Goal: Task Accomplishment & Management: Manage account settings

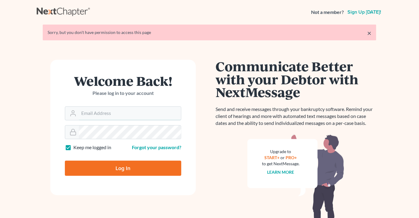
type input "[EMAIL_ADDRESS][DOMAIN_NAME]"
click at [119, 166] on input "Log In" at bounding box center [123, 168] width 117 height 15
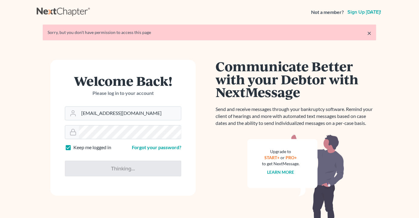
type input "Thinking..."
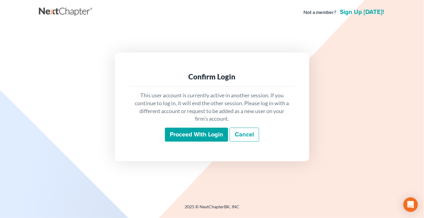
click at [199, 136] on input "Proceed with login" at bounding box center [196, 135] width 63 height 14
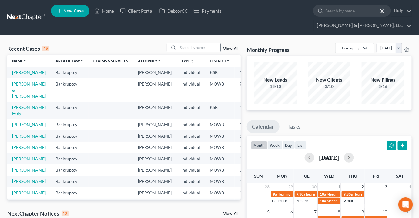
click at [195, 43] on input "search" at bounding box center [199, 47] width 42 height 9
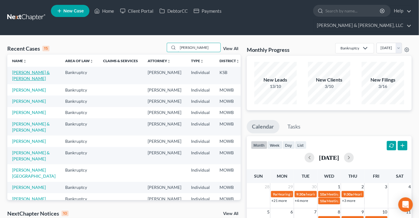
type input "daniels"
click at [17, 70] on link "Daniels, LeeRoy & Dorothea" at bounding box center [31, 75] width 38 height 11
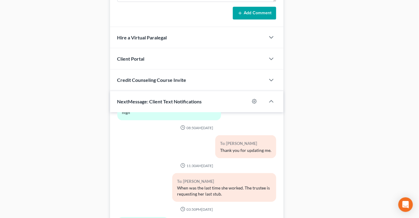
scroll to position [607, 0]
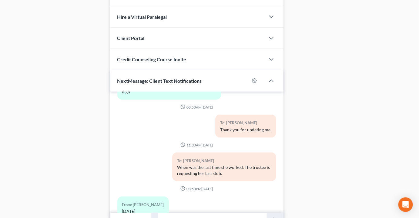
click at [168, 213] on input "text" at bounding box center [213, 220] width 108 height 15
type input "Can you provide the last stub she received this year? you can email or fax"
click at [267, 213] on button "submit" at bounding box center [275, 220] width 17 height 14
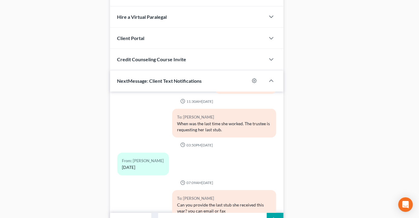
type input "[EMAIL_ADDRESS][DOMAIN_NAME]"
click at [274, 216] on icon "submit" at bounding box center [275, 220] width 8 height 8
click at [212, 213] on input "text" at bounding box center [213, 220] width 108 height 15
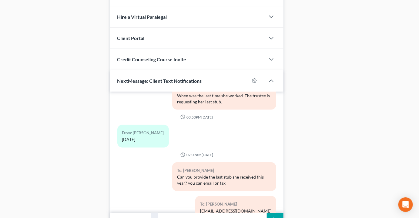
type input "fax: 888-720-1985"
click at [270, 213] on button "submit" at bounding box center [275, 220] width 17 height 14
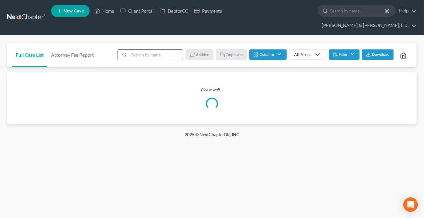
click at [154, 50] on input "search" at bounding box center [156, 55] width 54 height 10
type input "madison"
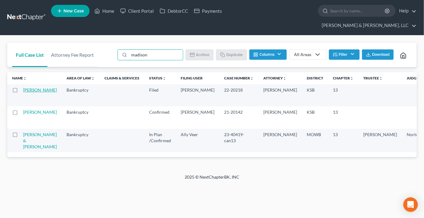
click at [29, 87] on link "Madison, Karen" at bounding box center [40, 89] width 34 height 5
select select "2"
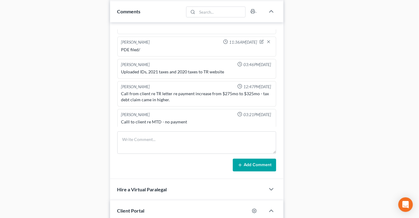
scroll to position [496, 0]
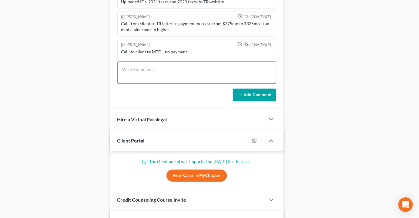
click at [147, 61] on textarea at bounding box center [196, 72] width 159 height 22
type textarea "made a payment of $391 on 10/14 per phone call"
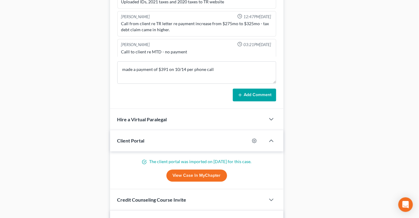
click at [250, 89] on button "Add Comment" at bounding box center [254, 95] width 43 height 13
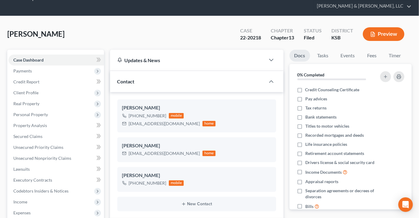
scroll to position [0, 0]
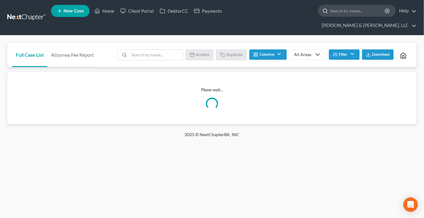
click at [330, 11] on input "search" at bounding box center [358, 10] width 56 height 11
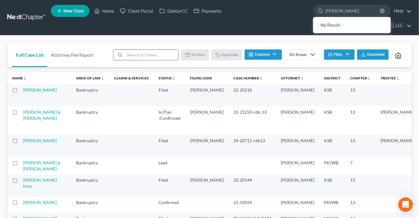
type input "[PERSON_NAME]"
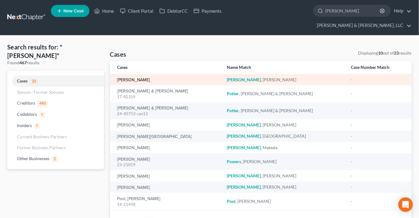
click at [125, 78] on link "[PERSON_NAME]" at bounding box center [133, 80] width 33 height 4
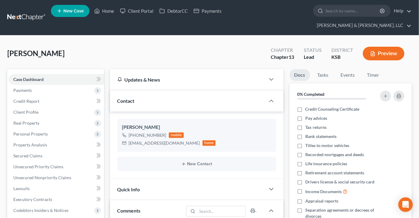
scroll to position [38, 0]
click at [142, 6] on ul "New Case Home Client Portal DebtorCC Payments - No Result - See all results Or …" at bounding box center [231, 17] width 361 height 29
click at [141, 11] on link "Client Portal" at bounding box center [136, 10] width 39 height 11
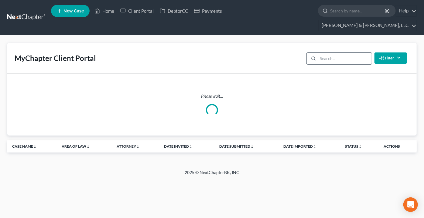
click at [339, 53] on input "search" at bounding box center [345, 59] width 54 height 12
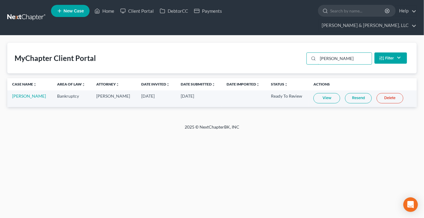
type input "potts"
click at [319, 93] on link "View" at bounding box center [326, 98] width 27 height 10
click at [17, 93] on link "Jeffrey Potts" at bounding box center [29, 95] width 34 height 5
click at [20, 93] on link "Jeffrey Potts" at bounding box center [29, 95] width 34 height 5
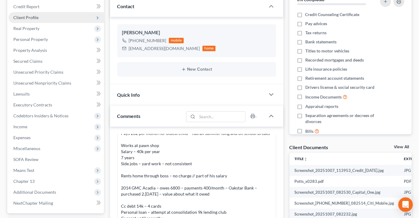
scroll to position [165, 0]
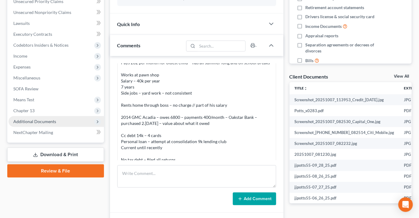
click at [41, 119] on span "Additional Documents" at bounding box center [34, 121] width 43 height 5
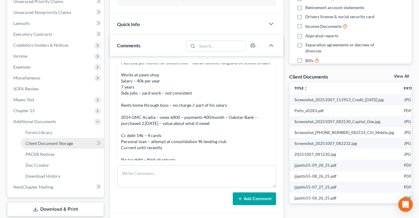
click at [51, 141] on span "Client Document Storage" at bounding box center [49, 143] width 48 height 5
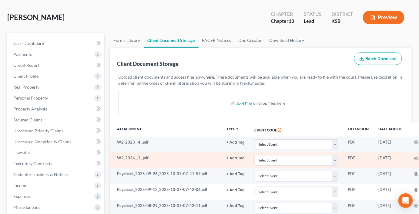
scroll to position [36, 0]
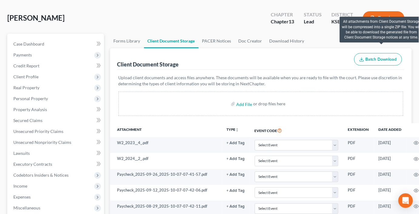
click at [380, 57] on span "Batch Download" at bounding box center [382, 59] width 32 height 5
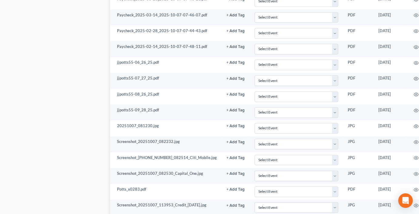
scroll to position [465, 0]
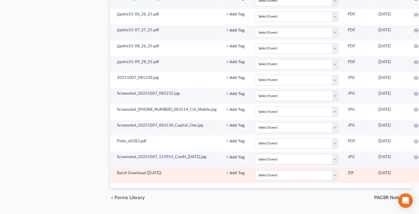
click at [423, 171] on line at bounding box center [426, 172] width 0 height 2
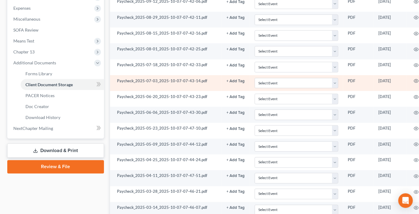
scroll to position [162, 0]
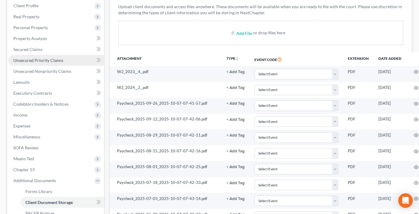
click at [61, 58] on span "Unsecured Priority Claims" at bounding box center [38, 60] width 50 height 5
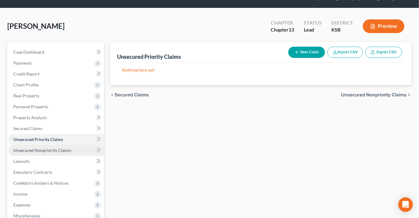
click at [68, 148] on span "Unsecured Nonpriority Claims" at bounding box center [42, 150] width 58 height 5
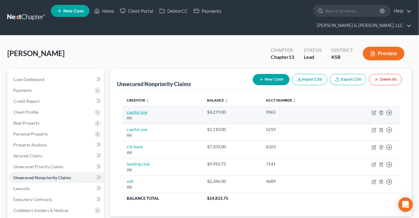
click at [134, 110] on link "capital one" at bounding box center [137, 112] width 21 height 5
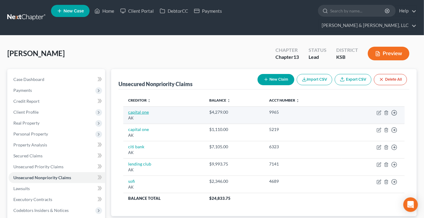
select select "1"
select select "2"
select select "0"
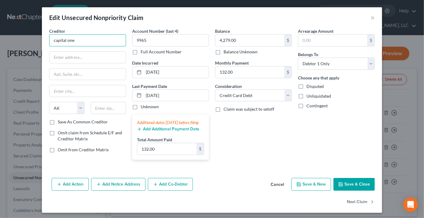
drag, startPoint x: 66, startPoint y: 39, endPoint x: 27, endPoint y: 49, distance: 40.8
click at [39, 39] on div "Edit Unsecured Nonpriority Claim × Creditor * capital one State AL AK AR AZ CA …" at bounding box center [212, 109] width 424 height 218
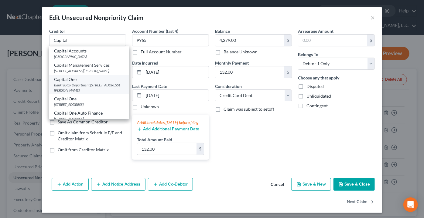
click at [83, 92] on div "Bankruptcy Department 1680 Capital One Dr, McLean, VA 22102" at bounding box center [89, 88] width 70 height 10
type input "Capital One"
type input "Bankruptcy Department"
type input "1680 Capital One Dr"
type input "McLean"
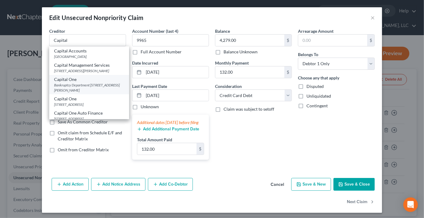
select select "48"
type input "22102"
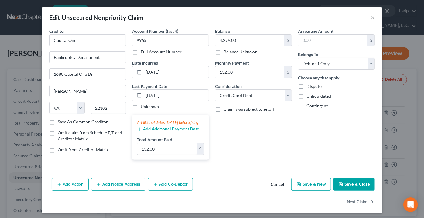
click at [348, 191] on button "Save & Close" at bounding box center [353, 184] width 41 height 13
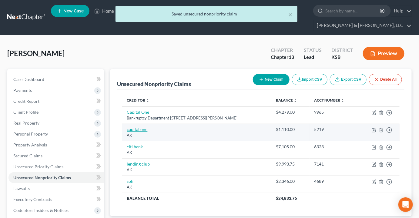
click at [130, 127] on link "capital one" at bounding box center [137, 129] width 21 height 5
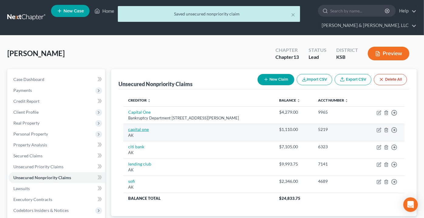
select select "1"
select select "2"
select select "0"
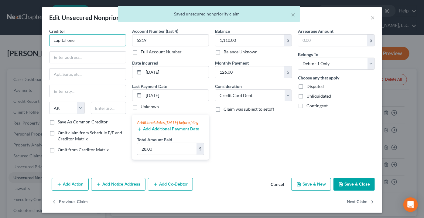
drag, startPoint x: 84, startPoint y: 39, endPoint x: 19, endPoint y: 56, distance: 67.6
click at [17, 47] on div "Edit Unsecured Nonpriority Claim × Creditor * capital one State AL AK AR AZ CA …" at bounding box center [212, 109] width 424 height 218
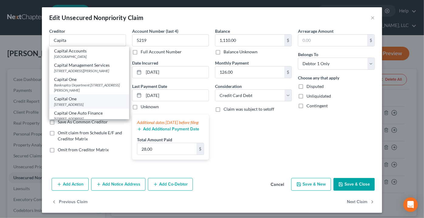
click at [68, 101] on div "Capital One PO Box 30285, Salt Lake City, UT 84130" at bounding box center [89, 101] width 80 height 14
type input "Capital One"
type input "PO Box 30285"
type input "Salt Lake City"
select select "46"
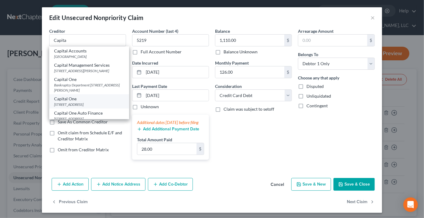
type input "84130"
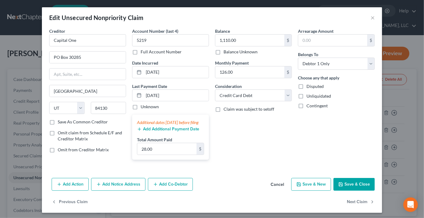
click at [356, 188] on button "Save & Close" at bounding box center [353, 184] width 41 height 13
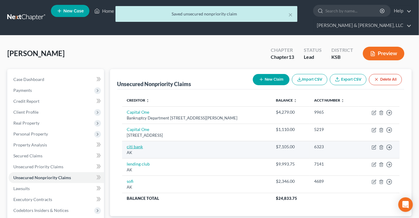
click at [137, 144] on link "citi bank" at bounding box center [135, 146] width 16 height 5
select select "1"
select select "2"
select select "0"
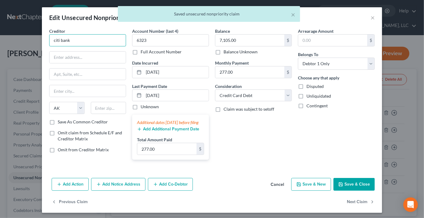
click at [76, 39] on input "citi bank" at bounding box center [87, 40] width 77 height 12
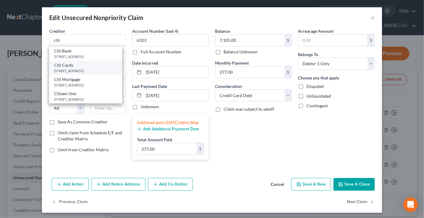
click at [64, 61] on div "Citi Cards PO Box 6500, Sioux Falls, SD 57117" at bounding box center [85, 68] width 73 height 14
type input "Citi Cards"
type input "PO Box 6500"
type input "Sioux Falls"
select select "43"
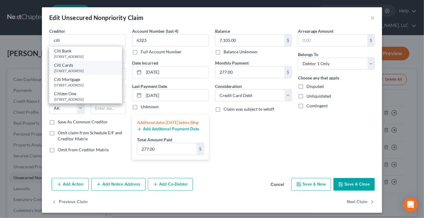
type input "57117"
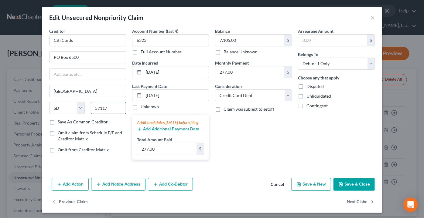
click at [121, 104] on div "Creditor * Citi Cards PO Box 6500 Sioux Falls State AL AK AR AZ CA CO CT DE DC …" at bounding box center [211, 96] width 331 height 137
drag, startPoint x: 184, startPoint y: 96, endPoint x: 124, endPoint y: 93, distance: 59.2
click at [125, 93] on div "Creditor * Citi Cards PO Box 6500 Sioux Falls State AL AK AR AZ CA CO CT DE DC …" at bounding box center [211, 96] width 331 height 137
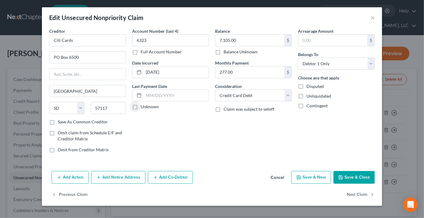
click at [351, 175] on button "Save & Close" at bounding box center [353, 177] width 41 height 13
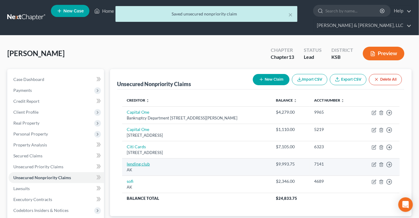
click at [138, 161] on link "lending club" at bounding box center [138, 163] width 23 height 5
select select "1"
select select "14"
select select "0"
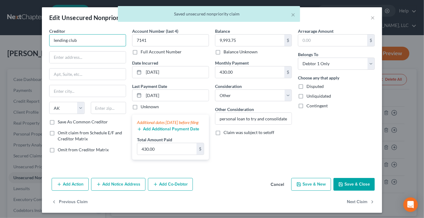
click at [81, 39] on input "lending club" at bounding box center [87, 40] width 77 height 12
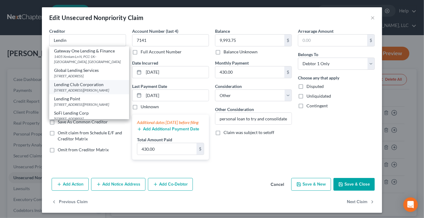
click at [87, 88] on div "Lending Club Corporation" at bounding box center [89, 85] width 70 height 6
type input "Lending Club Corporation"
type input "71 Stevenson Place"
type input "Suite 1000"
type input "San Francisco"
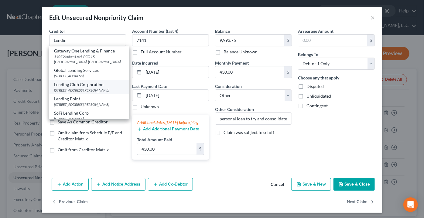
select select "4"
type input "94105"
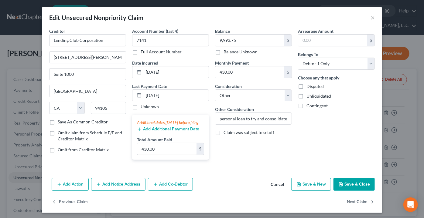
click at [360, 191] on button "Save & Close" at bounding box center [353, 184] width 41 height 13
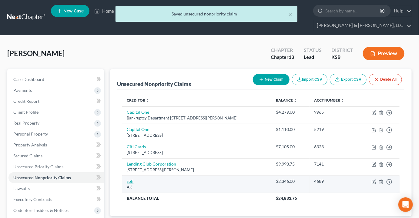
click at [131, 179] on link "sofi" at bounding box center [130, 181] width 7 height 5
select select "1"
select select "2"
select select "0"
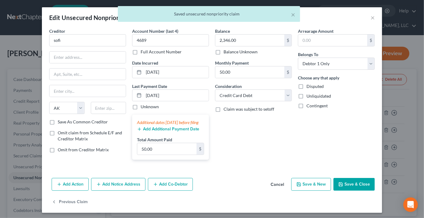
click at [66, 46] on div "Creditor * sofi State AL AK AR AZ CA CO CT DE DC FL GA GU HI ID IL IN IA KS KY …" at bounding box center [87, 73] width 77 height 91
click at [69, 42] on input "sofi" at bounding box center [87, 40] width 77 height 12
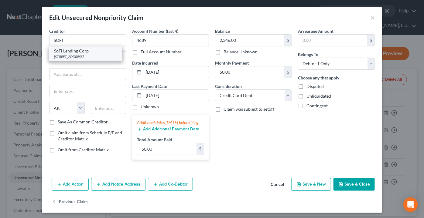
click at [72, 55] on div "2750 E Cottonwood Pkwy Ste 300, Salt Lake City, UT 84121" at bounding box center [85, 56] width 63 height 5
type input "SoFi Lending Corp"
type input "2750 E Cottonwood Pkwy"
type input "Ste 300"
type input "Salt Lake City"
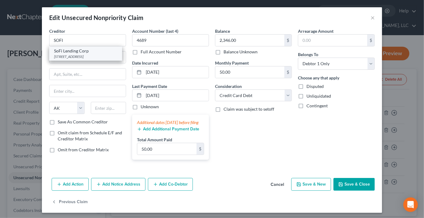
select select "46"
type input "84121"
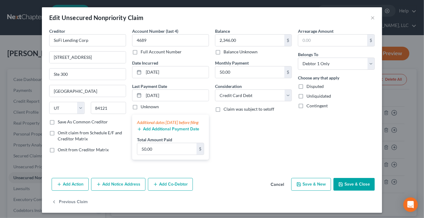
click at [352, 187] on button "Save & Close" at bounding box center [353, 184] width 41 height 13
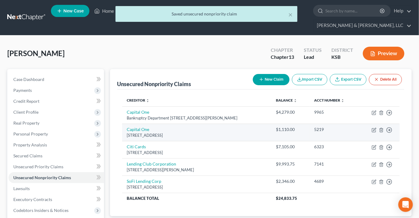
scroll to position [27, 0]
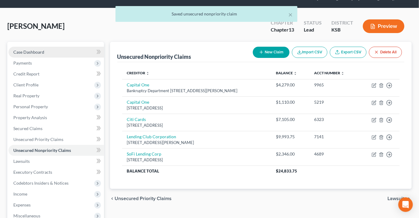
click at [25, 49] on span "Case Dashboard" at bounding box center [28, 51] width 31 height 5
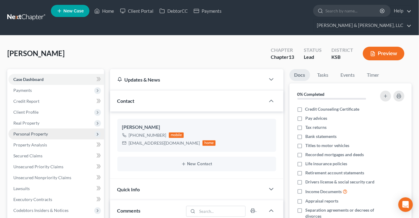
click at [22, 131] on span "Personal Property" at bounding box center [30, 133] width 35 height 5
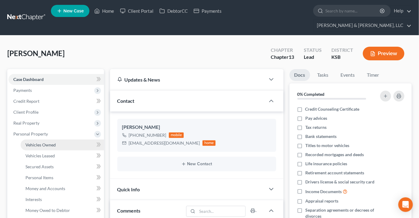
click at [39, 142] on span "Vehicles Owned" at bounding box center [40, 144] width 30 height 5
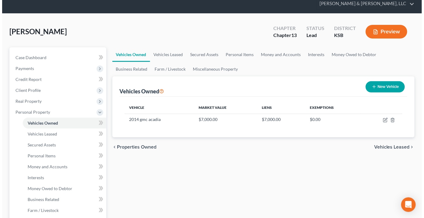
scroll to position [55, 0]
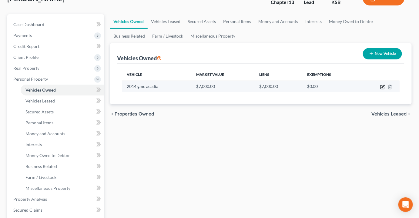
click at [383, 85] on icon "button" at bounding box center [383, 87] width 5 height 5
select select "0"
select select "12"
select select "0"
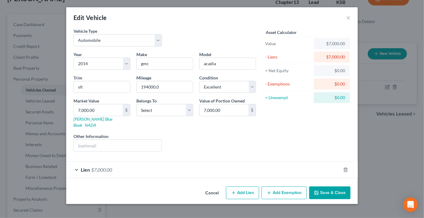
drag, startPoint x: 147, startPoint y: 63, endPoint x: 134, endPoint y: 62, distance: 13.7
click at [134, 62] on div "Make * gmc" at bounding box center [164, 60] width 63 height 19
type input "GMC"
type input "Acadia"
click at [149, 111] on select "Select Debtor 1 Only Debtor 2 Only Debtor 1 And Debtor 2 Only At Least One Of T…" at bounding box center [164, 110] width 57 height 12
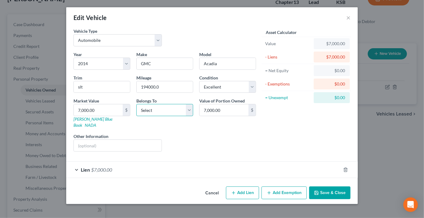
select select "0"
click at [136, 104] on select "Select Debtor 1 Only Debtor 2 Only Debtor 1 And Debtor 2 Only At Least One Of T…" at bounding box center [164, 110] width 57 height 12
click at [106, 167] on span "$7,000.00" at bounding box center [101, 170] width 21 height 6
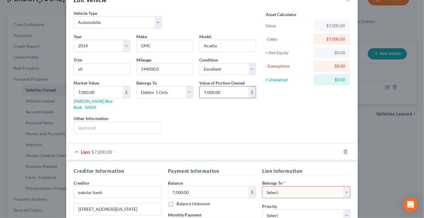
scroll to position [27, 0]
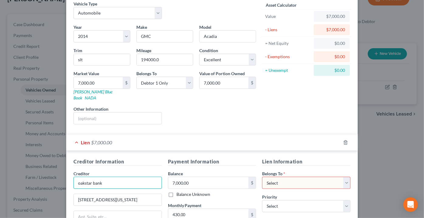
drag, startPoint x: 114, startPoint y: 176, endPoint x: 85, endPoint y: 173, distance: 29.0
click at [86, 177] on input "oakstar bank" at bounding box center [117, 183] width 88 height 12
click at [120, 177] on input "oakstar bank" at bounding box center [117, 183] width 88 height 12
drag, startPoint x: 120, startPoint y: 175, endPoint x: 58, endPoint y: 180, distance: 62.4
click at [58, 180] on div "Edit Vehicle × Vehicle Type Select Automobile Truck Trailer Watercraft Aircraft…" at bounding box center [212, 109] width 424 height 218
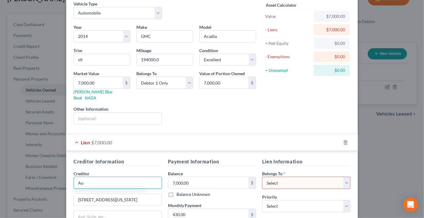
type input "A"
type input "OakStar"
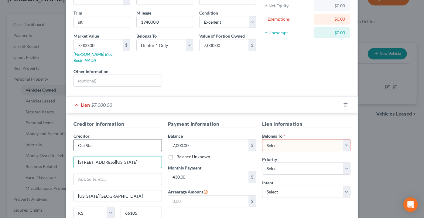
scroll to position [83, 0]
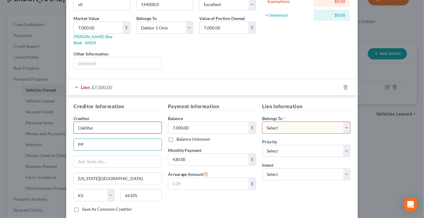
type input "P"
type input "PO Box 14680"
type input "65814"
type input "Springfield"
select select "26"
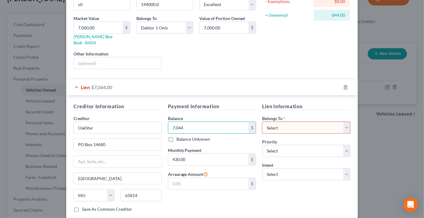
type input "7,044"
click at [306, 122] on select "Select Debtor 1 Only Debtor 2 Only Debtor 1 And Debtor 2 Only At Least One Of T…" at bounding box center [306, 128] width 88 height 12
select select "0"
click at [262, 122] on select "Select Debtor 1 Only Debtor 2 Only Debtor 1 And Debtor 2 Only At Least One Of T…" at bounding box center [306, 128] width 88 height 12
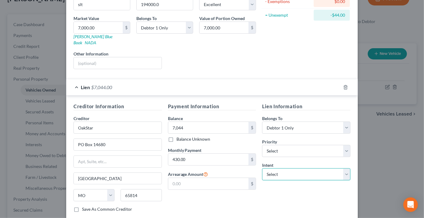
click at [295, 168] on select "Select Surrender Redeem Reaffirm Avoid Other" at bounding box center [306, 174] width 88 height 12
select select "2"
click at [262, 168] on select "Select Surrender Redeem Reaffirm Avoid Other" at bounding box center [306, 174] width 88 height 12
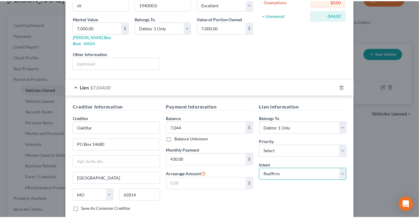
scroll to position [112, 0]
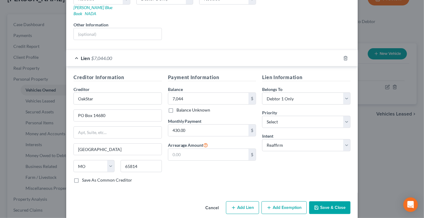
click at [330, 201] on button "Save & Close" at bounding box center [329, 207] width 41 height 13
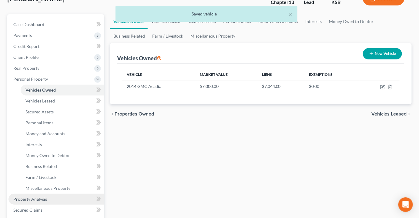
click at [30, 197] on span "Property Analysis" at bounding box center [30, 199] width 34 height 5
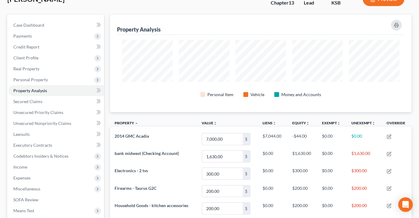
scroll to position [54, 0]
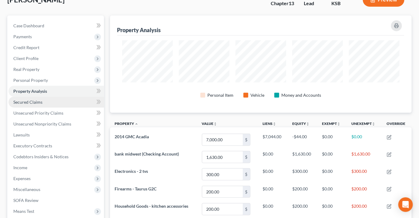
click at [28, 100] on span "Secured Claims" at bounding box center [27, 102] width 29 height 5
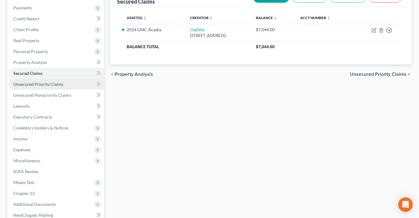
click at [47, 82] on span "Unsecured Priority Claims" at bounding box center [38, 84] width 50 height 5
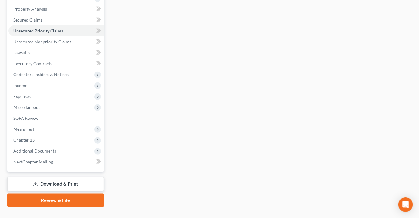
scroll to position [137, 0]
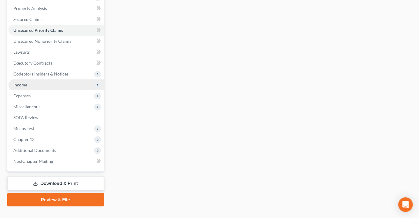
click at [25, 80] on span "Income" at bounding box center [56, 85] width 96 height 11
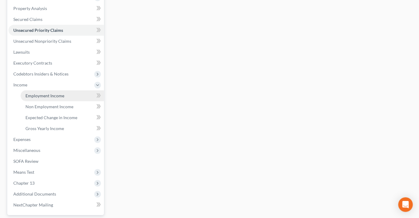
click at [36, 93] on span "Employment Income" at bounding box center [44, 95] width 39 height 5
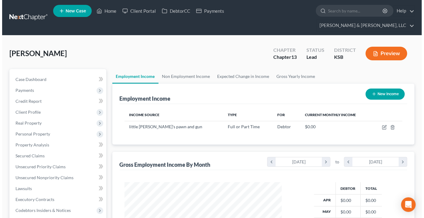
scroll to position [108, 169]
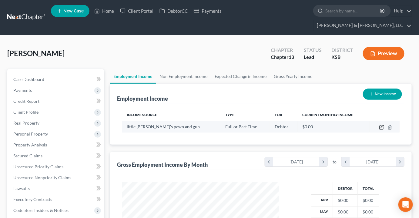
click at [382, 125] on icon "button" at bounding box center [382, 127] width 5 height 5
select select "0"
select select "17"
select select "2"
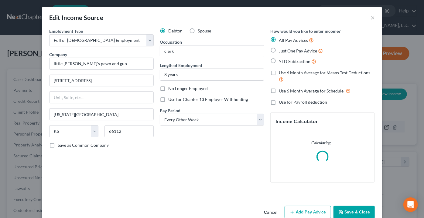
scroll to position [108, 171]
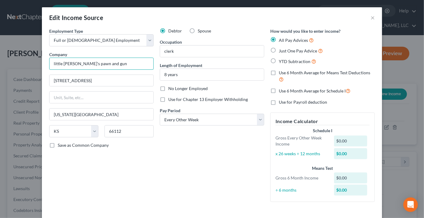
click at [53, 63] on input "little Joe's pawn and gun" at bounding box center [101, 64] width 104 height 12
click at [91, 64] on input "Little Joe's Pawn and gun" at bounding box center [101, 64] width 104 height 12
type input "Little Joe's Pawn and Gun"
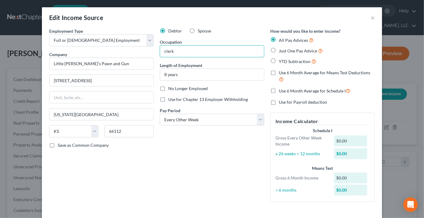
drag, startPoint x: 160, startPoint y: 51, endPoint x: 155, endPoint y: 52, distance: 5.1
click at [157, 52] on div "Debtor Spouse Occupation clerk Length of Employment 8 years No Longer Employed …" at bounding box center [212, 117] width 110 height 179
drag, startPoint x: 163, startPoint y: 50, endPoint x: 164, endPoint y: 53, distance: 3.1
click at [164, 53] on input "clerk" at bounding box center [212, 52] width 104 height 12
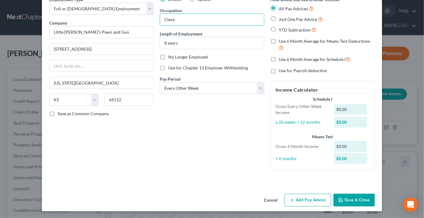
type input "Clerk"
click at [279, 29] on label "YTD Subtraction" at bounding box center [297, 29] width 37 height 7
click at [281, 29] on input "YTD Subtraction" at bounding box center [283, 28] width 4 height 4
radio input "true"
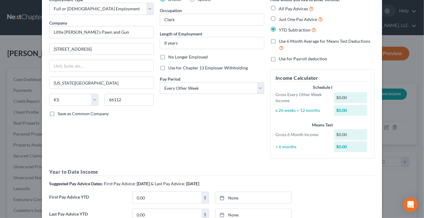
scroll to position [197, 0]
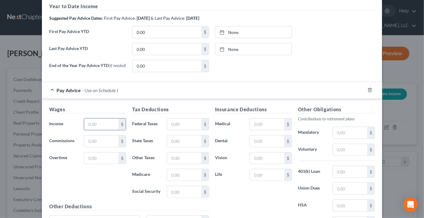
click at [111, 123] on input "text" at bounding box center [101, 125] width 34 height 12
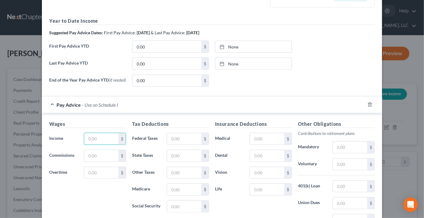
scroll to position [212, 0]
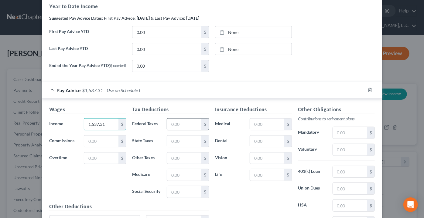
type input "1,537.31"
click at [180, 122] on input "text" at bounding box center [184, 125] width 34 height 12
type input "278.6"
click at [180, 51] on input "0.00" at bounding box center [166, 49] width 69 height 12
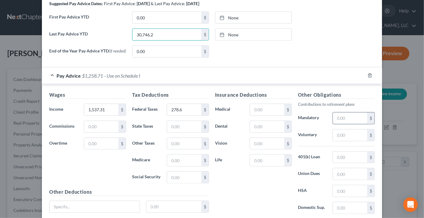
scroll to position [239, 0]
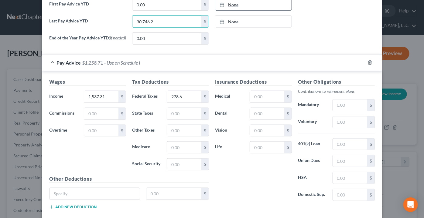
type input "30,746.2"
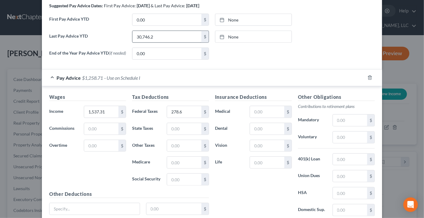
scroll to position [212, 0]
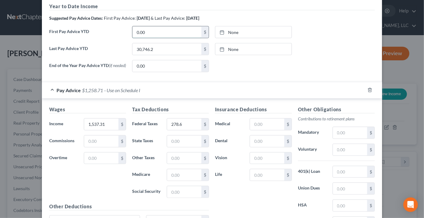
click at [163, 26] on input "0.00" at bounding box center [166, 32] width 69 height 12
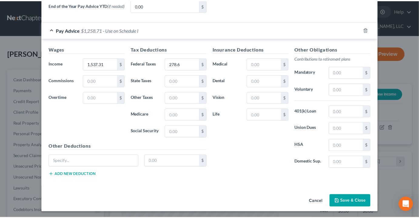
scroll to position [273, 0]
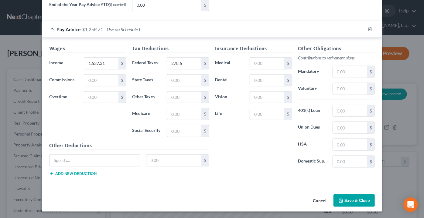
type input "7,686.55"
click at [361, 201] on button "Save & Close" at bounding box center [353, 201] width 41 height 13
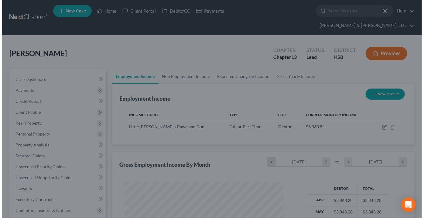
scroll to position [303327, 303266]
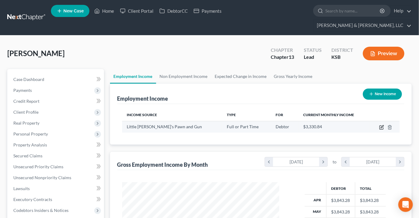
click at [382, 125] on icon "button" at bounding box center [382, 127] width 5 height 5
select select "0"
select select "17"
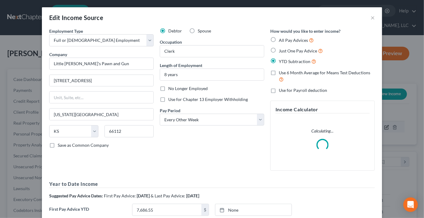
scroll to position [108, 171]
click at [200, 119] on select "Select Monthly Twice Monthly Every Other Week Weekly" at bounding box center [212, 120] width 104 height 12
click at [160, 114] on select "Select Monthly Twice Monthly Every Other Week Weekly" at bounding box center [212, 120] width 104 height 12
click at [197, 118] on select "Select Monthly Twice Monthly Every Other Week Weekly" at bounding box center [212, 120] width 104 height 12
select select "2"
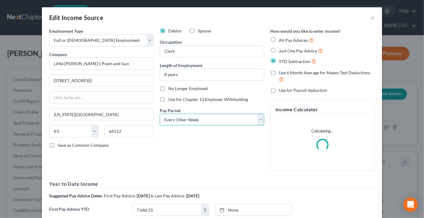
click at [160, 114] on select "Select Monthly Twice Monthly Every Other Week Weekly" at bounding box center [212, 120] width 104 height 12
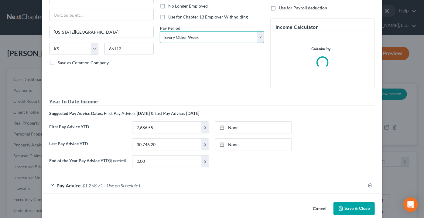
scroll to position [92, 0]
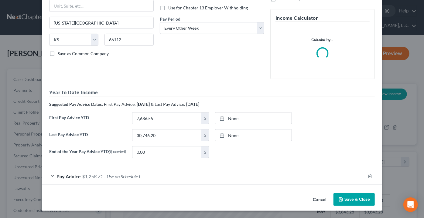
click at [349, 192] on div "Edit Income Source × Employment Type * Select Full or Part Time Employment Self…" at bounding box center [212, 63] width 340 height 295
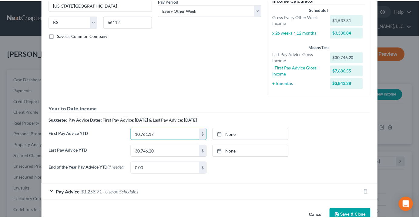
scroll to position [126, 0]
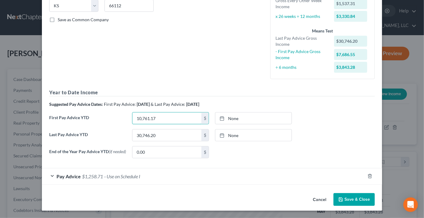
type input "10,761.17"
click at [353, 203] on button "Save & Close" at bounding box center [353, 199] width 41 height 13
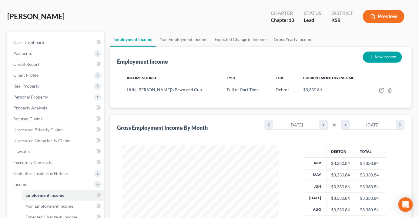
scroll to position [110, 0]
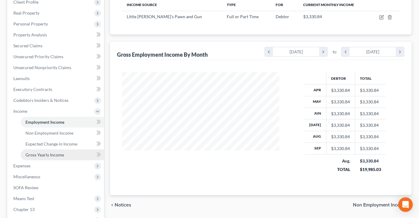
click at [59, 152] on span "Gross Yearly Income" at bounding box center [44, 154] width 39 height 5
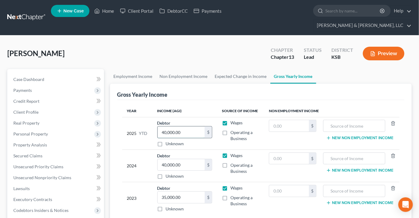
click at [192, 127] on input "40,000.00" at bounding box center [181, 133] width 47 height 12
type input "30,746.2"
click at [188, 159] on input "40,000.00" at bounding box center [181, 165] width 47 height 12
type input "34,370.06"
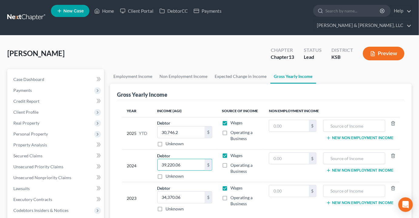
type input "39,220.06"
click at [160, 48] on div "Potts, Jeffrey Upgraded Chapter Chapter 13 Status Lead District KSB Preview" at bounding box center [209, 56] width 405 height 26
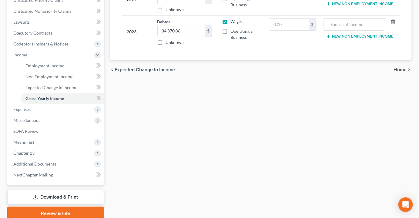
scroll to position [180, 0]
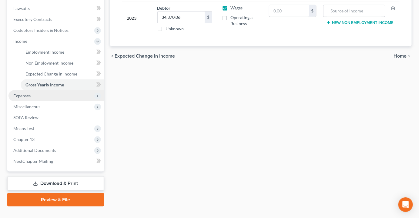
click at [60, 90] on span "Expenses" at bounding box center [56, 95] width 96 height 11
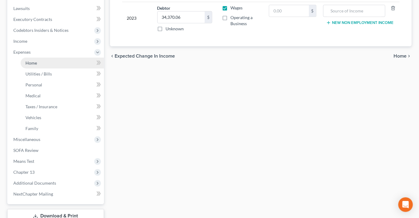
click at [36, 58] on link "Home" at bounding box center [62, 63] width 83 height 11
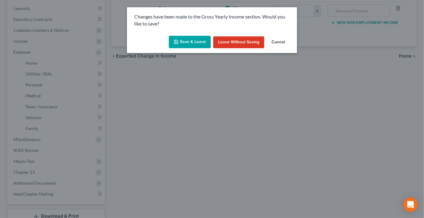
click at [193, 39] on button "Save & Leave" at bounding box center [190, 42] width 42 height 13
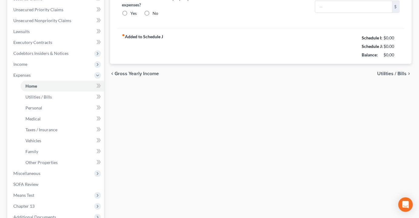
type input "0.00"
radio input "true"
type input "0.00"
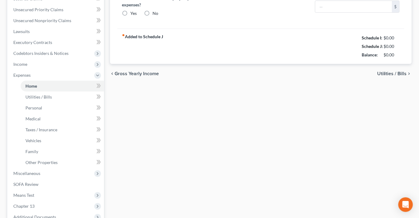
type input "0.00"
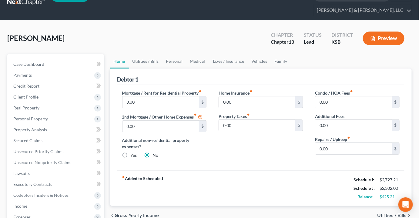
scroll to position [27, 0]
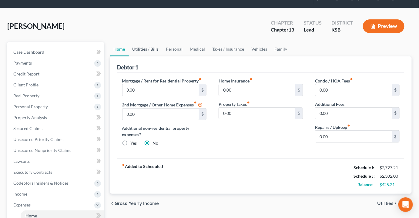
click at [145, 42] on link "Utilities / Bills" at bounding box center [146, 49] width 34 height 15
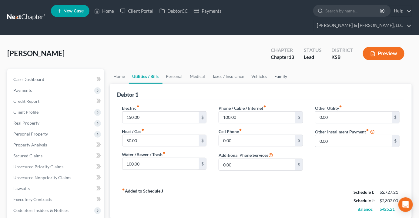
click at [278, 69] on link "Family" at bounding box center [281, 76] width 20 height 15
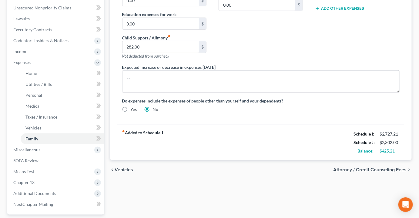
scroll to position [103, 0]
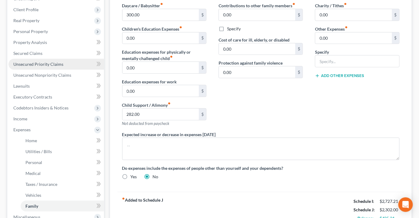
click at [33, 62] on span "Unsecured Priority Claims" at bounding box center [38, 64] width 50 height 5
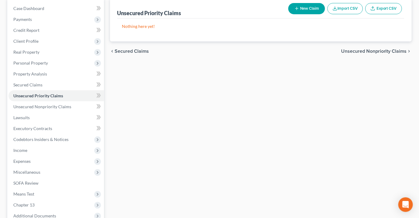
scroll to position [83, 0]
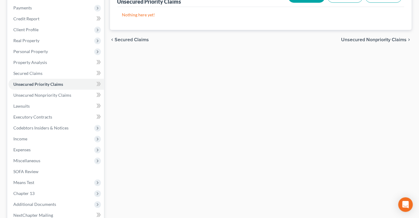
click at [153, 85] on div "Unsecured Priority Claims New Claim Import CSV Export CSV Nothing here yet! Pre…" at bounding box center [261, 124] width 308 height 274
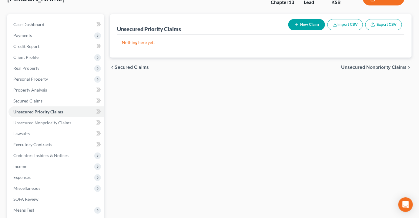
scroll to position [137, 0]
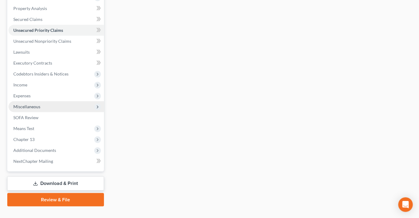
click at [36, 104] on span "Miscellaneous" at bounding box center [26, 106] width 27 height 5
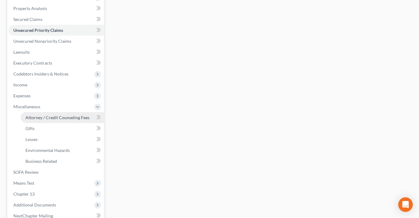
click at [50, 115] on span "Attorney / Credit Counseling Fees" at bounding box center [57, 117] width 64 height 5
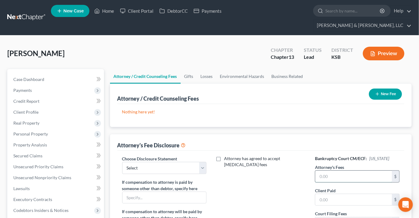
click at [328, 171] on input "text" at bounding box center [354, 177] width 77 height 12
type input "4,100"
click at [330, 194] on input "text" at bounding box center [354, 200] width 77 height 12
type input "0"
click at [145, 162] on select "Select Attorney Disclosure of Compensation Statement" at bounding box center [164, 168] width 84 height 12
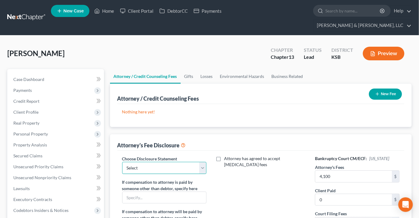
select select "0"
click at [122, 162] on select "Select Attorney Disclosure of Compensation Statement" at bounding box center [164, 168] width 84 height 12
click at [382, 89] on button "New Fee" at bounding box center [385, 94] width 33 height 11
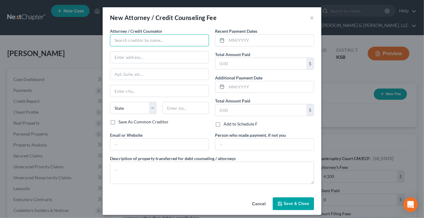
click at [151, 41] on input "text" at bounding box center [159, 40] width 99 height 12
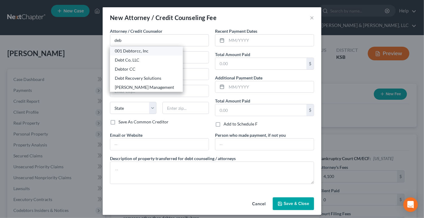
click at [140, 51] on div "001 Debtorcc, Inc" at bounding box center [146, 51] width 63 height 6
type input "001 Debtorcc, Inc"
type input "378 Summit Ave"
type input "Jersey City"
select select "33"
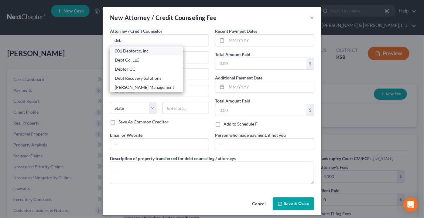
type input "07306"
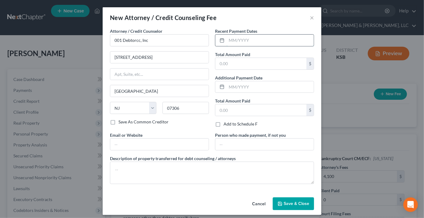
click at [266, 42] on input "text" at bounding box center [269, 41] width 87 height 12
type input "10/15/25"
type input "19.99"
click at [289, 191] on div "Attorney / Credit Counselor * 001 Debtorcc, Inc 378 Summit Ave Jersey City Stat…" at bounding box center [212, 111] width 218 height 167
click at [293, 205] on span "Save & Close" at bounding box center [295, 203] width 25 height 5
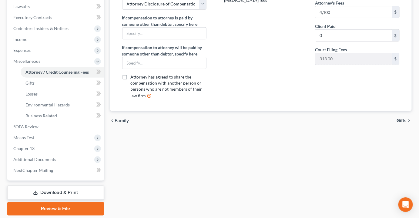
scroll to position [191, 0]
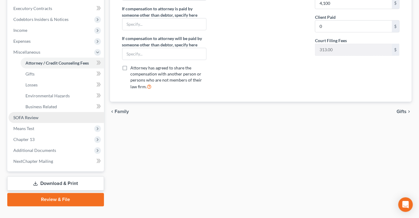
click at [35, 115] on span "SOFA Review" at bounding box center [25, 117] width 25 height 5
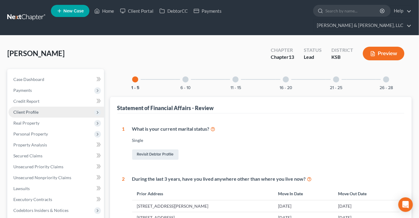
click at [34, 110] on span "Client Profile" at bounding box center [25, 112] width 25 height 5
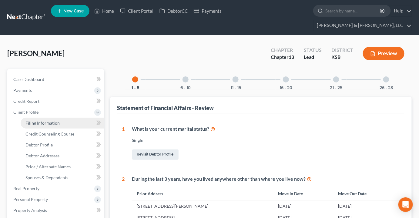
click at [52, 120] on span "Filing Information" at bounding box center [42, 122] width 34 height 5
select select "1"
select select "0"
select select "3"
select select "31"
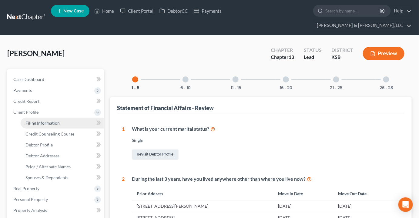
select select "2"
select select "17"
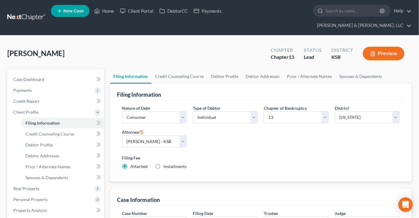
click at [164, 164] on label "Installments Installments" at bounding box center [175, 167] width 23 height 6
click at [166, 164] on input "Installments Installments" at bounding box center [168, 166] width 4 height 4
radio input "true"
radio input "false"
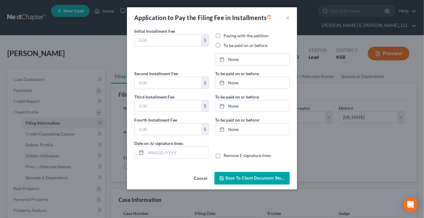
type input "0.00"
radio input "true"
type input "0.00"
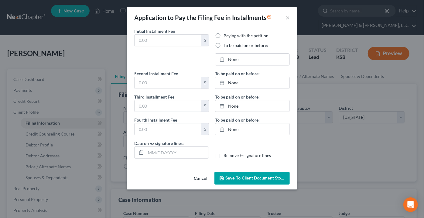
type input "10/15/2025"
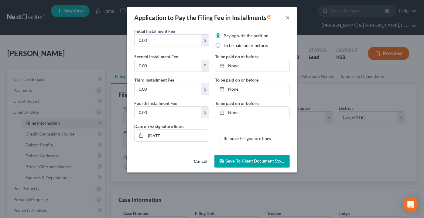
click at [286, 16] on button "×" at bounding box center [287, 17] width 4 height 7
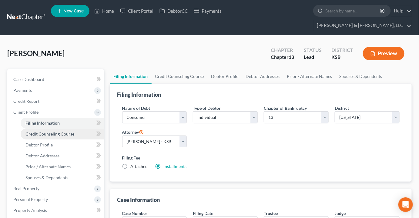
click at [52, 131] on span "Credit Counseling Course" at bounding box center [49, 133] width 49 height 5
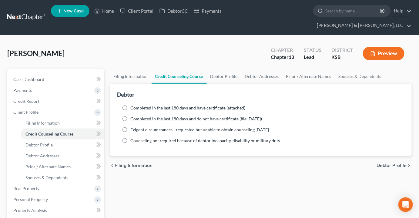
click at [131, 105] on label "Completed in the last 180 days and have certificate (attached)" at bounding box center [188, 108] width 115 height 6
click at [133, 105] on input "Completed in the last 180 days and have certificate (attached)" at bounding box center [135, 107] width 4 height 4
radio input "true"
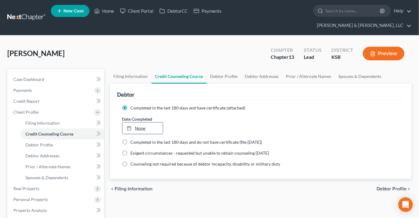
type input "10/15/2025"
click at [142, 123] on link "10/15/2025" at bounding box center [143, 129] width 41 height 12
click at [48, 142] on span "Debtor Profile" at bounding box center [38, 144] width 27 height 5
select select "0"
select select "2"
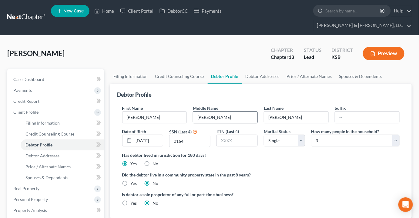
drag, startPoint x: 198, startPoint y: 106, endPoint x: 194, endPoint y: 107, distance: 4.3
click at [194, 112] on input "james" at bounding box center [225, 118] width 64 height 12
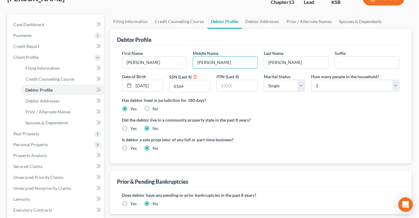
scroll to position [55, 0]
type input "James"
click at [52, 98] on span "Debtor Addresses" at bounding box center [42, 100] width 34 height 5
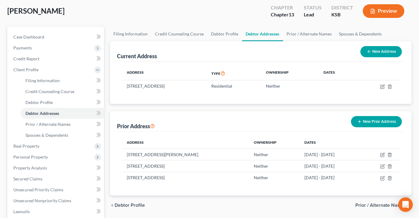
scroll to position [55, 0]
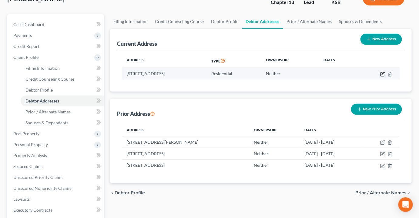
click at [384, 72] on icon "button" at bounding box center [383, 74] width 5 height 5
select select "17"
select select "0"
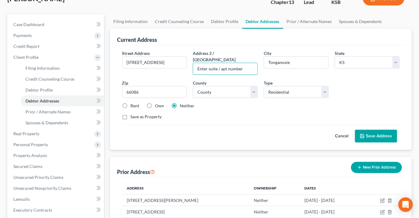
drag, startPoint x: 248, startPoint y: 50, endPoint x: 177, endPoint y: 65, distance: 72.5
click at [178, 61] on div "Street Address * 529 e 6th St Address 2 / PO Box Enter suite / apt number City …" at bounding box center [261, 87] width 284 height 75
click at [135, 57] on input "529 e 6th St" at bounding box center [155, 63] width 64 height 12
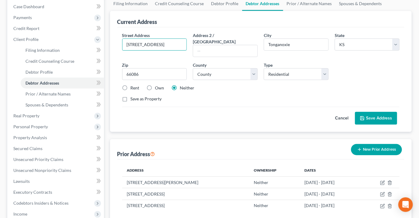
scroll to position [83, 0]
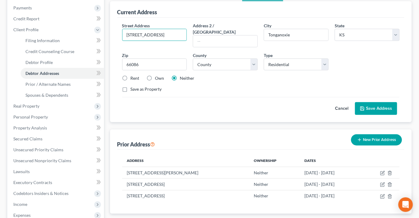
type input "529 E 6th St"
click at [378, 102] on button "Save Address" at bounding box center [376, 108] width 42 height 13
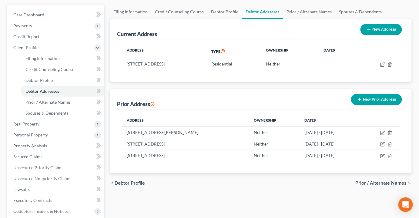
scroll to position [55, 0]
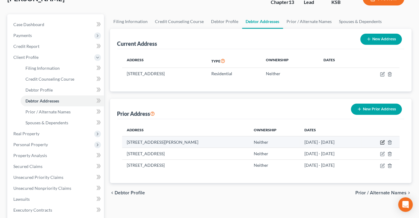
click at [382, 140] on icon "button" at bounding box center [383, 142] width 5 height 5
select select "17"
select select "51"
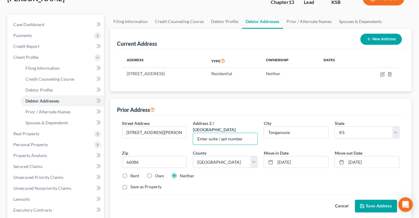
drag, startPoint x: 249, startPoint y: 122, endPoint x: 191, endPoint y: 108, distance: 59.4
click at [191, 120] on div "Address 2 / PO Box Enter suite / apt number" at bounding box center [225, 132] width 71 height 25
click at [376, 200] on button "Save Address" at bounding box center [376, 206] width 42 height 13
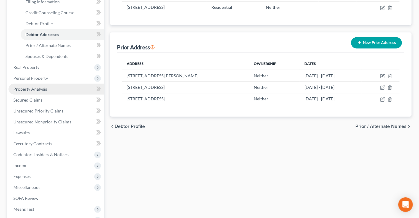
scroll to position [165, 0]
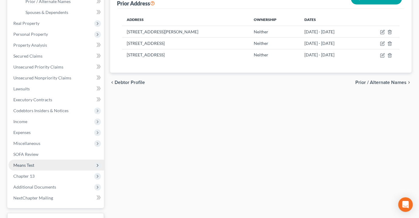
click at [35, 160] on span "Means Test" at bounding box center [56, 165] width 96 height 11
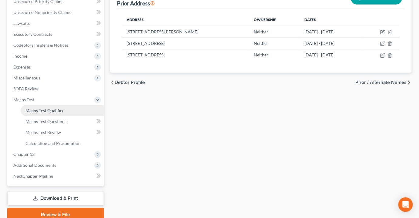
click at [49, 108] on span "Means Test Qualifier" at bounding box center [44, 110] width 39 height 5
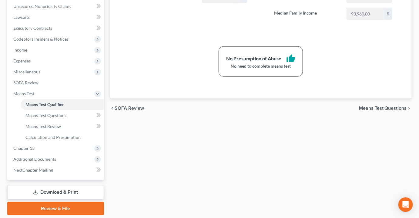
scroll to position [180, 0]
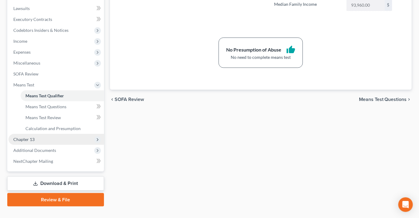
click at [36, 134] on span "Chapter 13" at bounding box center [56, 139] width 96 height 11
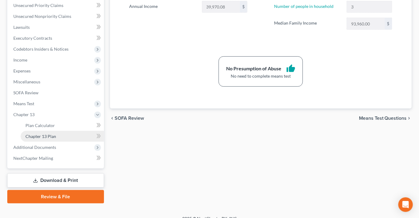
scroll to position [158, 0]
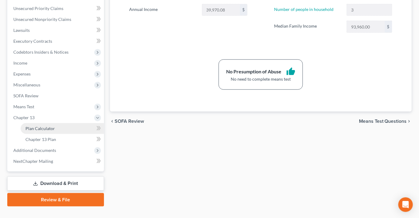
click at [43, 123] on link "Plan Calculator" at bounding box center [62, 128] width 83 height 11
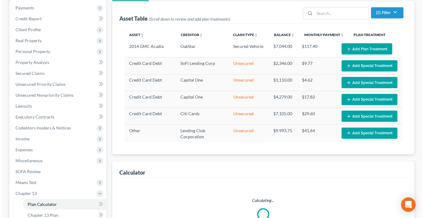
scroll to position [83, 0]
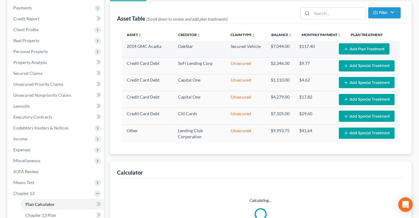
select select "59"
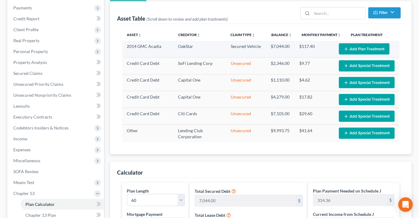
click at [363, 43] on button "Add Plan Treatment" at bounding box center [364, 48] width 51 height 11
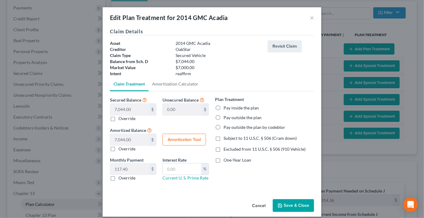
click at [223, 107] on label "Pay inside the plan" at bounding box center [240, 108] width 35 height 6
click at [226, 107] on input "Pay inside the plan" at bounding box center [228, 107] width 4 height 4
radio input "true"
click at [223, 149] on label "Excluded from 11 U.S.C. § 506 (910 Vehicle)" at bounding box center [264, 149] width 82 height 6
click at [226, 149] on input "Excluded from 11 U.S.C. § 506 (910 Vehicle)" at bounding box center [228, 148] width 4 height 4
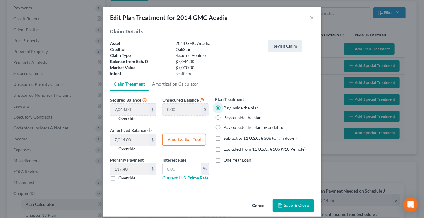
checkbox input "true"
click at [176, 84] on link "Amortization Calculator" at bounding box center [174, 84] width 53 height 15
type input "7,044.00"
type input "60"
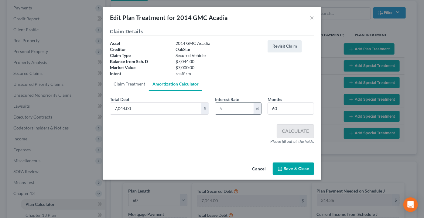
click at [233, 106] on input "text" at bounding box center [234, 109] width 38 height 12
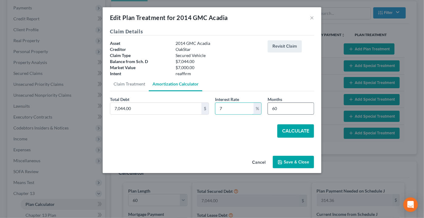
type input "7"
click at [282, 112] on input "60" at bounding box center [291, 109] width 46 height 12
type input "55"
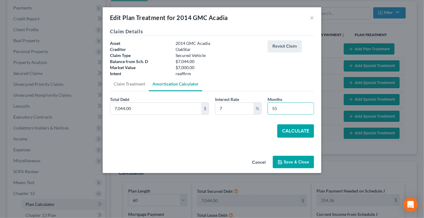
click at [294, 128] on button "Calculate" at bounding box center [295, 130] width 37 height 13
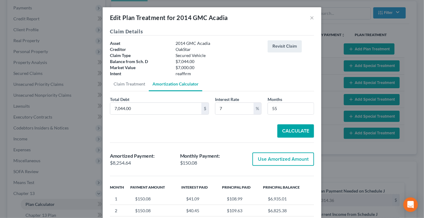
click at [270, 158] on button "Use Amortized Amount" at bounding box center [283, 159] width 62 height 13
type input "8,254.64"
checkbox input "true"
type input "137.57"
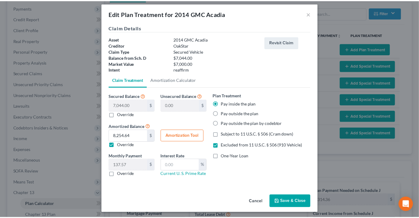
scroll to position [5, 0]
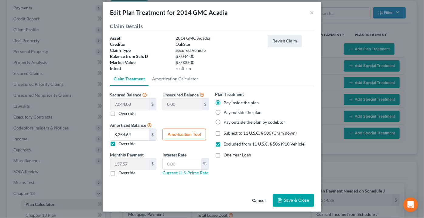
click at [291, 196] on button "Save & Close" at bounding box center [292, 200] width 41 height 13
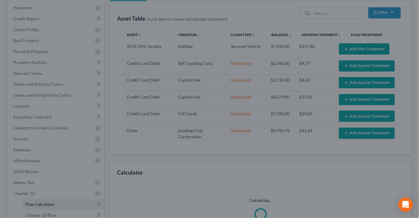
select select "59"
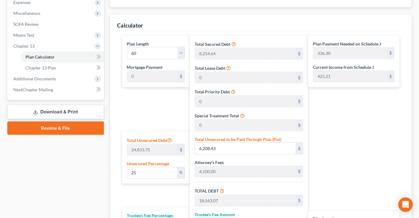
scroll to position [248, 0]
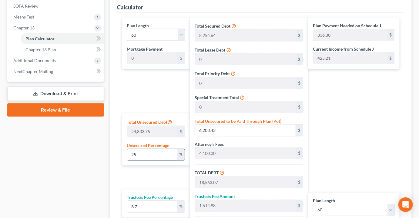
click at [167, 149] on input "25" at bounding box center [152, 155] width 50 height 12
type input "0"
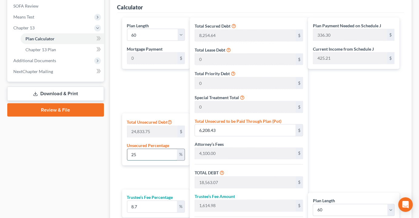
type input "12,354.64"
type input "1,074.85"
type input "13,429.49"
type input "223.82"
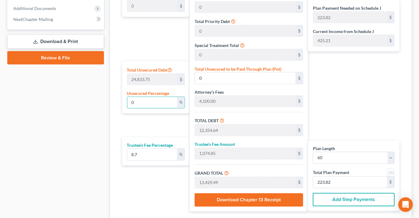
scroll to position [331, 0]
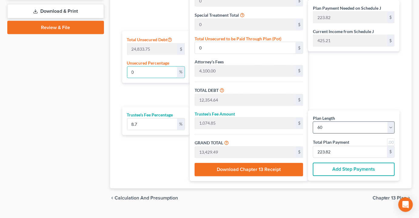
type input "0"
click at [337, 122] on select "1 2 3 4 5 6 7 8 9 10 11 12 13 14 15 16 17 18 19 20 21 22 23 24 25 26 27 28 29 3…" at bounding box center [354, 128] width 82 height 12
select select "54"
click at [313, 122] on select "1 2 3 4 5 6 7 8 9 10 11 12 13 14 15 16 17 18 19 20 21 22 23 24 25 26 27 28 29 3…" at bounding box center [354, 128] width 82 height 12
select select "54"
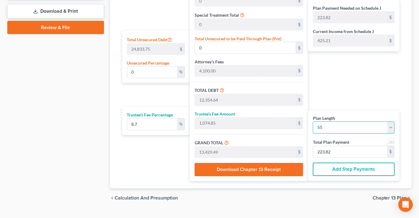
type input "244.17"
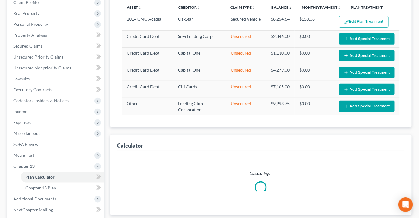
scroll to position [131, 0]
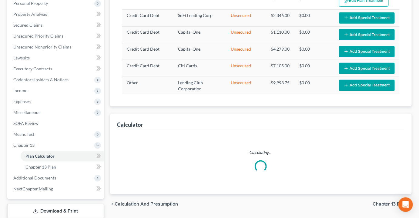
select select "54"
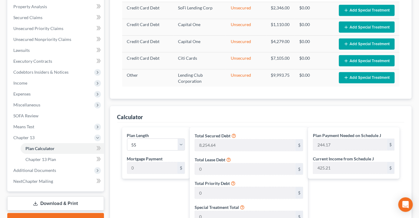
scroll to position [138, 0]
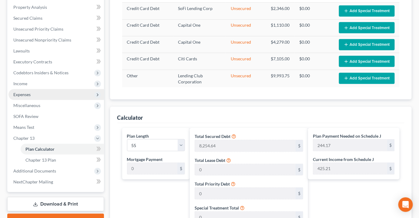
click at [19, 89] on span "Expenses" at bounding box center [56, 94] width 96 height 11
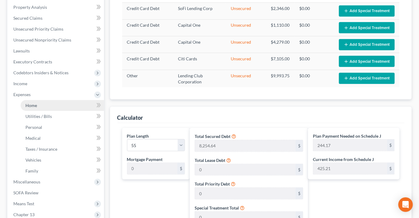
click at [27, 103] on span "Home" at bounding box center [31, 105] width 12 height 5
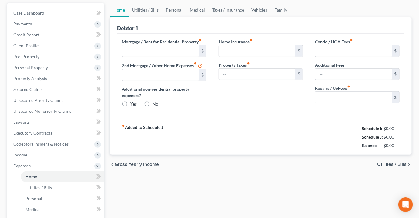
type input "0.00"
radio input "true"
type input "0.00"
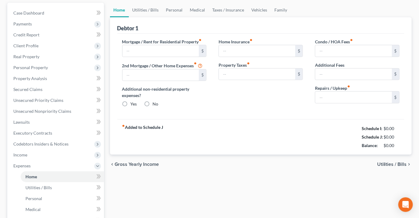
type input "0.00"
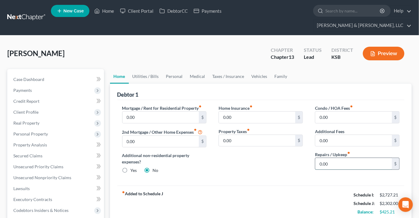
click at [333, 158] on input "0.00" at bounding box center [354, 164] width 77 height 12
type input "50"
click at [138, 69] on link "Utilities / Bills" at bounding box center [146, 76] width 34 height 15
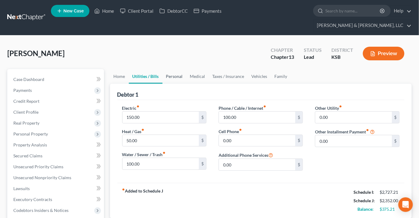
click at [171, 69] on link "Personal" at bounding box center [175, 76] width 24 height 15
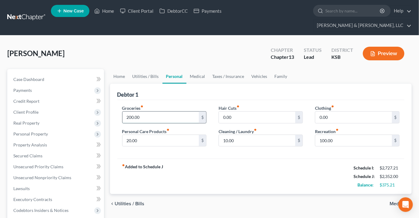
click at [163, 112] on input "200.00" at bounding box center [161, 118] width 77 height 12
type input "320"
click at [196, 69] on link "Medical" at bounding box center [198, 76] width 22 height 15
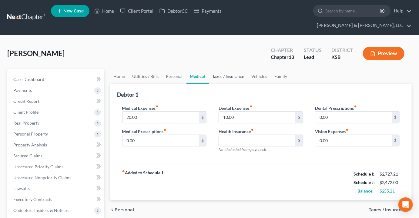
click at [215, 69] on link "Taxes / Insurance" at bounding box center [228, 76] width 39 height 15
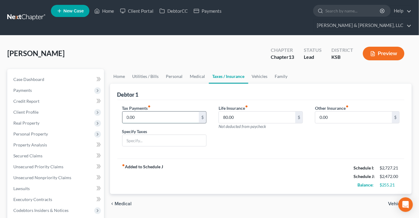
click at [141, 112] on input "0.00" at bounding box center [161, 118] width 77 height 12
type input "30"
click at [139, 137] on div "Tax Payments fiber_manual_record 30 $ Specify Taxes" at bounding box center [164, 128] width 96 height 47
click at [139, 135] on input "text" at bounding box center [165, 141] width 84 height 12
type input "Personal Property Tax/ licenses"
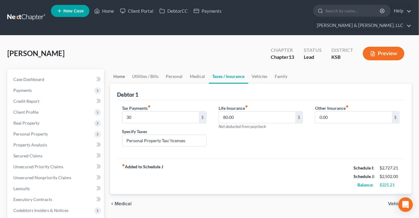
click at [115, 69] on link "Home" at bounding box center [119, 76] width 19 height 15
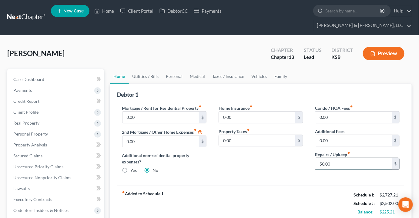
click at [341, 158] on input "50.00" at bounding box center [354, 164] width 77 height 12
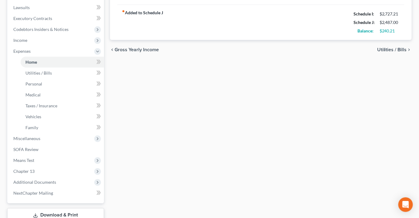
scroll to position [213, 0]
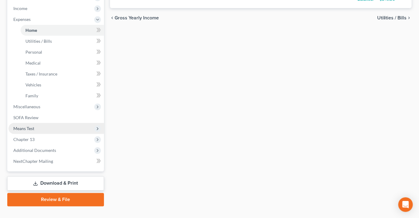
click at [32, 126] on span "Means Test" at bounding box center [23, 128] width 21 height 5
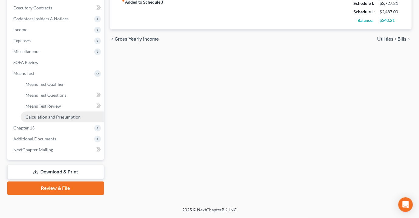
scroll to position [180, 0]
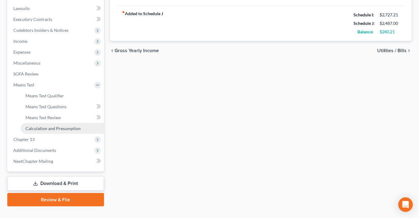
click at [39, 126] on span "Calculation and Presumption" at bounding box center [52, 128] width 55 height 5
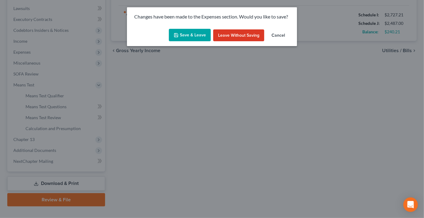
drag, startPoint x: 194, startPoint y: 39, endPoint x: 191, endPoint y: 41, distance: 3.1
click at [193, 39] on button "Save & Leave" at bounding box center [190, 35] width 42 height 13
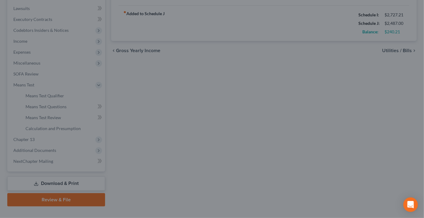
type input "35.00"
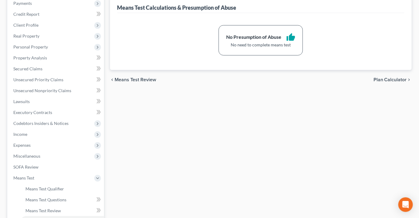
scroll to position [165, 0]
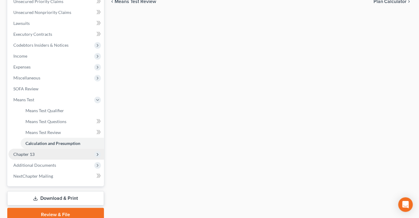
click at [32, 149] on span "Chapter 13" at bounding box center [56, 154] width 96 height 11
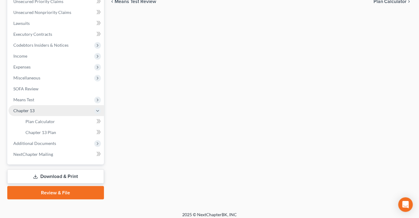
scroll to position [158, 0]
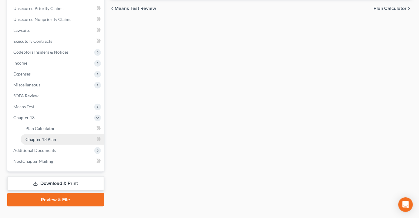
click at [36, 134] on link "Chapter 13 Plan" at bounding box center [62, 139] width 83 height 11
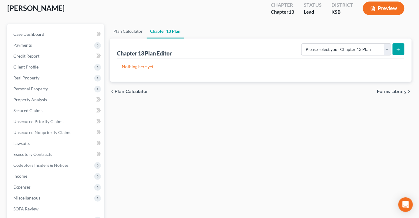
scroll to position [110, 0]
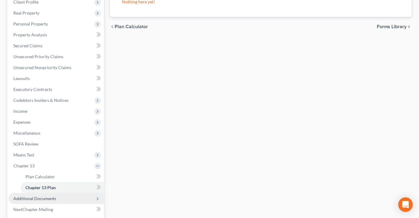
click at [53, 196] on span "Additional Documents" at bounding box center [34, 198] width 43 height 5
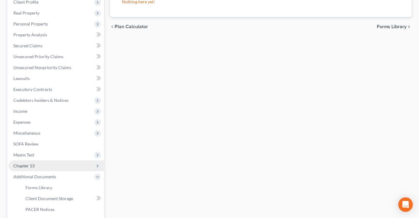
click at [39, 161] on span "Chapter 13" at bounding box center [56, 166] width 96 height 11
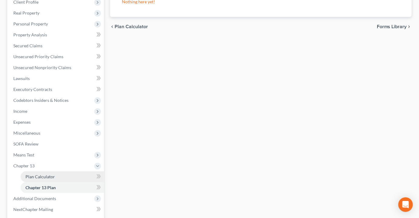
click at [54, 174] on span "Plan Calculator" at bounding box center [39, 176] width 29 height 5
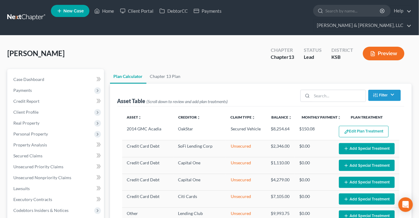
scroll to position [158, 0]
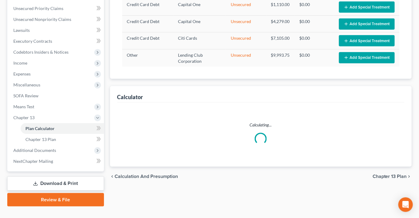
select select "54"
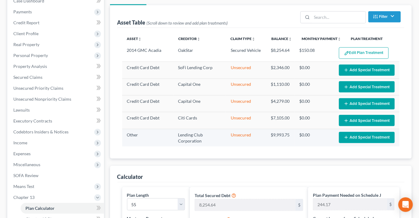
scroll to position [55, 0]
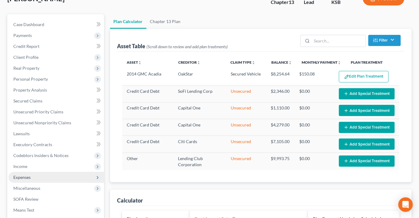
click at [31, 172] on span "Expenses" at bounding box center [56, 177] width 96 height 11
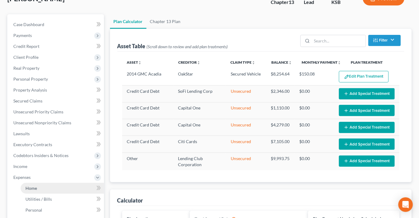
click at [35, 186] on span "Home" at bounding box center [31, 188] width 12 height 5
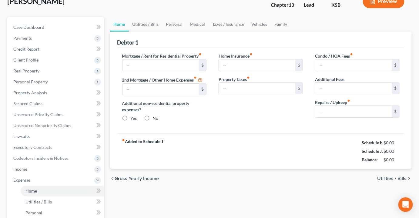
type input "0.00"
radio input "true"
type input "0.00"
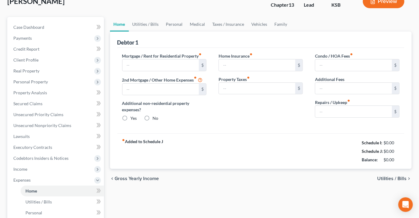
type input "0.00"
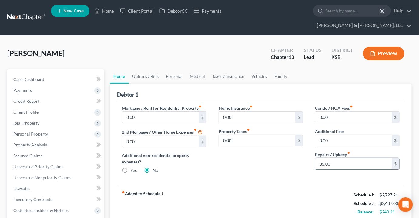
click at [342, 158] on input "35.00" at bounding box center [354, 164] width 77 height 12
click at [280, 161] on div "Home Insurance fiber_manual_record 0.00 $ Property Taxes fiber_manual_record 0.…" at bounding box center [261, 142] width 96 height 74
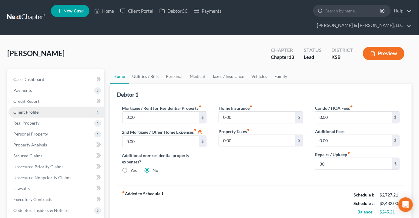
click at [33, 107] on span "Client Profile" at bounding box center [56, 112] width 96 height 11
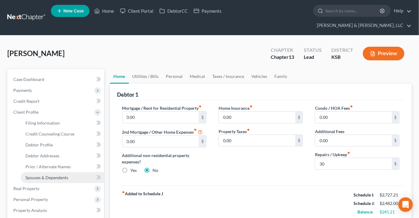
click at [40, 175] on span "Spouses & Dependents" at bounding box center [46, 177] width 43 height 5
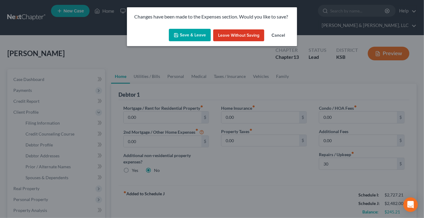
click at [186, 27] on div "Save & Leave Leave without Saving Cancel" at bounding box center [212, 36] width 170 height 20
click at [185, 32] on button "Save & Leave" at bounding box center [190, 35] width 42 height 13
type input "30.00"
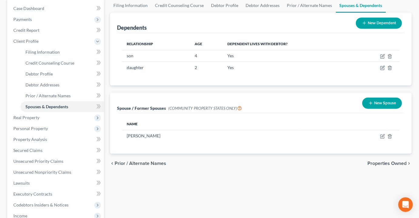
scroll to position [110, 0]
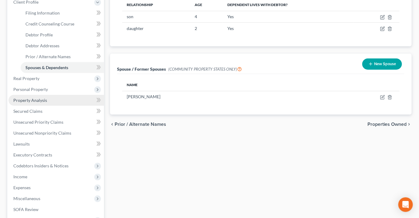
click at [34, 95] on link "Property Analysis" at bounding box center [56, 100] width 96 height 11
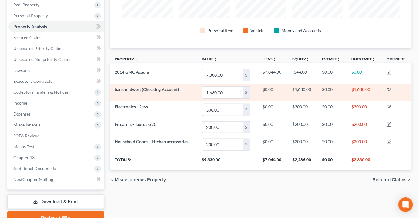
scroll to position [109, 0]
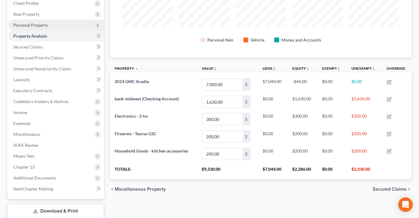
click at [35, 22] on span "Personal Property" at bounding box center [30, 24] width 35 height 5
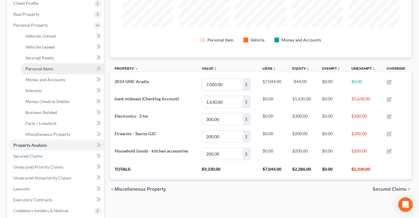
click at [43, 66] on span "Personal Items" at bounding box center [39, 68] width 28 height 5
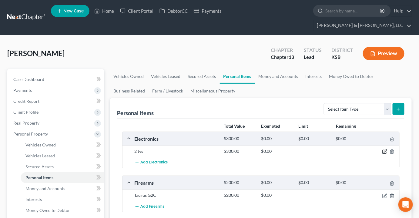
click at [387, 149] on icon "button" at bounding box center [385, 151] width 5 height 5
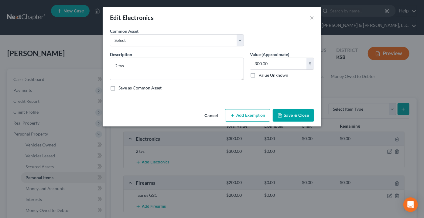
click at [249, 113] on button "Add Exemption" at bounding box center [247, 115] width 45 height 13
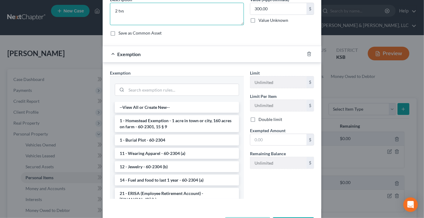
click at [165, 20] on textarea "2 tvs" at bounding box center [177, 14] width 134 height 22
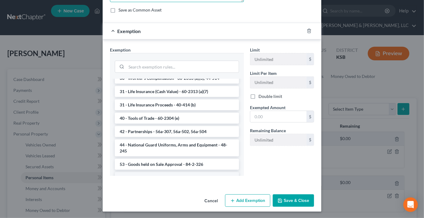
type textarea "2 tvs , mobile phone"
click at [167, 172] on li "6 - Household Goods and Furnishings - 60-2304 (a)" at bounding box center [177, 177] width 124 height 11
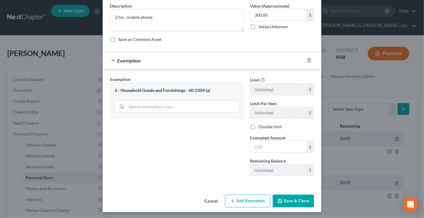
click at [269, 140] on label "Exempted Amount *" at bounding box center [268, 138] width 36 height 6
click at [266, 151] on input "text" at bounding box center [278, 147] width 56 height 12
type input "300"
click at [286, 199] on button "Save & Close" at bounding box center [292, 201] width 41 height 13
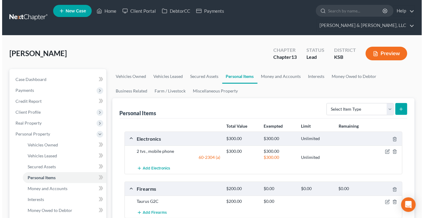
scroll to position [55, 0]
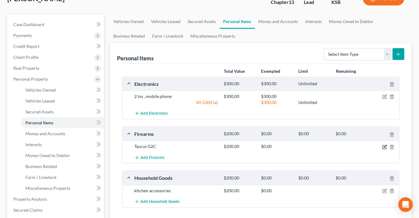
click at [383, 145] on icon "button" at bounding box center [385, 147] width 5 height 5
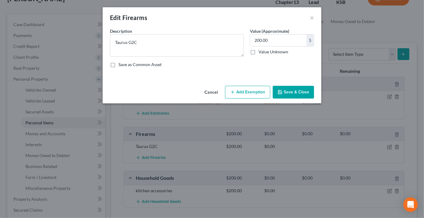
click at [289, 91] on button "Save & Close" at bounding box center [292, 92] width 41 height 13
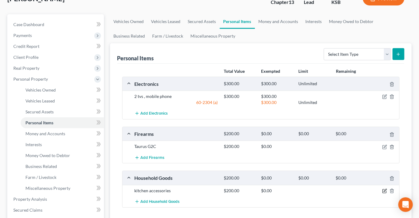
click at [385, 189] on icon "button" at bounding box center [385, 190] width 3 height 3
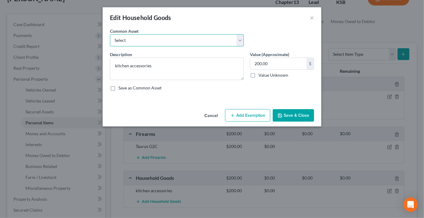
drag, startPoint x: 135, startPoint y: 41, endPoint x: 137, endPoint y: 45, distance: 4.7
click at [135, 41] on select "Select Furniture, small appliances, basic tools, bedding, towels, knick knacks,…" at bounding box center [177, 40] width 134 height 12
select select "0"
click at [110, 34] on select "Select Furniture, small appliances, basic tools, bedding, towels, knick knacks,…" at bounding box center [177, 40] width 134 height 12
type textarea "Furniture, small appliances, basic tools, bedding, towels, knick knacks, & asso…"
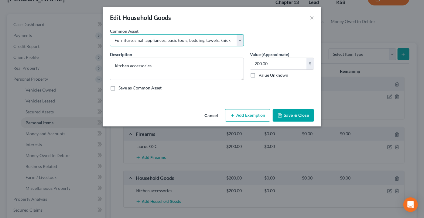
type input "500.00"
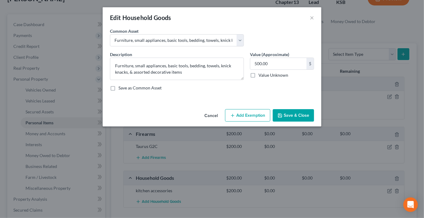
click at [251, 113] on button "Add Exemption" at bounding box center [247, 115] width 45 height 13
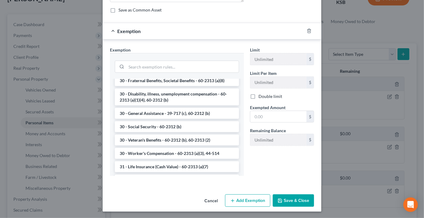
scroll to position [482, 0]
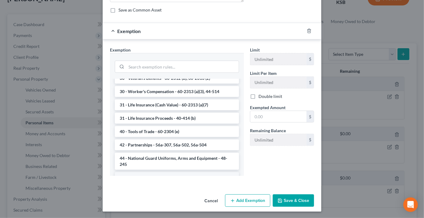
click at [180, 172] on li "6 - Household Goods and Furnishings - 60-2304 (a)" at bounding box center [177, 177] width 124 height 11
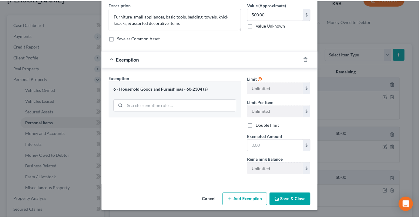
scroll to position [49, 0]
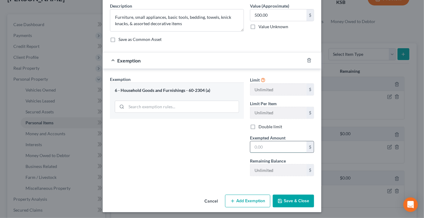
click at [271, 148] on input "text" at bounding box center [278, 147] width 56 height 12
type input "500"
click at [286, 195] on button "Save & Close" at bounding box center [292, 201] width 41 height 13
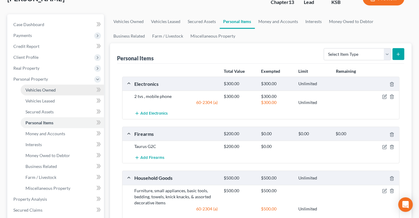
click at [53, 87] on span "Vehicles Owned" at bounding box center [40, 89] width 30 height 5
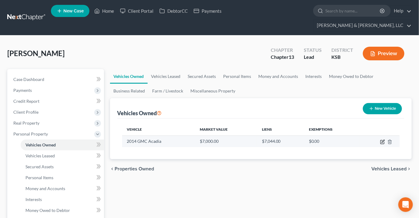
click at [382, 140] on icon "button" at bounding box center [383, 142] width 5 height 5
select select "0"
select select "12"
select select "0"
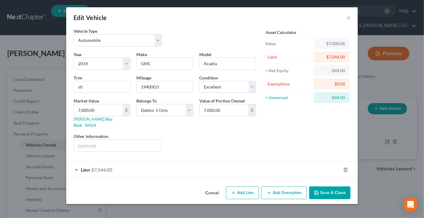
click at [291, 187] on button "Add Exemption" at bounding box center [283, 193] width 45 height 13
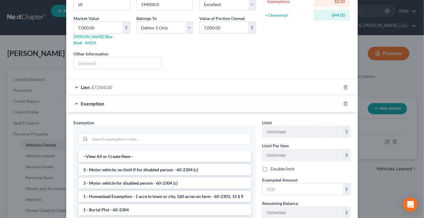
scroll to position [83, 0]
click at [129, 178] on li "3 - Motor vehicle for disabled person - 60-2304 (c)" at bounding box center [164, 183] width 173 height 11
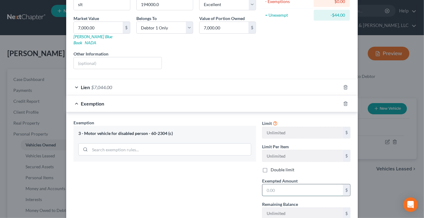
click at [284, 184] on input "text" at bounding box center [302, 190] width 80 height 12
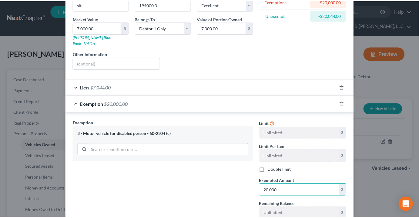
scroll to position [119, 0]
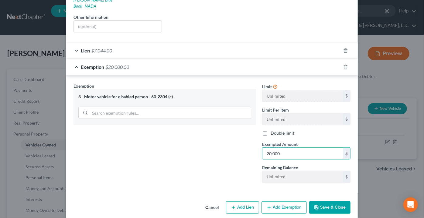
type input "20,000"
click at [315, 203] on button "Save & Close" at bounding box center [329, 207] width 41 height 13
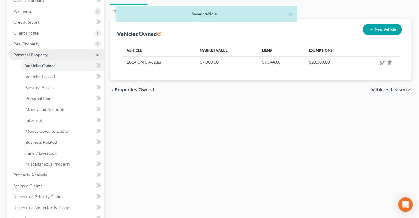
scroll to position [83, 0]
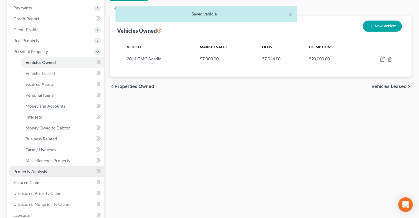
click at [30, 169] on span "Property Analysis" at bounding box center [30, 171] width 34 height 5
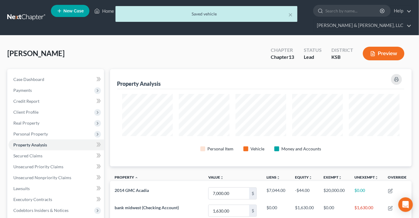
scroll to position [97, 302]
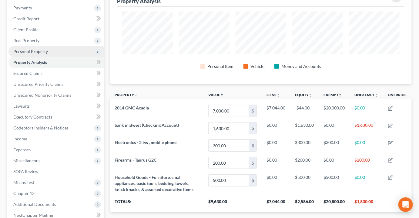
click at [45, 49] on span "Personal Property" at bounding box center [30, 51] width 35 height 5
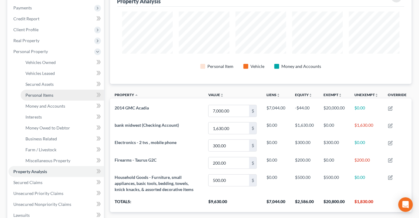
click at [44, 93] on span "Personal Items" at bounding box center [39, 95] width 28 height 5
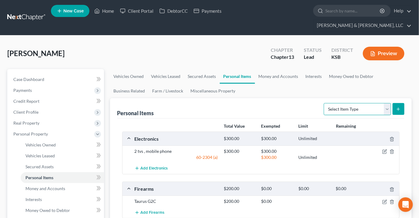
click at [390, 103] on select "Select Item Type Clothing Collectibles Of Value Electronics Firearms Household …" at bounding box center [357, 109] width 67 height 12
select select "clothing"
click at [325, 103] on select "Select Item Type Clothing Collectibles Of Value Electronics Firearms Household …" at bounding box center [357, 109] width 67 height 12
click at [404, 103] on button "submit" at bounding box center [399, 109] width 12 height 12
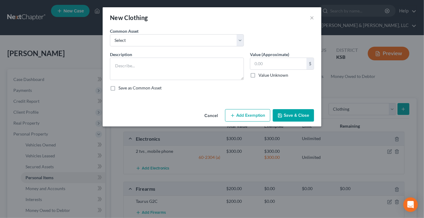
click at [156, 46] on div "Common Asset Select Clothing & shoes" at bounding box center [212, 39] width 210 height 23
click at [152, 43] on select "Select Clothing & shoes" at bounding box center [177, 40] width 134 height 12
select select "0"
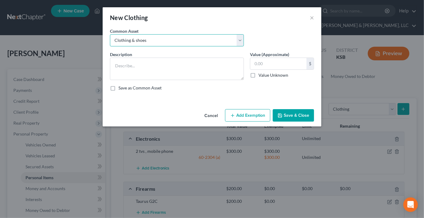
click at [110, 34] on select "Select Clothing & shoes" at bounding box center [177, 40] width 134 height 12
type textarea "Clothing & shoes"
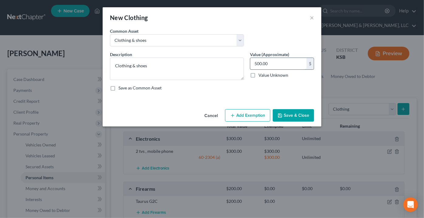
click at [269, 65] on input "500.00" at bounding box center [278, 64] width 56 height 12
type input "300"
click at [246, 113] on button "Add Exemption" at bounding box center [247, 115] width 45 height 13
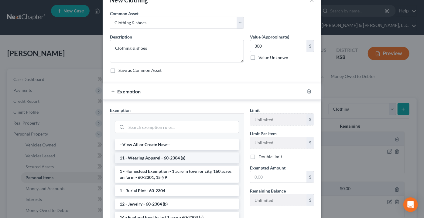
scroll to position [27, 0]
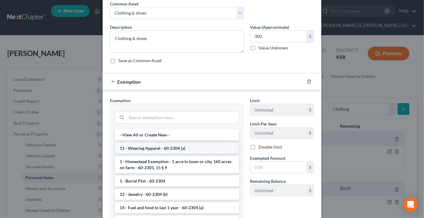
click at [165, 149] on li "11 - Wearing Apparel - 60-2304 (a)" at bounding box center [177, 148] width 124 height 11
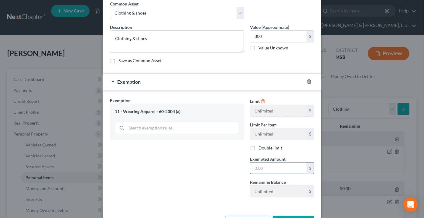
click at [283, 168] on input "text" at bounding box center [278, 169] width 56 height 12
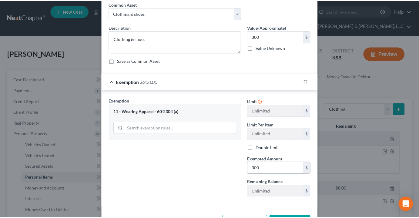
scroll to position [49, 0]
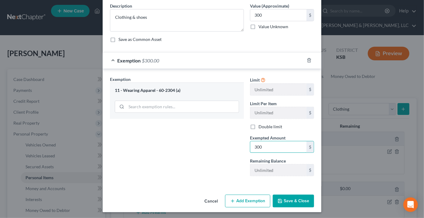
type input "300"
click at [213, 174] on div "Exemption Set must be selected for CA. Exemption * 11 - Wearing Apparel - 60-23…" at bounding box center [177, 128] width 140 height 105
click at [306, 201] on button "Save & Close" at bounding box center [292, 201] width 41 height 13
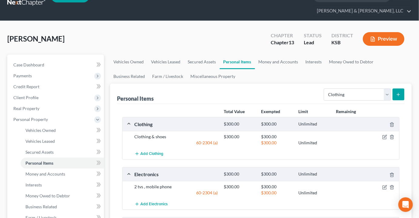
scroll to position [27, 0]
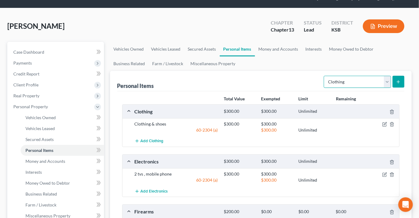
click at [387, 76] on select "Select Item Type Clothing Collectibles Of Value Electronics Firearms Household …" at bounding box center [357, 82] width 67 height 12
click at [266, 71] on div "Personal Items Select Item Type Clothing Collectibles Of Value Electronics Fire…" at bounding box center [261, 81] width 288 height 20
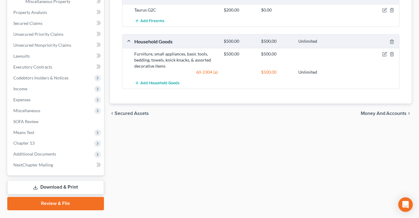
scroll to position [246, 0]
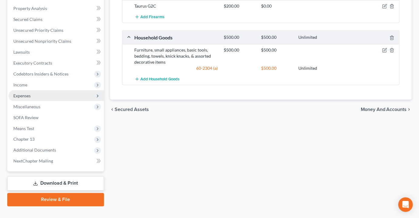
click at [17, 93] on span "Expenses" at bounding box center [21, 95] width 17 height 5
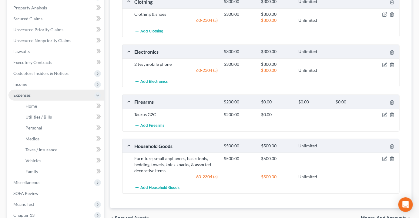
scroll to position [137, 0]
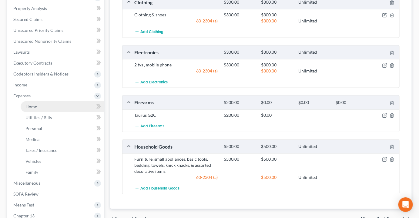
click at [32, 104] on span "Home" at bounding box center [31, 106] width 12 height 5
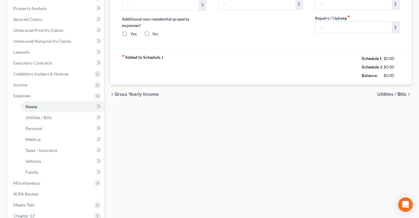
scroll to position [13, 0]
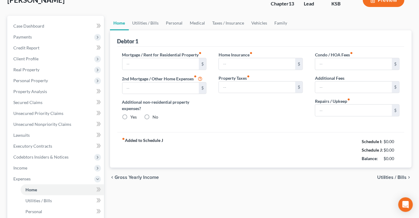
type input "0.00"
radio input "true"
type input "0.00"
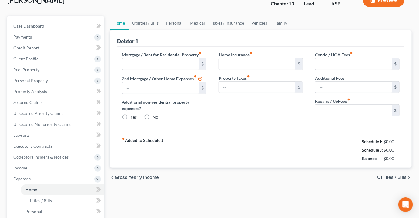
type input "0.00"
type input "30.00"
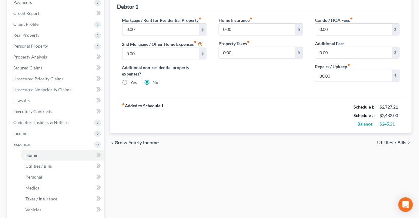
scroll to position [0, 0]
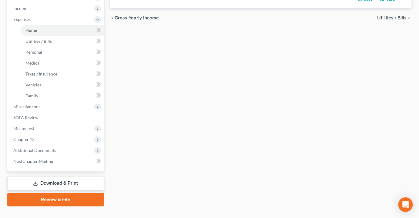
click at [58, 177] on link "Download & Print" at bounding box center [55, 184] width 97 height 14
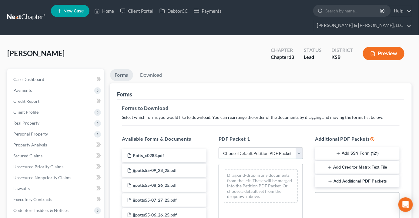
click at [247, 147] on select "Choose Default Petition PDF Packet Complete Bankruptcy Petition (all forms and …" at bounding box center [261, 153] width 84 height 12
select select "3"
click at [219, 147] on select "Choose Default Petition PDF Packet Complete Bankruptcy Petition (all forms and …" at bounding box center [261, 153] width 84 height 12
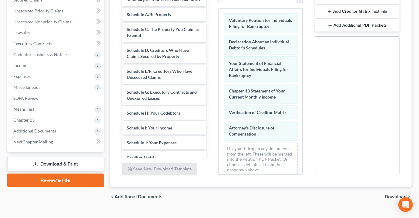
click at [394, 195] on span "Download" at bounding box center [396, 197] width 22 height 5
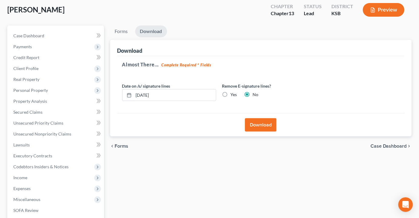
scroll to position [26, 0]
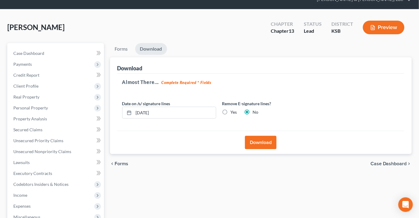
click at [258, 136] on button "Download" at bounding box center [261, 142] width 32 height 13
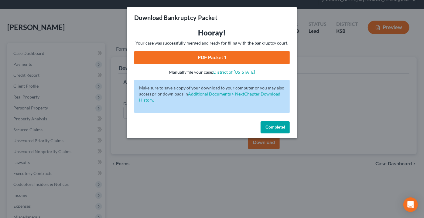
click at [198, 58] on link "PDF Packet 1" at bounding box center [211, 57] width 155 height 13
click at [273, 123] on button "Complete!" at bounding box center [274, 127] width 29 height 12
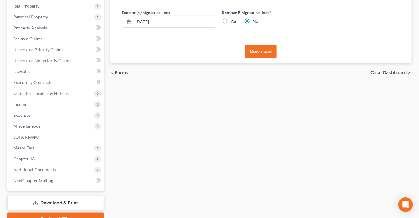
scroll to position [137, 0]
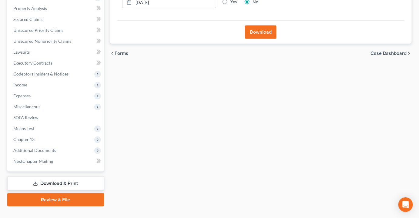
click at [53, 177] on link "Download & Print" at bounding box center [55, 184] width 97 height 14
click at [272, 28] on div "Download" at bounding box center [261, 31] width 288 height 23
click at [60, 177] on link "Download & Print" at bounding box center [55, 184] width 97 height 14
click at [62, 177] on link "Download & Print" at bounding box center [55, 184] width 97 height 14
click at [47, 156] on link "NextChapter Mailing" at bounding box center [56, 161] width 96 height 11
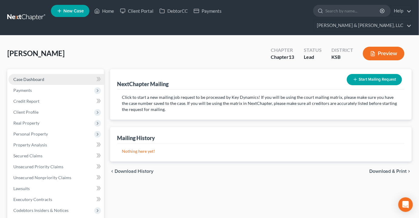
click at [40, 77] on span "Case Dashboard" at bounding box center [28, 79] width 31 height 5
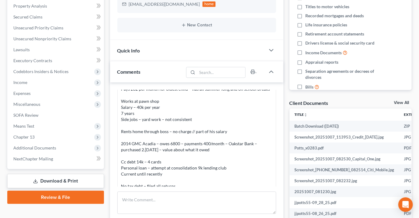
scroll to position [165, 0]
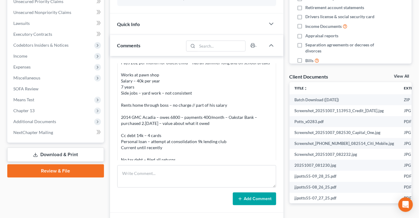
click at [61, 148] on link "Download & Print" at bounding box center [55, 155] width 97 height 14
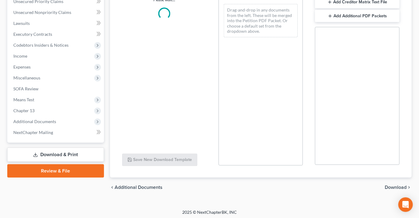
click at [55, 148] on link "Download & Print" at bounding box center [55, 155] width 97 height 14
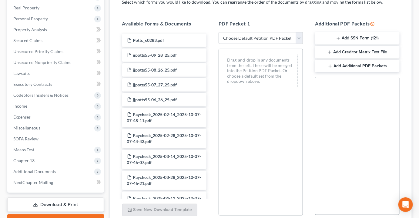
scroll to position [156, 0]
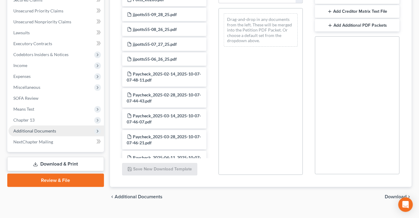
click at [36, 128] on span "Additional Documents" at bounding box center [34, 130] width 43 height 5
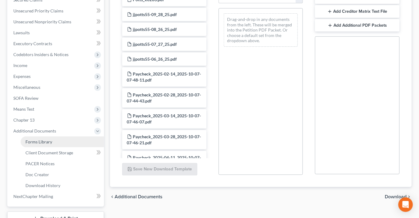
click at [38, 137] on link "Forms Library" at bounding box center [62, 142] width 83 height 11
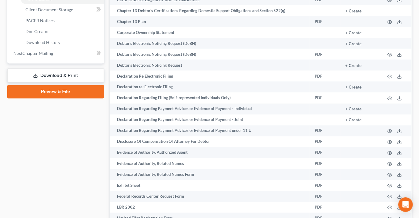
scroll to position [303, 0]
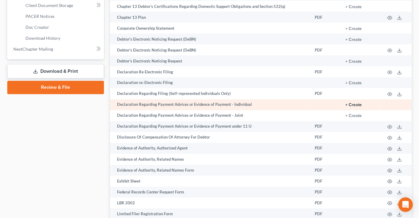
click at [360, 103] on button "+ Create" at bounding box center [354, 105] width 16 height 4
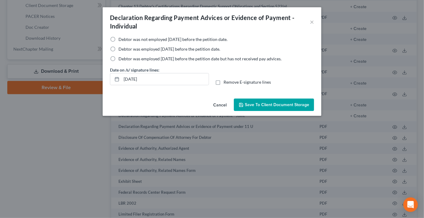
click at [118, 47] on label "Debtor was employed within 60 days before the petition date." at bounding box center [169, 49] width 102 height 6
click at [121, 47] on input "Debtor was employed within 60 days before the petition date." at bounding box center [123, 48] width 4 height 4
click at [269, 103] on span "Save to Client Document Storage" at bounding box center [277, 104] width 64 height 5
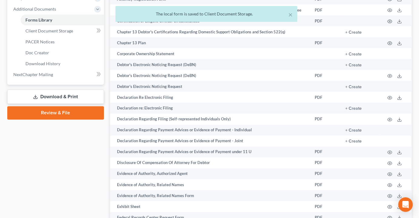
scroll to position [221, 0]
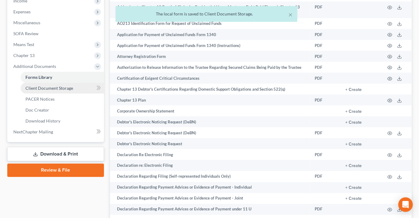
click at [55, 83] on link "Client Document Storage" at bounding box center [62, 88] width 83 height 11
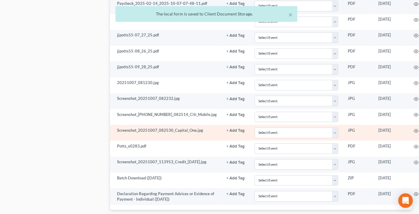
scroll to position [482, 0]
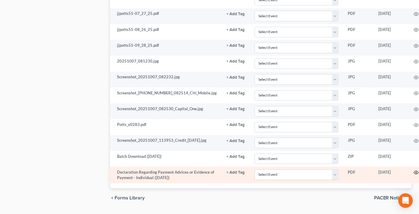
click at [416, 172] on circle "button" at bounding box center [416, 172] width 1 height 1
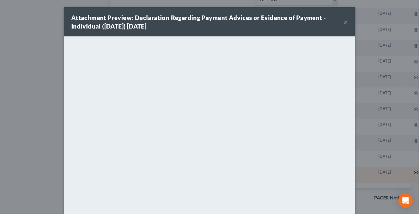
scroll to position [477, 0]
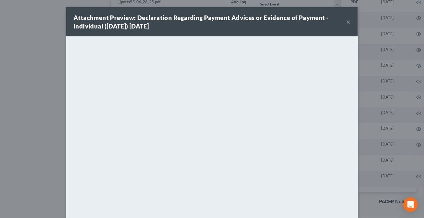
click at [346, 23] on button "×" at bounding box center [348, 21] width 4 height 7
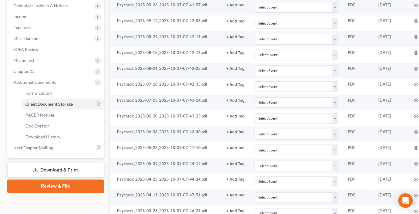
scroll to position [193, 0]
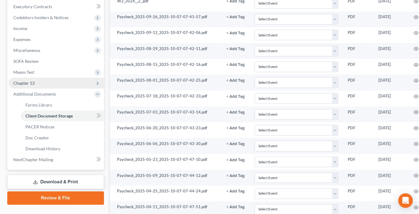
click at [24, 80] on span "Chapter 13" at bounding box center [23, 82] width 21 height 5
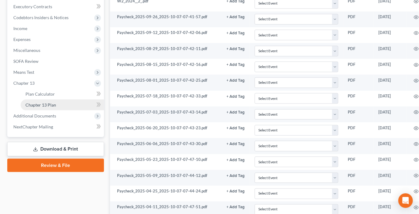
click at [44, 102] on span "Chapter 13 Plan" at bounding box center [40, 104] width 31 height 5
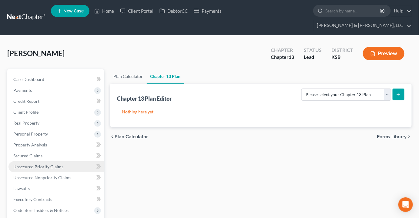
click at [34, 164] on span "Unsecured Priority Claims" at bounding box center [38, 166] width 50 height 5
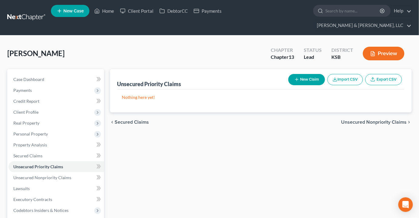
click at [306, 74] on button "New Claim" at bounding box center [307, 79] width 37 height 11
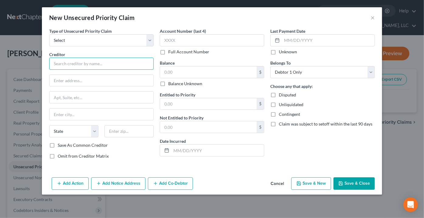
click at [77, 64] on input "text" at bounding box center [101, 64] width 104 height 12
drag, startPoint x: 85, startPoint y: 66, endPoint x: 49, endPoint y: 67, distance: 36.1
click at [49, 67] on div "Type of Unsecured Priority Claim * Select Taxes & Other Government Units Domest…" at bounding box center [101, 96] width 110 height 136
click at [85, 77] on input "text" at bounding box center [101, 81] width 104 height 12
click at [82, 78] on input "text" at bounding box center [101, 81] width 104 height 12
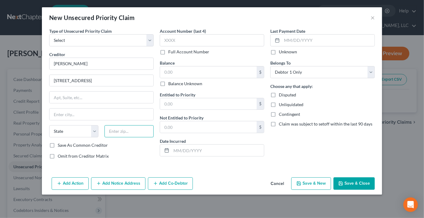
click at [113, 132] on input "text" at bounding box center [128, 131] width 49 height 12
click at [194, 68] on input "text" at bounding box center [208, 72] width 96 height 12
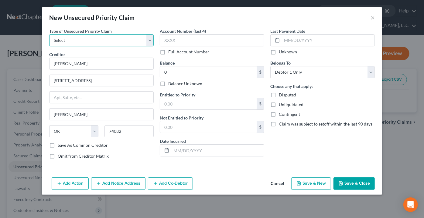
click at [104, 39] on select "Select Taxes & Other Government Units Domestic Support Obligations Extensions o…" at bounding box center [101, 40] width 104 height 12
click at [49, 34] on select "Select Taxes & Other Government Units Domestic Support Obligations Extensions o…" at bounding box center [101, 40] width 104 height 12
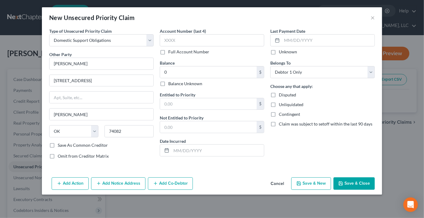
drag, startPoint x: 350, startPoint y: 167, endPoint x: 350, endPoint y: 176, distance: 8.8
click at [350, 170] on div "Type of Unsecured Priority Claim * Select Taxes & Other Government Units Domest…" at bounding box center [212, 101] width 340 height 147
click at [351, 180] on button "Save & Close" at bounding box center [353, 184] width 41 height 13
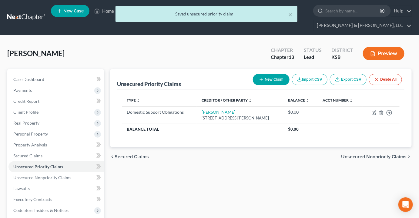
drag, startPoint x: 228, startPoint y: 170, endPoint x: 171, endPoint y: 170, distance: 57.3
click at [171, 170] on div "Unsecured Priority Claims New Claim Import CSV Export CSV Delete All Type expan…" at bounding box center [261, 206] width 308 height 274
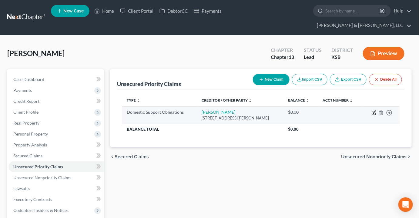
click at [374, 110] on icon "button" at bounding box center [374, 112] width 5 height 5
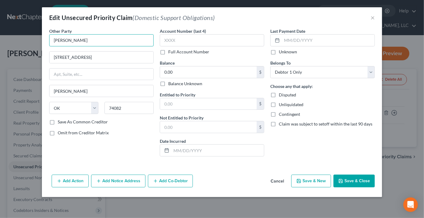
click at [93, 40] on input "Breena Janiske" at bounding box center [101, 40] width 104 height 12
click at [361, 183] on button "Save & Close" at bounding box center [353, 181] width 41 height 13
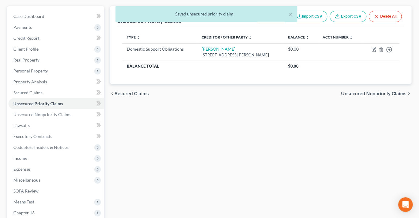
scroll to position [83, 0]
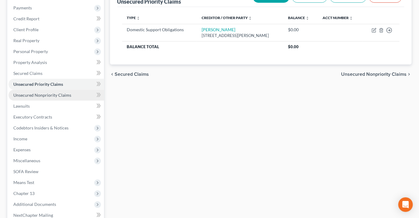
click at [52, 93] on span "Unsecured Nonpriority Claims" at bounding box center [42, 95] width 58 height 5
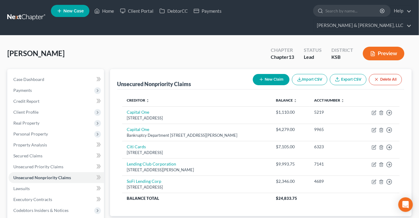
click at [260, 77] on icon "button" at bounding box center [261, 79] width 5 height 5
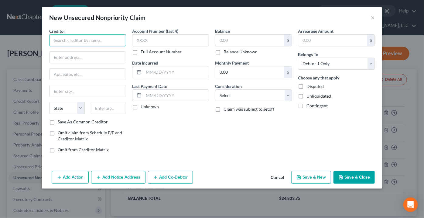
click at [91, 40] on input "text" at bounding box center [87, 40] width 77 height 12
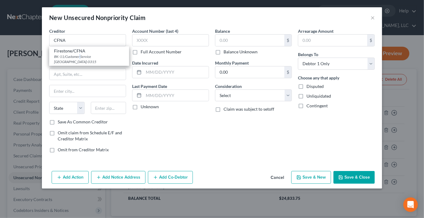
click at [80, 57] on div "BK-11/Customer Service PO Box 81315, Cleveland, OH 44181-0315" at bounding box center [89, 59] width 70 height 10
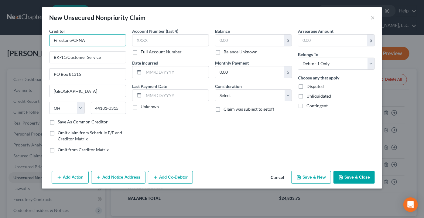
drag, startPoint x: 70, startPoint y: 40, endPoint x: 39, endPoint y: 44, distance: 31.5
click at [39, 43] on div "New Unsecured Nonpriority Claim × Creditor * Firestone/CFNA BK-11/Customer Serv…" at bounding box center [212, 109] width 424 height 218
click at [230, 35] on input "text" at bounding box center [249, 41] width 69 height 12
click at [350, 176] on button "Save & Close" at bounding box center [353, 177] width 41 height 13
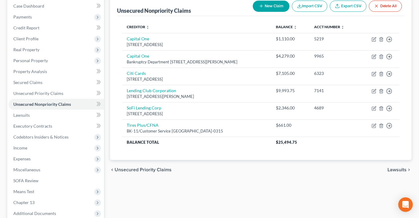
scroll to position [83, 0]
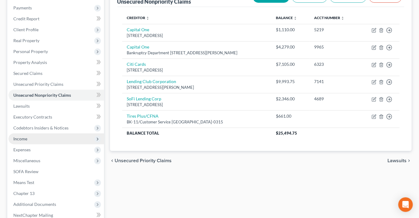
click at [23, 136] on span "Income" at bounding box center [20, 138] width 14 height 5
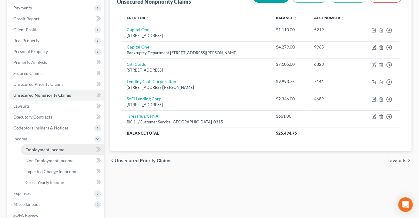
click at [27, 147] on span "Employment Income" at bounding box center [44, 149] width 39 height 5
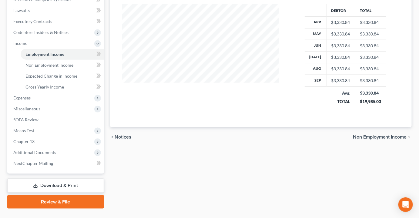
scroll to position [180, 0]
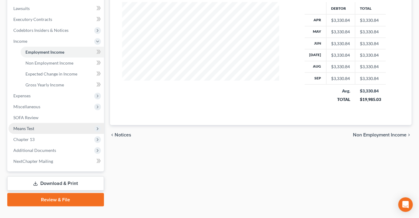
click at [25, 126] on span "Means Test" at bounding box center [23, 128] width 21 height 5
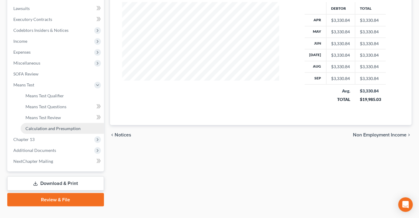
click at [37, 126] on span "Calculation and Presumption" at bounding box center [52, 128] width 55 height 5
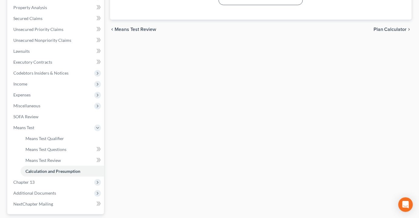
scroll to position [138, 0]
click at [24, 81] on span "Income" at bounding box center [20, 83] width 14 height 5
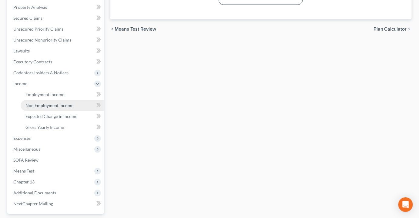
click at [38, 103] on span "Non Employment Income" at bounding box center [49, 105] width 48 height 5
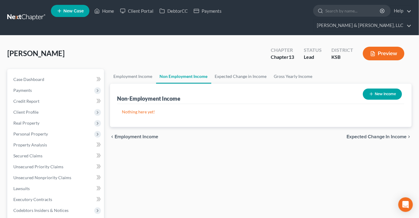
click at [381, 89] on button "New Income" at bounding box center [382, 94] width 39 height 11
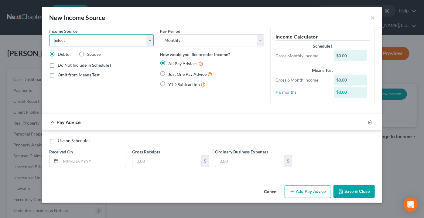
click at [149, 39] on select "Select Unemployment Disability (from employer) Pension Retirement Social Securi…" at bounding box center [101, 40] width 104 height 12
click at [49, 34] on select "Select Unemployment Disability (from employer) Pension Retirement Social Securi…" at bounding box center [101, 40] width 104 height 12
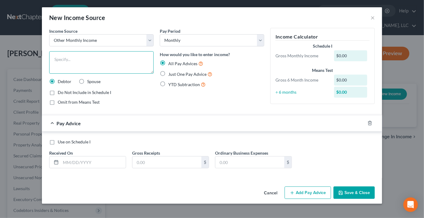
click at [97, 64] on textarea at bounding box center [101, 62] width 104 height 22
click at [168, 73] on label "Just One Pay Advice" at bounding box center [190, 74] width 44 height 7
click at [171, 73] on input "Just One Pay Advice" at bounding box center [173, 73] width 4 height 4
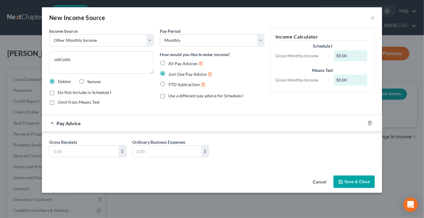
click at [168, 83] on label "YTD Subtraction" at bounding box center [186, 84] width 37 height 7
click at [171, 83] on input "YTD Subtraction" at bounding box center [173, 83] width 4 height 4
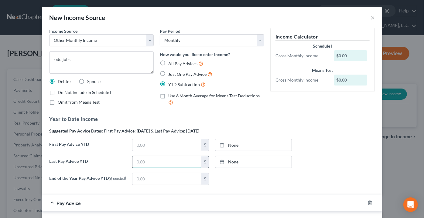
click at [147, 161] on input "text" at bounding box center [166, 162] width 69 height 12
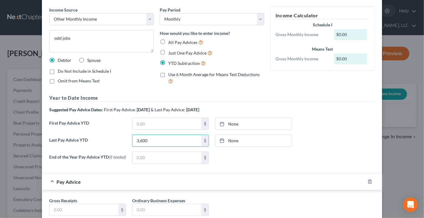
scroll to position [110, 0]
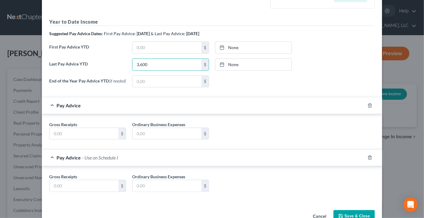
click at [367, 144] on div "Gross Receipts $ Ordinary Business Expenses $" at bounding box center [211, 132] width 331 height 23
click at [367, 159] on icon "button" at bounding box center [369, 157] width 5 height 5
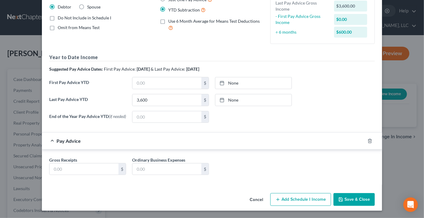
scroll to position [75, 0]
click at [73, 168] on input "text" at bounding box center [83, 170] width 69 height 12
click at [352, 196] on button "Save & Close" at bounding box center [353, 199] width 41 height 13
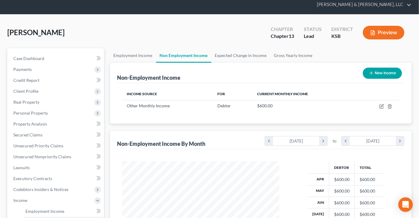
scroll to position [110, 0]
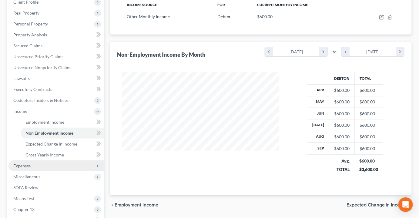
click at [27, 163] on span "Expenses" at bounding box center [21, 165] width 17 height 5
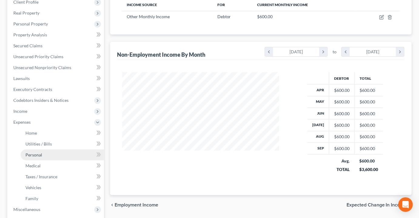
click at [29, 152] on span "Personal" at bounding box center [33, 154] width 17 height 5
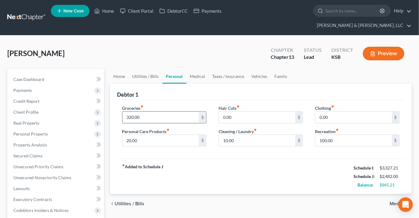
click at [129, 112] on input "320.00" at bounding box center [161, 118] width 77 height 12
click at [127, 112] on input "320.00" at bounding box center [161, 118] width 77 height 12
drag, startPoint x: 128, startPoint y: 107, endPoint x: 117, endPoint y: 107, distance: 10.3
click at [117, 107] on div "Groceries fiber_manual_record 320.00 $ Personal Care Products fiber_manual_reco…" at bounding box center [164, 128] width 96 height 47
click at [276, 69] on link "Family" at bounding box center [281, 76] width 20 height 15
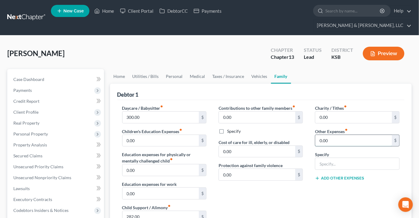
click at [345, 135] on input "0.00" at bounding box center [354, 141] width 77 height 12
click at [327, 158] on input "text" at bounding box center [358, 164] width 84 height 12
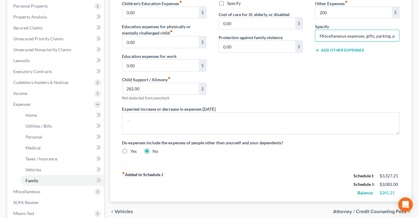
scroll to position [103, 0]
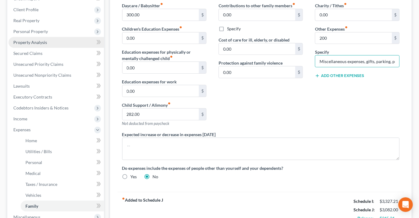
click at [36, 40] on span "Property Analysis" at bounding box center [30, 42] width 34 height 5
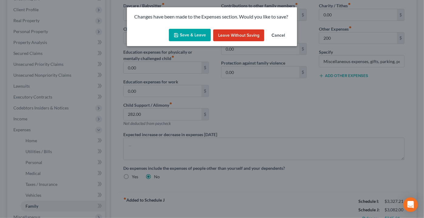
click at [194, 33] on button "Save & Leave" at bounding box center [190, 35] width 42 height 13
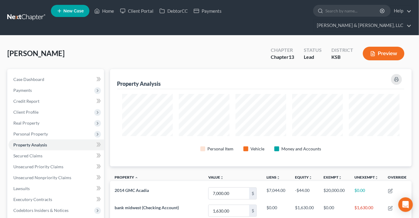
scroll to position [97, 302]
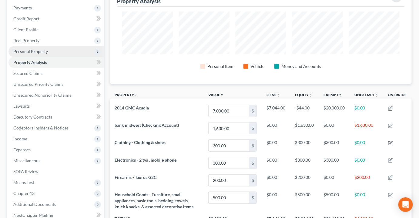
click at [22, 49] on span "Personal Property" at bounding box center [30, 51] width 35 height 5
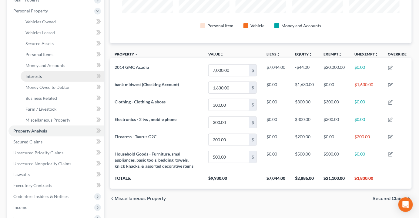
scroll to position [110, 0]
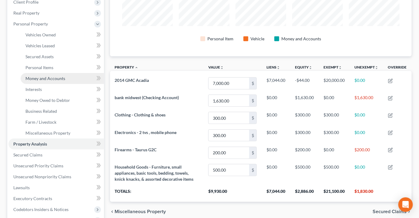
click at [39, 76] on span "Money and Accounts" at bounding box center [45, 78] width 40 height 5
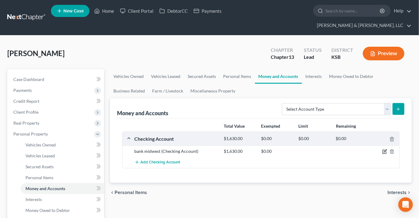
click at [387, 150] on icon "button" at bounding box center [385, 151] width 3 height 3
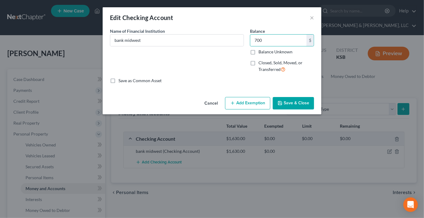
click at [284, 110] on div "Cancel Add Exemption Save & Close" at bounding box center [212, 105] width 218 height 20
click at [287, 103] on button "Save & Close" at bounding box center [292, 103] width 41 height 13
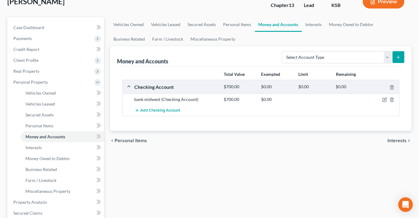
scroll to position [83, 0]
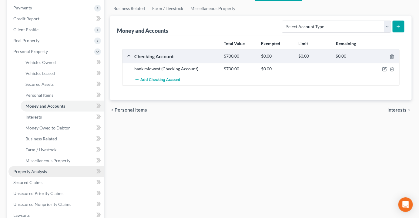
click at [21, 169] on span "Property Analysis" at bounding box center [30, 171] width 34 height 5
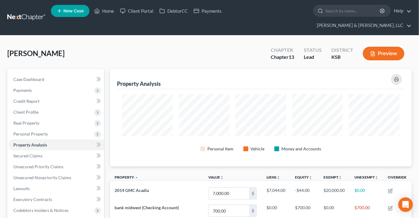
scroll to position [97, 302]
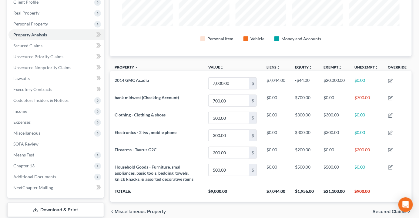
drag, startPoint x: 107, startPoint y: 56, endPoint x: 107, endPoint y: 38, distance: 18.5
click at [107, 38] on div "Case Dashboard Payments Invoices Payments Payments Credit Report Client Profile" at bounding box center [55, 96] width 103 height 274
click at [30, 120] on span "Expenses" at bounding box center [21, 122] width 17 height 5
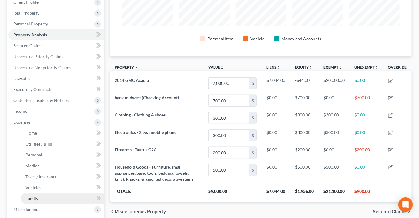
click at [36, 193] on link "Family" at bounding box center [62, 198] width 83 height 11
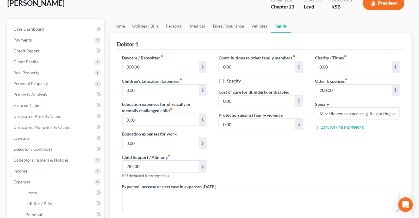
scroll to position [48, 0]
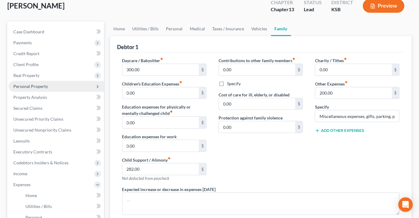
click at [36, 84] on span "Personal Property" at bounding box center [30, 86] width 35 height 5
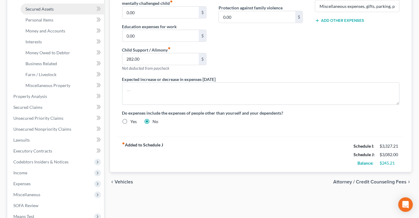
scroll to position [158, 0]
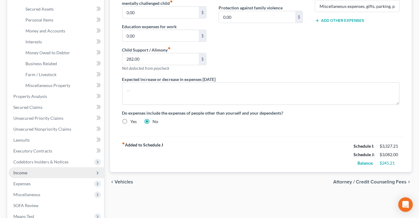
click at [23, 170] on span "Income" at bounding box center [20, 172] width 14 height 5
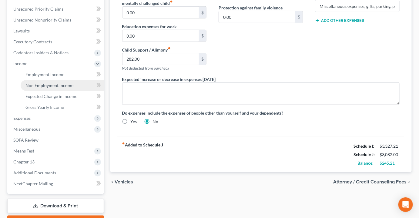
click at [40, 80] on link "Non Employment Income" at bounding box center [62, 85] width 83 height 11
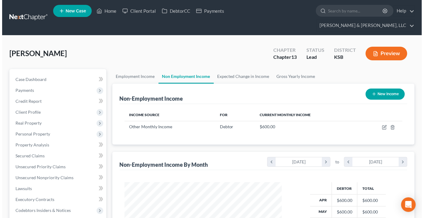
scroll to position [108, 169]
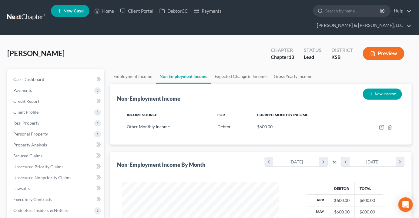
click at [377, 89] on button "New Income" at bounding box center [382, 94] width 39 height 11
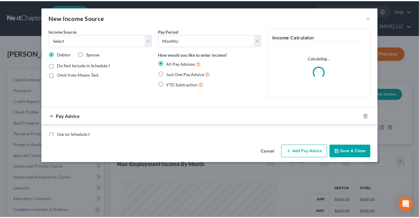
scroll to position [108, 171]
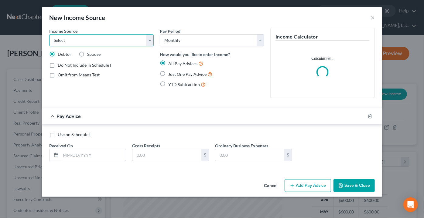
click at [149, 39] on select "Select Unemployment Disability (from employer) Pension Retirement Social Securi…" at bounding box center [101, 40] width 104 height 12
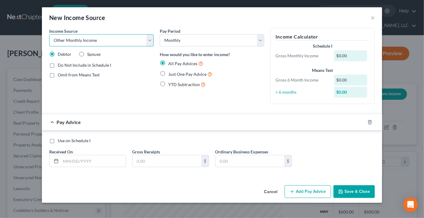
click at [49, 34] on select "Select Unemployment Disability (from employer) Pension Retirement Social Securi…" at bounding box center [101, 40] width 104 height 12
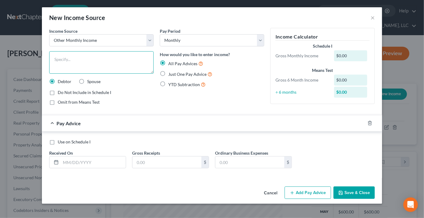
click at [90, 69] on textarea at bounding box center [101, 62] width 104 height 22
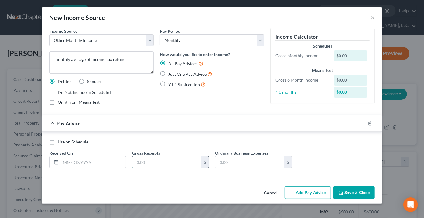
click at [168, 159] on input "text" at bounding box center [166, 163] width 69 height 12
click at [346, 190] on button "Save & Close" at bounding box center [353, 193] width 41 height 13
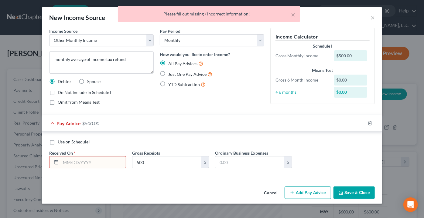
click at [85, 164] on input "text" at bounding box center [93, 163] width 65 height 12
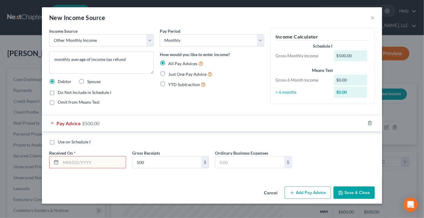
drag, startPoint x: 161, startPoint y: 75, endPoint x: 164, endPoint y: 79, distance: 5.4
click at [168, 75] on label "Just One Pay Advice" at bounding box center [190, 74] width 44 height 7
click at [171, 75] on input "Just One Pay Advice" at bounding box center [173, 73] width 4 height 4
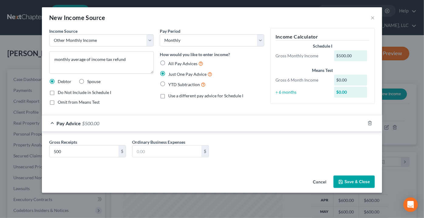
click at [364, 178] on button "Save & Close" at bounding box center [353, 182] width 41 height 13
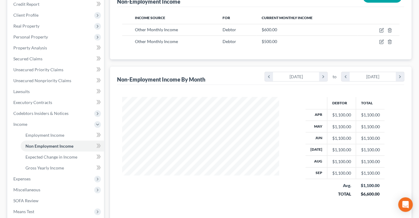
scroll to position [110, 0]
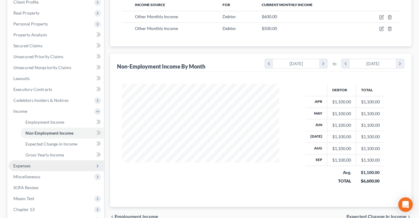
click at [21, 163] on span "Expenses" at bounding box center [21, 165] width 17 height 5
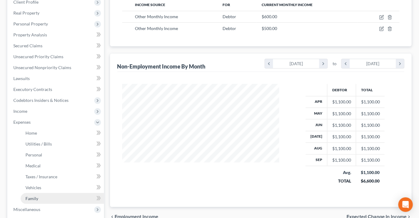
click at [37, 196] on span "Family" at bounding box center [31, 198] width 13 height 5
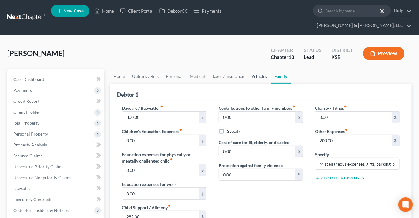
click at [257, 69] on link "Vehicles" at bounding box center [259, 76] width 23 height 15
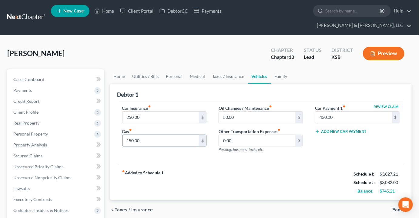
click at [144, 135] on input "150.00" at bounding box center [161, 141] width 77 height 12
click at [214, 69] on link "Taxes / Insurance" at bounding box center [228, 76] width 39 height 15
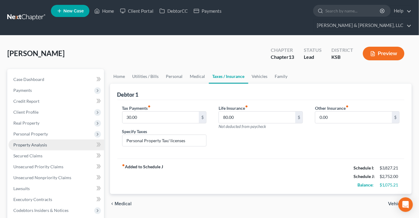
click at [30, 140] on link "Property Analysis" at bounding box center [56, 145] width 96 height 11
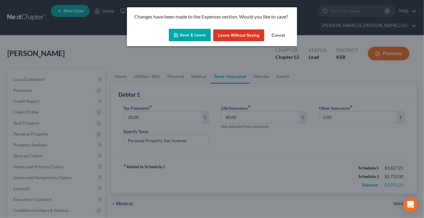
click at [183, 37] on button "Save & Leave" at bounding box center [190, 35] width 42 height 13
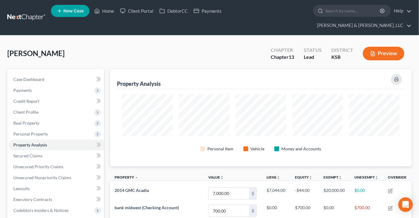
scroll to position [97, 302]
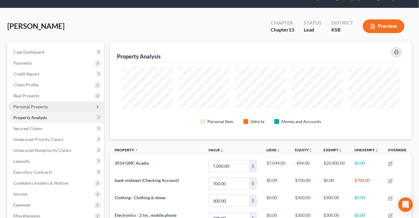
click at [25, 104] on span "Personal Property" at bounding box center [30, 106] width 35 height 5
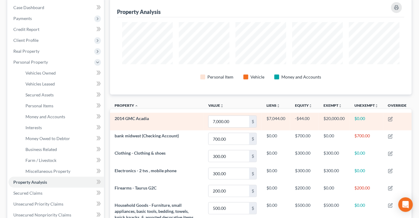
scroll to position [83, 0]
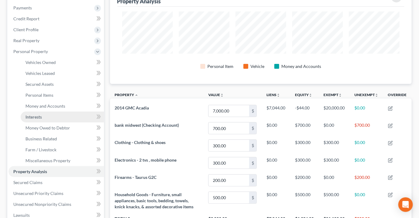
click at [31, 114] on span "Interests" at bounding box center [33, 116] width 16 height 5
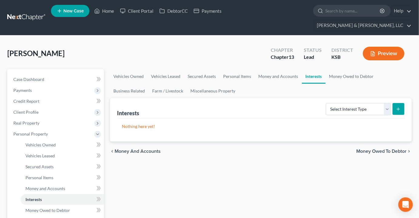
click at [391, 103] on form "Select Interest Type 401K Annuity Bond Education IRA Government Bond Government…" at bounding box center [365, 109] width 79 height 12
click at [389, 103] on select "Select Interest Type 401K Annuity Bond Education IRA Government Bond Government…" at bounding box center [358, 109] width 65 height 12
click at [327, 103] on select "Select Interest Type 401K Annuity Bond Education IRA Government Bond Government…" at bounding box center [358, 109] width 65 height 12
click at [400, 107] on icon "submit" at bounding box center [398, 109] width 5 height 5
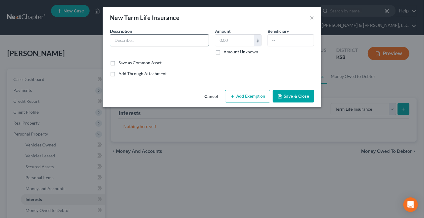
click at [145, 39] on input "text" at bounding box center [159, 41] width 98 height 12
click at [289, 95] on button "Save & Close" at bounding box center [292, 96] width 41 height 13
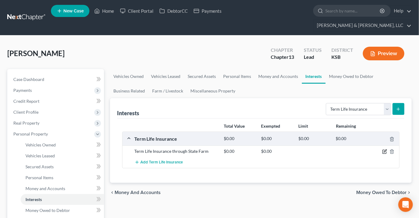
click at [384, 149] on icon "button" at bounding box center [385, 151] width 5 height 5
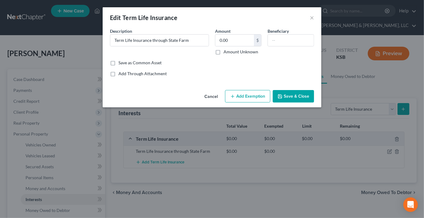
click at [255, 97] on button "Add Exemption" at bounding box center [247, 96] width 45 height 13
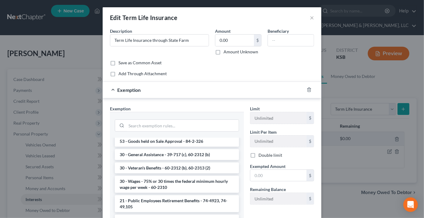
scroll to position [27, 0]
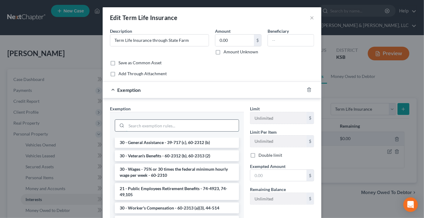
click at [154, 126] on input "search" at bounding box center [182, 126] width 112 height 12
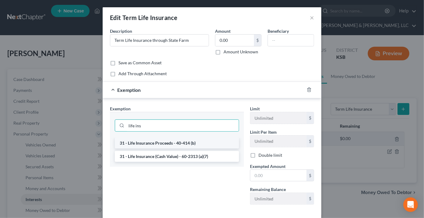
click at [158, 142] on li "31 - Life Insurance Proceeds - 40-414 (b)" at bounding box center [177, 143] width 124 height 11
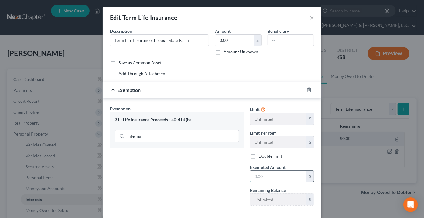
click at [265, 174] on input "text" at bounding box center [278, 177] width 56 height 12
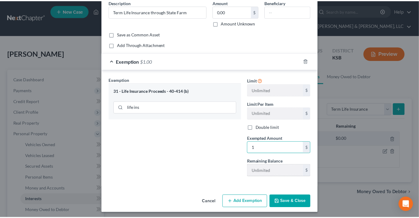
scroll to position [30, 0]
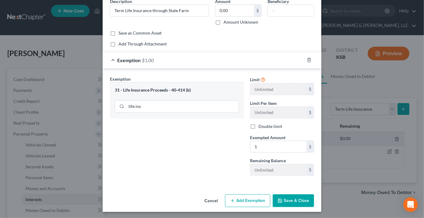
click at [294, 200] on button "Save & Close" at bounding box center [292, 201] width 41 height 13
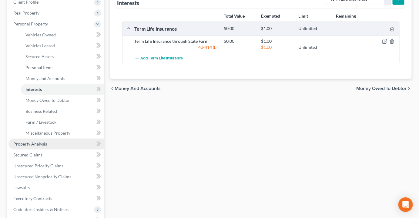
click at [34, 139] on link "Property Analysis" at bounding box center [56, 144] width 96 height 11
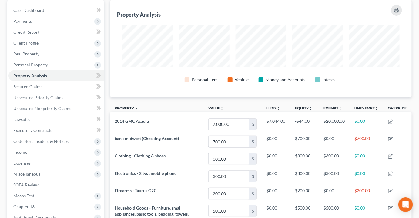
scroll to position [55, 0]
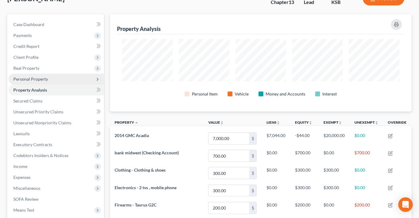
click at [31, 76] on span "Personal Property" at bounding box center [30, 78] width 35 height 5
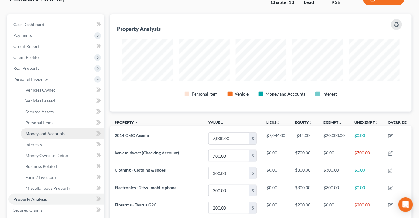
click at [46, 131] on span "Money and Accounts" at bounding box center [45, 133] width 40 height 5
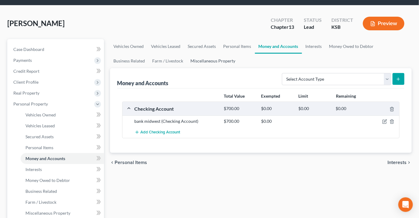
scroll to position [55, 0]
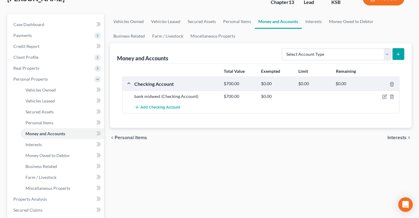
click at [388, 93] on div at bounding box center [385, 96] width 30 height 6
click at [387, 94] on icon "button" at bounding box center [385, 96] width 5 height 5
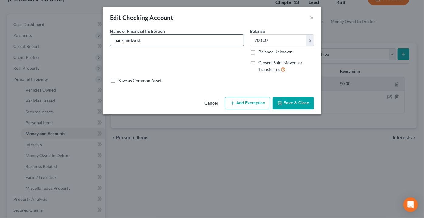
drag, startPoint x: 117, startPoint y: 38, endPoint x: 113, endPoint y: 39, distance: 3.7
click at [113, 39] on input "bank midwest" at bounding box center [176, 41] width 133 height 12
click at [126, 39] on input "Bank midwest" at bounding box center [176, 41] width 133 height 12
click at [302, 105] on button "Save & Close" at bounding box center [292, 103] width 41 height 13
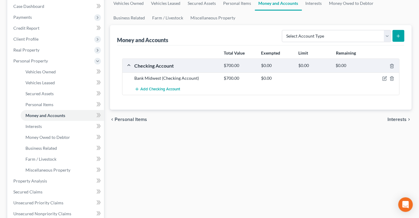
scroll to position [83, 0]
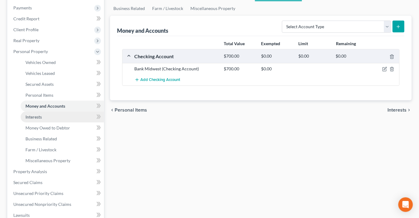
click at [41, 112] on link "Interests" at bounding box center [62, 117] width 83 height 11
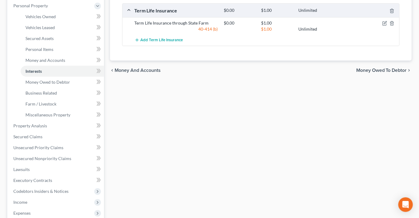
scroll to position [138, 0]
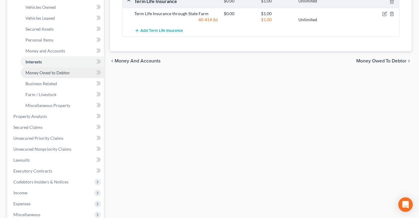
click at [36, 70] on span "Money Owed to Debtor" at bounding box center [47, 72] width 45 height 5
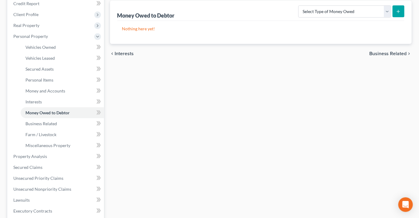
scroll to position [110, 0]
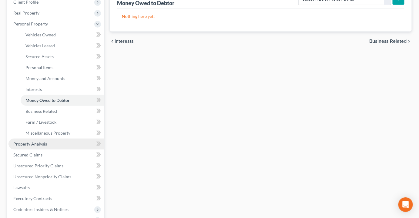
click at [31, 141] on span "Property Analysis" at bounding box center [30, 143] width 34 height 5
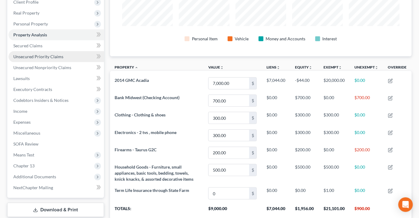
scroll to position [83, 0]
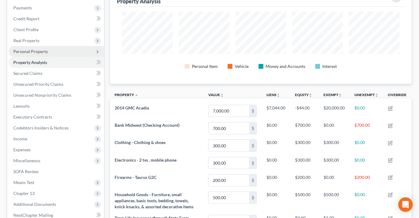
click at [37, 49] on span "Personal Property" at bounding box center [30, 51] width 35 height 5
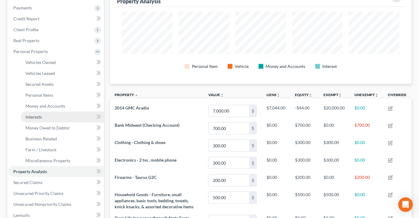
click at [41, 114] on span "Interests" at bounding box center [33, 116] width 16 height 5
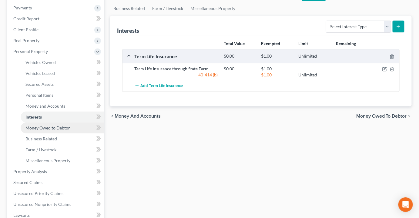
click at [67, 123] on link "Money Owed to Debtor" at bounding box center [62, 128] width 83 height 11
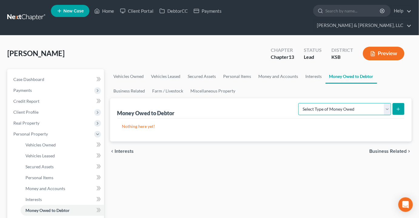
click at [387, 103] on select "Select Type of Money Owed Accounts Receivable Alimony Child Support Claims Agai…" at bounding box center [345, 109] width 93 height 12
click at [300, 103] on select "Select Type of Money Owed Accounts Receivable Alimony Child Support Claims Agai…" at bounding box center [345, 109] width 93 height 12
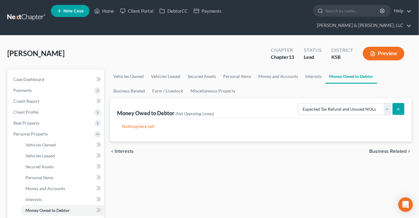
click at [399, 107] on icon "submit" at bounding box center [398, 109] width 5 height 5
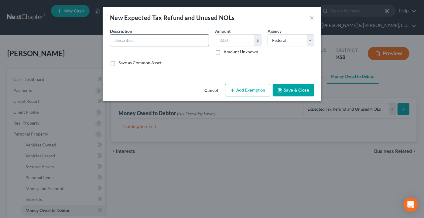
click at [147, 43] on input "text" at bounding box center [159, 41] width 98 height 12
drag, startPoint x: 167, startPoint y: 40, endPoint x: 231, endPoint y: 35, distance: 64.3
click at [231, 35] on div "Description * 2025 Tax refund attributable to public assistance benefits Amount…" at bounding box center [212, 49] width 210 height 43
click at [207, 39] on input "2025 Tax refund attributable to public assistance benefits" at bounding box center [159, 41] width 98 height 12
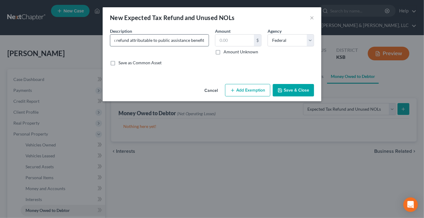
drag, startPoint x: 207, startPoint y: 39, endPoint x: 157, endPoint y: 37, distance: 49.5
click at [157, 37] on input "2025 Tax refund attributable to public assistance benefits" at bounding box center [159, 41] width 98 height 12
click at [223, 52] on label "Amount Unknown" at bounding box center [240, 52] width 35 height 6
click at [226, 52] on input "Amount Unknown" at bounding box center [228, 51] width 4 height 4
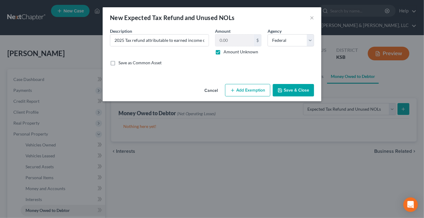
click at [253, 95] on button "Add Exemption" at bounding box center [247, 90] width 45 height 13
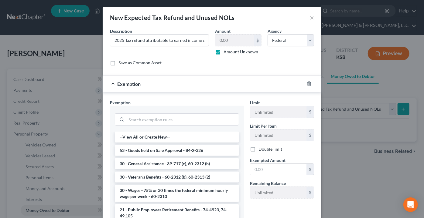
click at [181, 110] on div at bounding box center [177, 119] width 134 height 26
click at [177, 116] on input "search" at bounding box center [182, 120] width 112 height 12
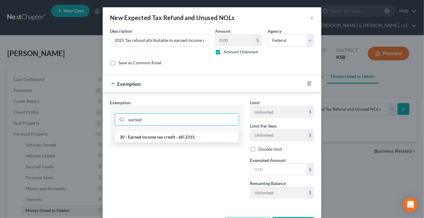
click at [162, 135] on li "30 - Earned income tax credit - 60-2315" at bounding box center [177, 137] width 124 height 11
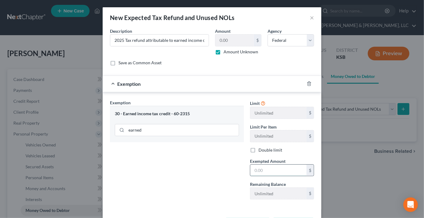
click at [276, 167] on input "text" at bounding box center [278, 171] width 56 height 12
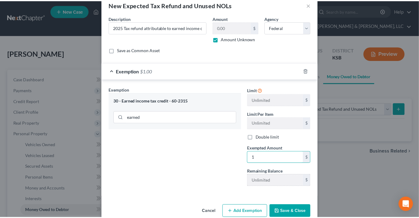
scroll to position [24, 0]
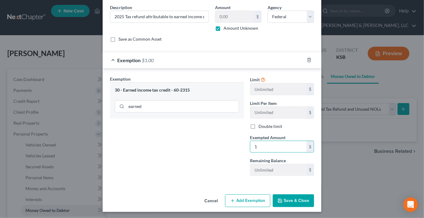
click at [288, 200] on button "Save & Close" at bounding box center [292, 201] width 41 height 13
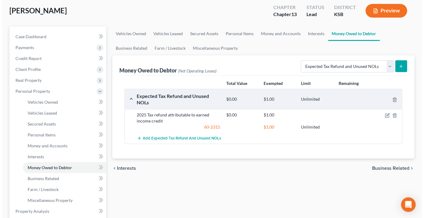
scroll to position [55, 0]
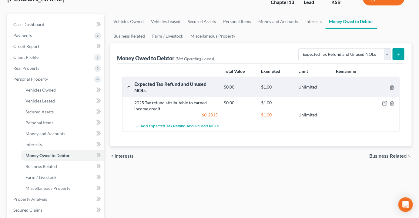
click at [398, 52] on icon "submit" at bounding box center [398, 54] width 5 height 5
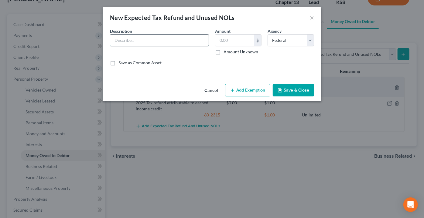
click at [154, 42] on input "text" at bounding box center [159, 41] width 98 height 12
click at [225, 42] on input "text" at bounding box center [234, 41] width 39 height 12
click at [223, 53] on label "Amount Unknown" at bounding box center [240, 52] width 35 height 6
click at [226, 53] on input "Amount Unknown" at bounding box center [228, 51] width 4 height 4
click at [291, 87] on button "Save & Close" at bounding box center [292, 90] width 41 height 13
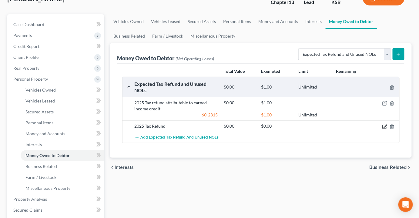
click at [384, 124] on icon "button" at bounding box center [385, 126] width 5 height 5
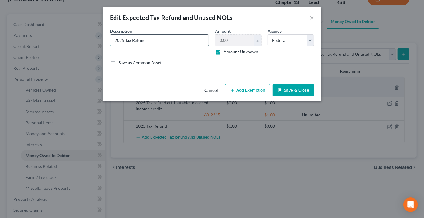
click at [180, 44] on input "2025 Tax Refund" at bounding box center [159, 41] width 98 height 12
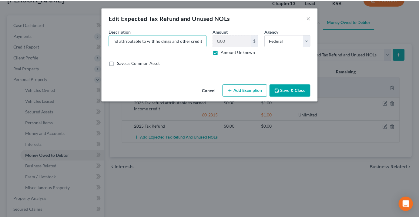
scroll to position [0, 0]
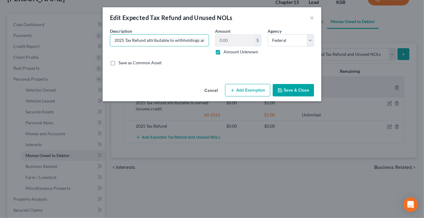
drag, startPoint x: 299, startPoint y: 84, endPoint x: 297, endPoint y: 88, distance: 4.7
click at [299, 84] on button "Save & Close" at bounding box center [292, 90] width 41 height 13
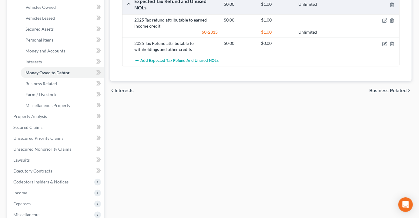
scroll to position [165, 0]
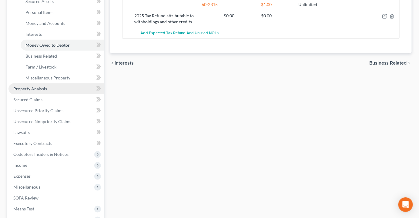
drag, startPoint x: 36, startPoint y: 76, endPoint x: 47, endPoint y: 76, distance: 11.9
click at [36, 86] on span "Property Analysis" at bounding box center [30, 88] width 34 height 5
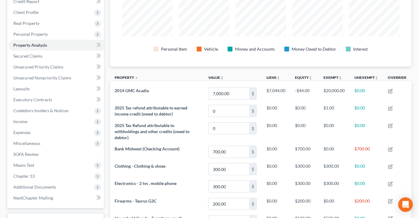
scroll to position [100, 0]
click at [32, 163] on span "Means Test" at bounding box center [23, 165] width 21 height 5
click at [52, 207] on span "Calculation and Presumption" at bounding box center [52, 209] width 55 height 5
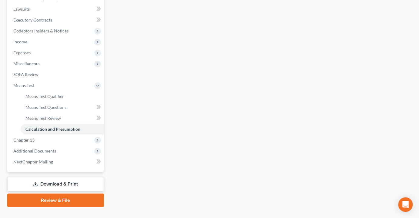
scroll to position [180, 0]
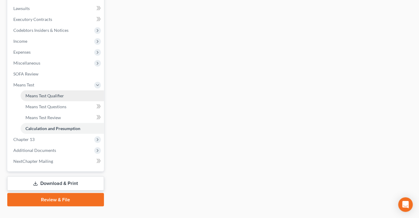
click at [57, 93] on span "Means Test Qualifier" at bounding box center [44, 95] width 39 height 5
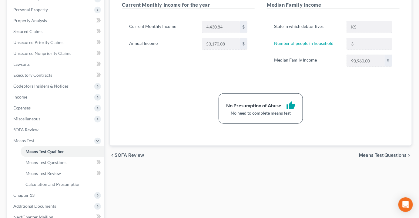
scroll to position [138, 0]
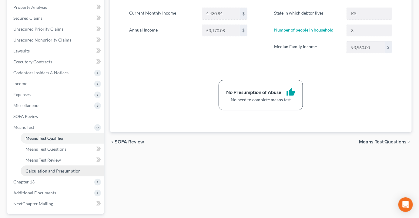
click at [65, 168] on span "Calculation and Presumption" at bounding box center [52, 170] width 55 height 5
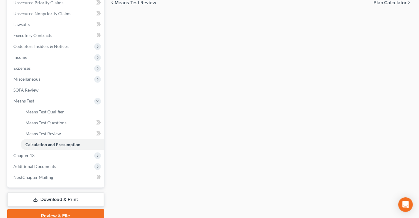
scroll to position [165, 0]
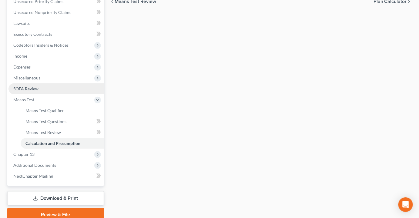
click at [32, 86] on span "SOFA Review" at bounding box center [25, 88] width 25 height 5
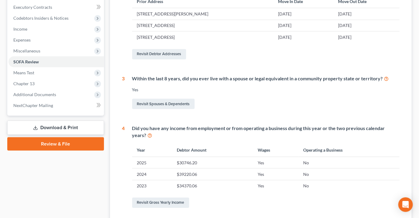
scroll to position [165, 0]
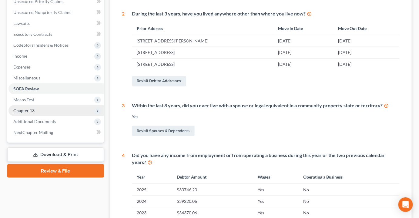
click at [40, 105] on span "Chapter 13" at bounding box center [56, 110] width 96 height 11
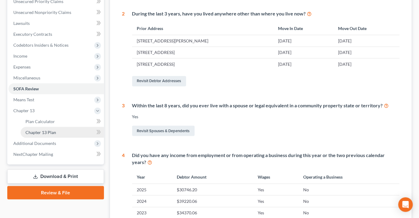
click at [42, 130] on span "Chapter 13 Plan" at bounding box center [40, 132] width 31 height 5
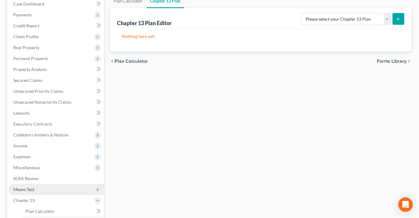
scroll to position [103, 0]
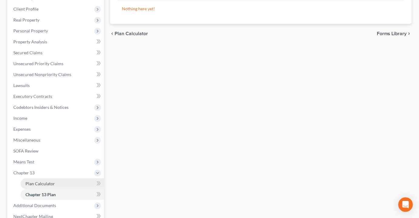
click at [68, 178] on link "Plan Calculator" at bounding box center [62, 183] width 83 height 11
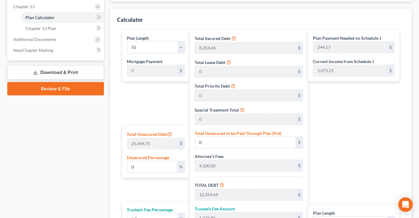
scroll to position [276, 0]
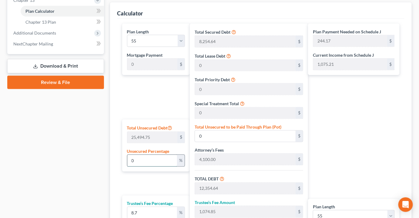
click at [141, 155] on input "0" at bounding box center [152, 161] width 50 height 12
drag, startPoint x: 140, startPoint y: 149, endPoint x: 129, endPoint y: 151, distance: 11.7
click at [129, 155] on input "0" at bounding box center [152, 161] width 50 height 12
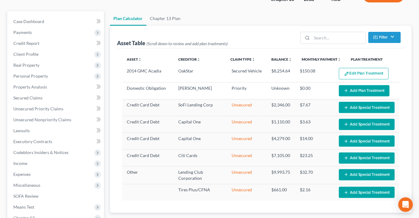
scroll to position [55, 0]
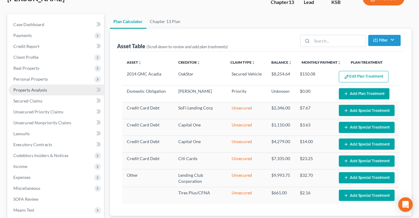
click at [36, 87] on span "Property Analysis" at bounding box center [30, 89] width 34 height 5
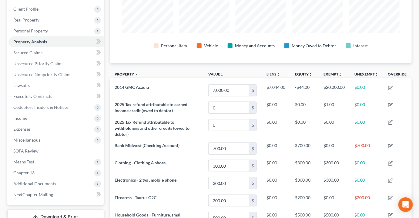
scroll to position [100, 0]
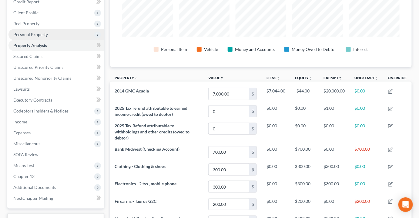
click at [27, 32] on span "Personal Property" at bounding box center [30, 34] width 35 height 5
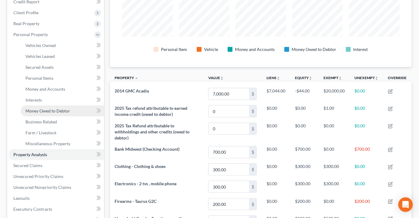
click at [42, 108] on span "Money Owed to Debtor" at bounding box center [47, 110] width 45 height 5
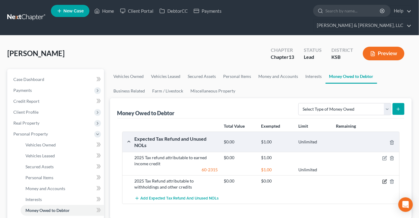
click at [386, 180] on icon "button" at bounding box center [385, 181] width 3 height 3
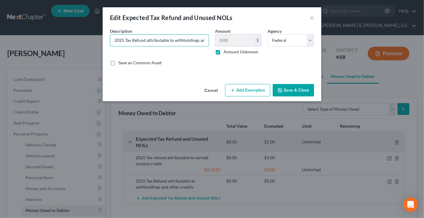
scroll to position [0, 26]
drag, startPoint x: 174, startPoint y: 40, endPoint x: 200, endPoint y: 44, distance: 26.7
click at [255, 31] on div "Description * 2025 Tax Refund attributable to withholdings and other credits Am…" at bounding box center [212, 49] width 210 height 43
click at [206, 41] on input "2025 Tax Refund attributable to withholdings and other credits" at bounding box center [159, 41] width 98 height 12
click at [205, 40] on input "2025 Tax Refund attributable to withholdings and other credits" at bounding box center [159, 41] width 98 height 12
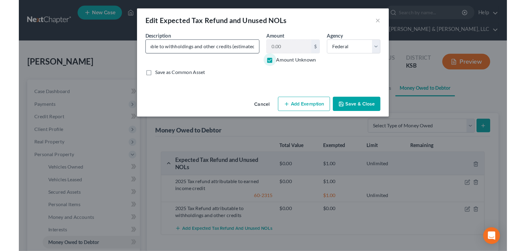
scroll to position [0, 0]
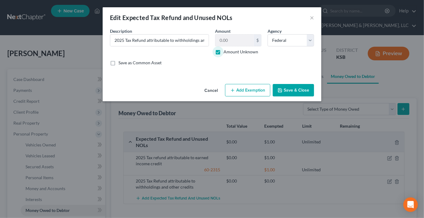
click at [223, 50] on label "Amount Unknown" at bounding box center [240, 52] width 35 height 6
click at [226, 50] on input "Amount Unknown" at bounding box center [228, 51] width 4 height 4
click at [288, 98] on div "Cancel Add Exemption Save & Close" at bounding box center [212, 92] width 218 height 20
click at [292, 91] on button "Save & Close" at bounding box center [292, 90] width 41 height 13
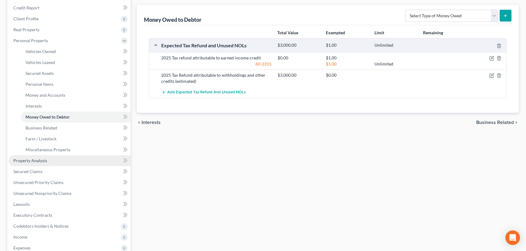
click at [22, 161] on span "Property Analysis" at bounding box center [30, 160] width 34 height 5
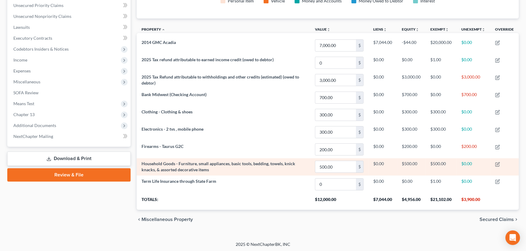
scroll to position [151, 0]
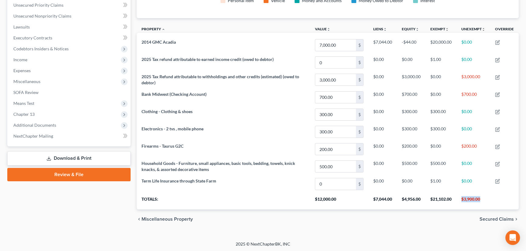
drag, startPoint x: 482, startPoint y: 198, endPoint x: 461, endPoint y: 199, distance: 21.0
click at [423, 199] on th "$3,900.00" at bounding box center [473, 201] width 34 height 17
click at [23, 111] on span "Chapter 13" at bounding box center [69, 114] width 122 height 11
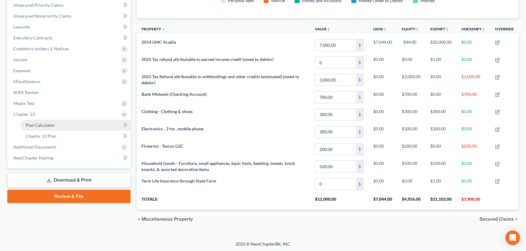
click at [40, 123] on span "Plan Calculator" at bounding box center [39, 125] width 29 height 5
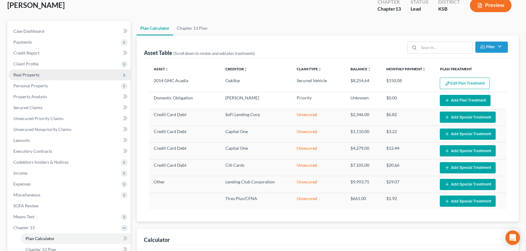
scroll to position [27, 0]
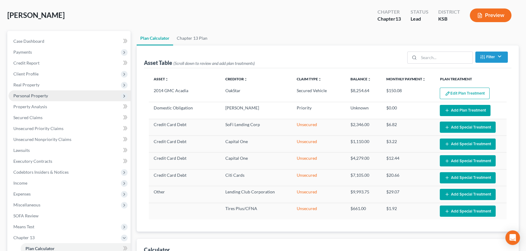
click at [27, 95] on span "Personal Property" at bounding box center [30, 95] width 35 height 5
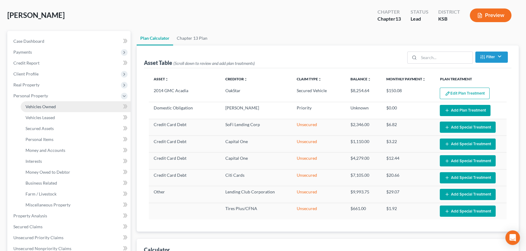
scroll to position [83, 0]
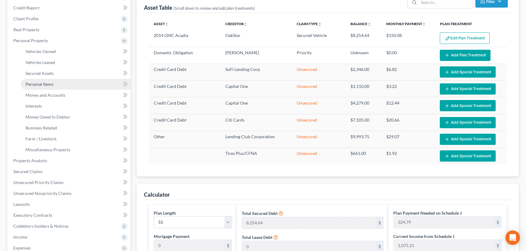
click at [45, 83] on span "Personal Items" at bounding box center [39, 84] width 28 height 5
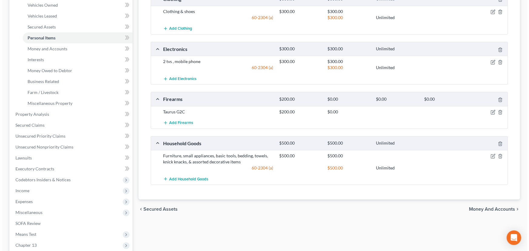
scroll to position [138, 0]
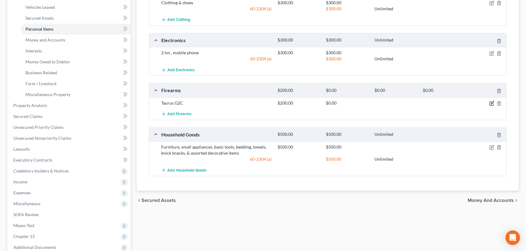
click at [423, 102] on icon "button" at bounding box center [491, 102] width 3 height 3
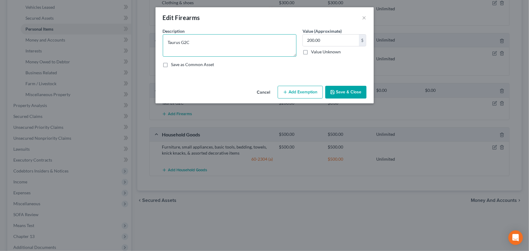
click at [255, 51] on textarea "Taurus G2C" at bounding box center [230, 45] width 134 height 22
click at [260, 42] on textarea "Taurus G2C - debtor is a pawn shop clerk, he wears the gun at work for" at bounding box center [230, 45] width 134 height 22
drag, startPoint x: 275, startPoint y: 42, endPoint x: 269, endPoint y: 42, distance: 6.4
click at [269, 42] on textarea "Taurus G2C - debtor is a pawn shop clerk, he wears the gun at work for" at bounding box center [230, 45] width 134 height 22
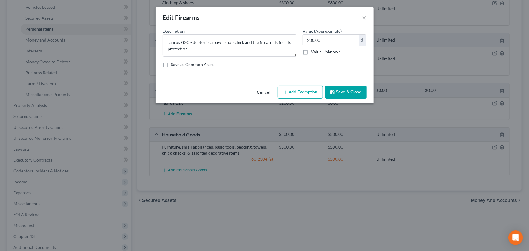
click at [306, 89] on button "Add Exemption" at bounding box center [300, 92] width 45 height 13
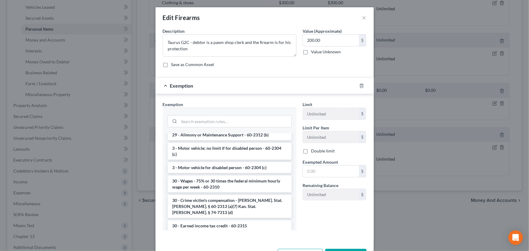
scroll to position [303, 0]
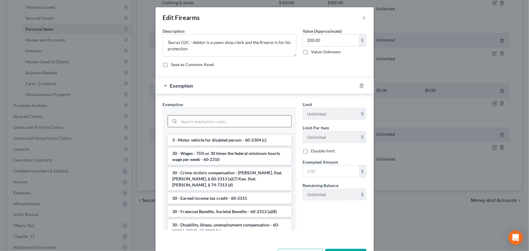
click at [181, 124] on input "search" at bounding box center [235, 122] width 112 height 12
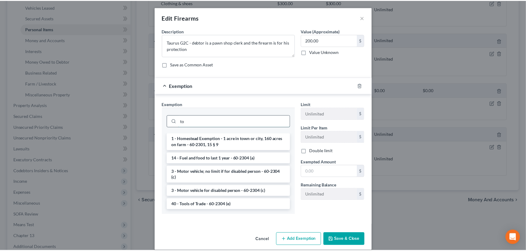
scroll to position [0, 0]
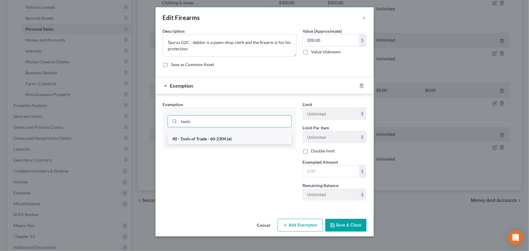
click at [198, 140] on li "40 - Tools of Trade - 60-2304 (e)" at bounding box center [230, 139] width 124 height 11
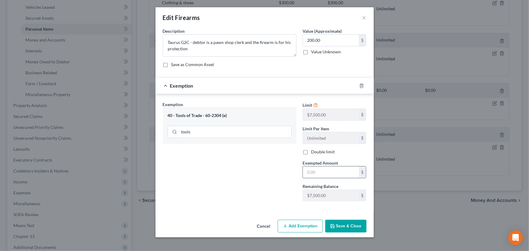
click at [332, 174] on input "text" at bounding box center [331, 173] width 56 height 12
click at [350, 218] on button "Save & Close" at bounding box center [346, 226] width 41 height 13
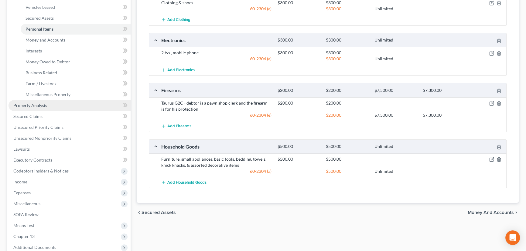
click at [51, 105] on link "Property Analysis" at bounding box center [69, 105] width 122 height 11
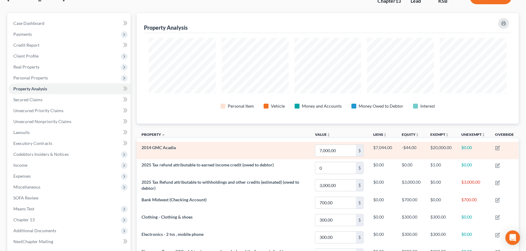
scroll to position [151, 0]
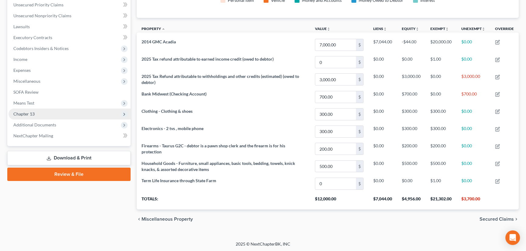
click at [44, 109] on span "Chapter 13" at bounding box center [69, 114] width 122 height 11
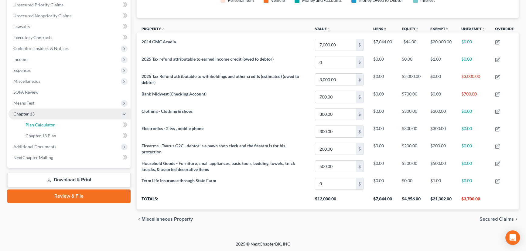
drag, startPoint x: 41, startPoint y: 123, endPoint x: 98, endPoint y: 112, distance: 58.7
click at [41, 123] on span "Plan Calculator" at bounding box center [39, 124] width 29 height 5
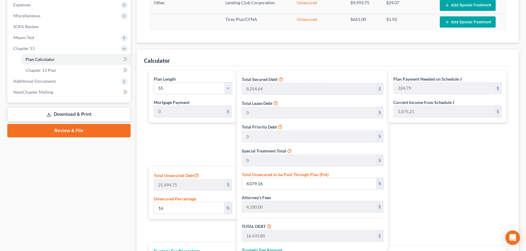
scroll to position [221, 0]
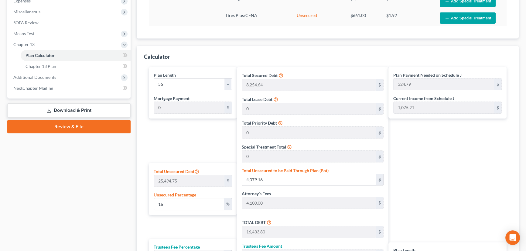
click at [237, 205] on div "Total Secured Debt 8,254.64 $ Total Lease Debt 0 $ Total Priority Debt 0 $ Spec…" at bounding box center [312, 190] width 151 height 246
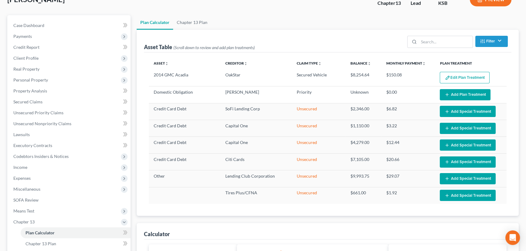
scroll to position [27, 0]
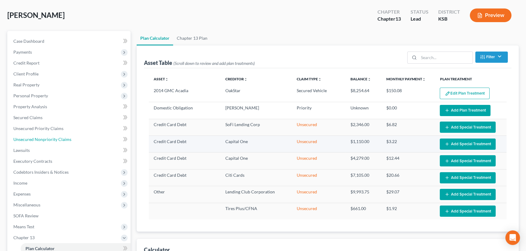
drag, startPoint x: 46, startPoint y: 138, endPoint x: 155, endPoint y: 136, distance: 109.2
click at [46, 138] on span "Unsecured Nonpriority Claims" at bounding box center [42, 139] width 58 height 5
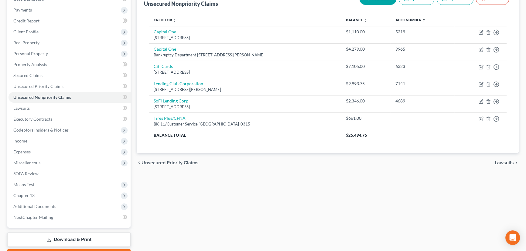
scroll to position [83, 0]
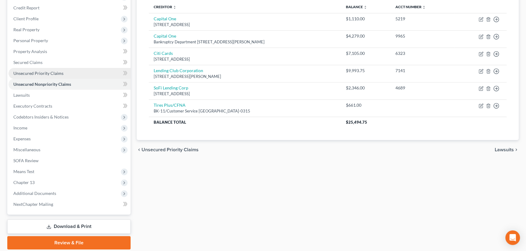
click at [50, 69] on link "Unsecured Priority Claims" at bounding box center [69, 73] width 122 height 11
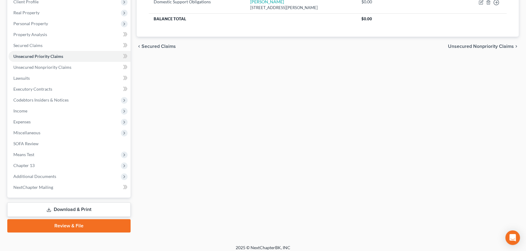
scroll to position [103, 0]
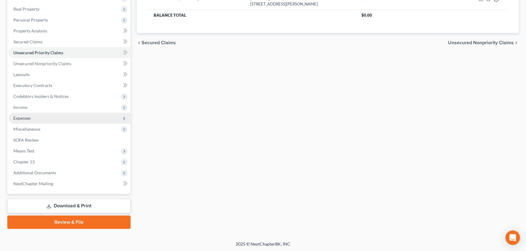
click at [34, 117] on span "Expenses" at bounding box center [69, 118] width 122 height 11
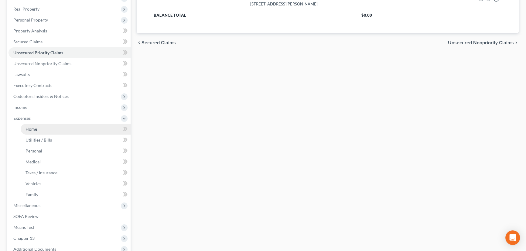
click at [36, 130] on span "Home" at bounding box center [31, 129] width 12 height 5
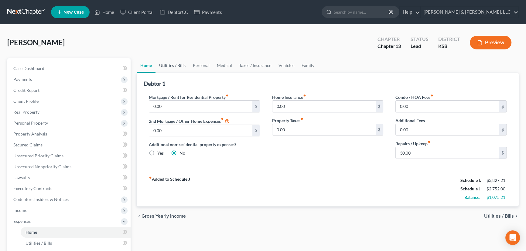
click at [163, 64] on link "Utilities / Bills" at bounding box center [172, 65] width 34 height 15
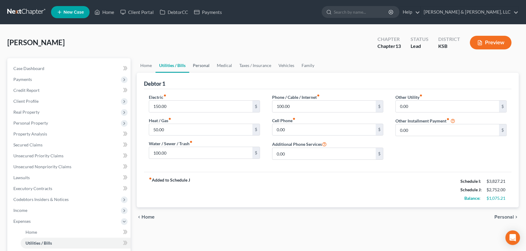
click at [203, 63] on link "Personal" at bounding box center [201, 65] width 24 height 15
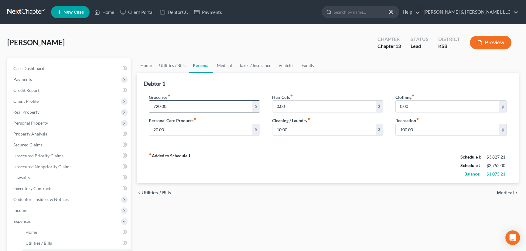
click at [181, 103] on input "720.00" at bounding box center [200, 107] width 103 height 12
click at [218, 65] on link "Medical" at bounding box center [224, 65] width 22 height 15
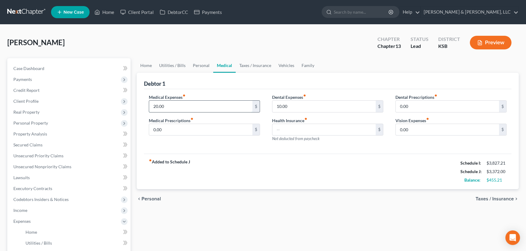
click at [190, 105] on input "20.00" at bounding box center [200, 107] width 103 height 12
click at [255, 65] on link "Taxes / Insurance" at bounding box center [254, 65] width 39 height 15
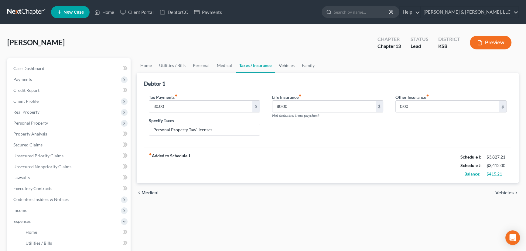
click at [288, 64] on link "Vehicles" at bounding box center [286, 65] width 23 height 15
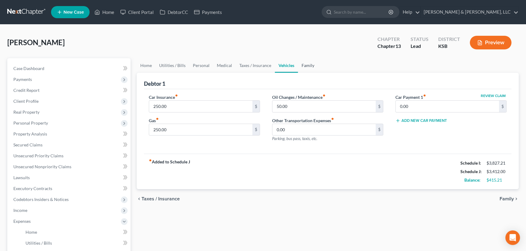
click at [306, 66] on link "Family" at bounding box center [308, 65] width 20 height 15
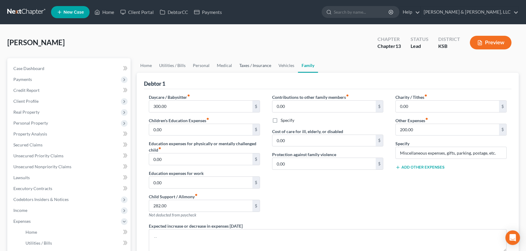
drag, startPoint x: 304, startPoint y: 66, endPoint x: 241, endPoint y: 66, distance: 62.8
click at [241, 66] on link "Taxes / Insurance" at bounding box center [254, 65] width 39 height 15
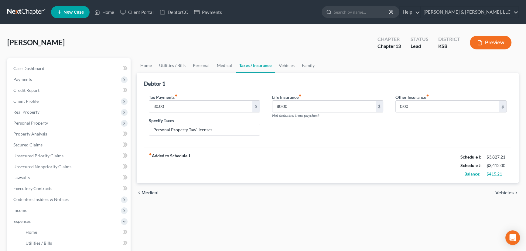
click at [241, 66] on link "Taxes / Insurance" at bounding box center [254, 65] width 39 height 15
click at [285, 105] on input "80.00" at bounding box center [323, 107] width 103 height 12
click at [390, 148] on div "fiber_manual_record Added to Schedule J Schedule I: $3,827.21 Schedule J: $3,45…" at bounding box center [327, 166] width 367 height 36
drag, startPoint x: 505, startPoint y: 171, endPoint x: 485, endPoint y: 176, distance: 20.5
click at [423, 176] on div "$375.21" at bounding box center [496, 174] width 20 height 6
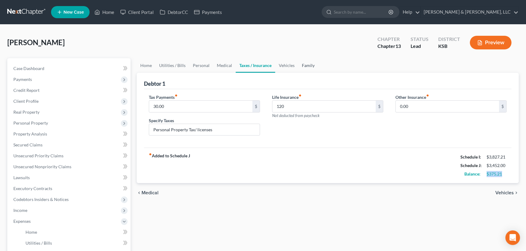
click at [309, 63] on link "Family" at bounding box center [308, 65] width 20 height 15
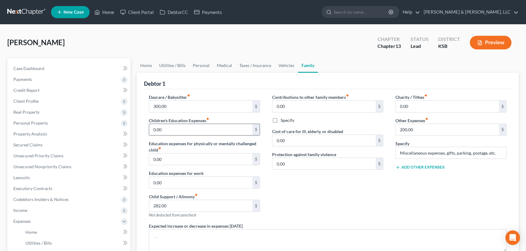
click at [168, 127] on input "0.00" at bounding box center [200, 130] width 103 height 12
click at [422, 128] on input "200.00" at bounding box center [446, 130] width 103 height 12
click at [170, 124] on input "0.00" at bounding box center [200, 130] width 103 height 12
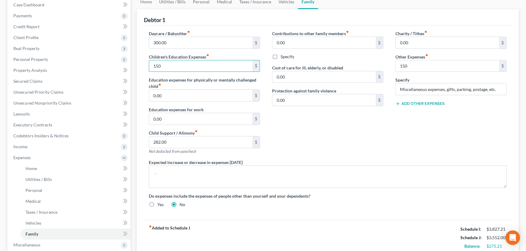
scroll to position [55, 0]
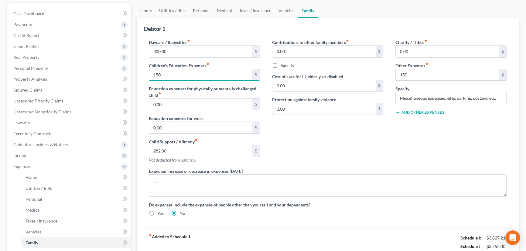
click at [200, 10] on link "Personal" at bounding box center [201, 10] width 24 height 15
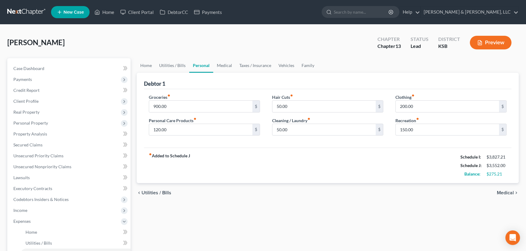
click at [170, 113] on div "Groceries fiber_manual_record 900.00 $ Personal Care Products fiber_manual_reco…" at bounding box center [204, 117] width 123 height 47
click at [172, 105] on input "900.00" at bounding box center [200, 107] width 103 height 12
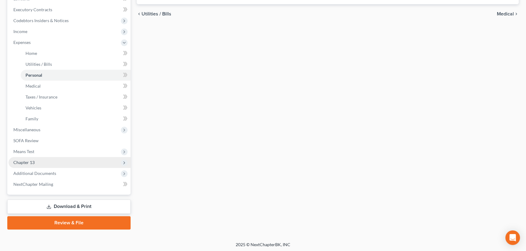
scroll to position [180, 0]
click at [35, 159] on span "Chapter 13" at bounding box center [69, 162] width 122 height 11
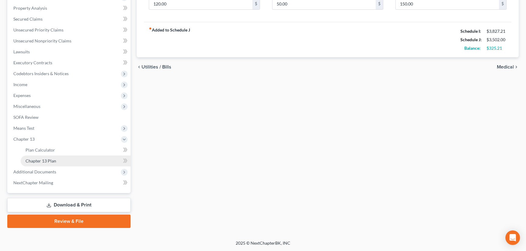
scroll to position [125, 0]
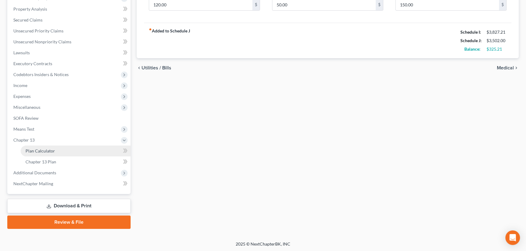
click at [39, 150] on span "Plan Calculator" at bounding box center [39, 150] width 29 height 5
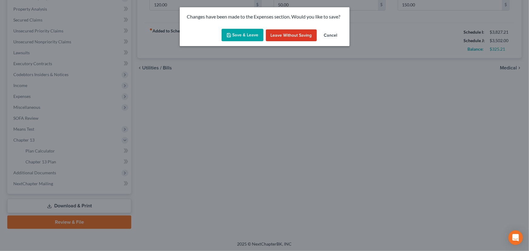
click at [247, 34] on button "Save & Leave" at bounding box center [243, 35] width 42 height 13
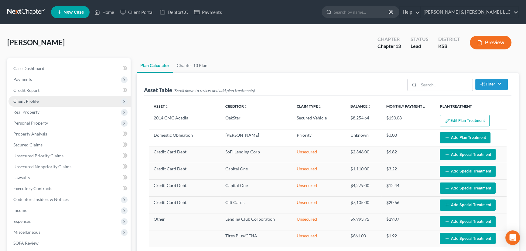
click at [24, 100] on span "Client Profile" at bounding box center [25, 101] width 25 height 5
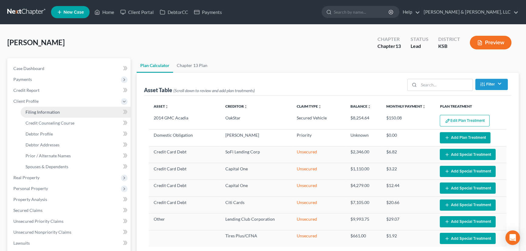
click at [31, 112] on span "Filing Information" at bounding box center [42, 112] width 34 height 5
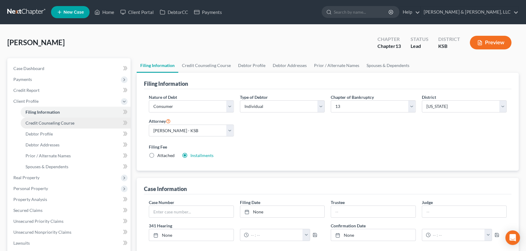
click at [34, 119] on link "Credit Counseling Course" at bounding box center [76, 123] width 110 height 11
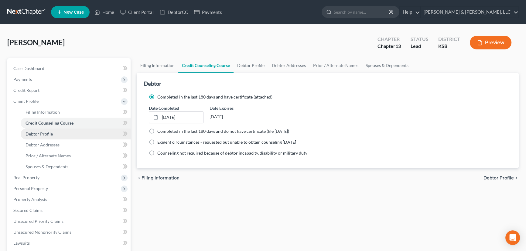
click at [38, 133] on span "Debtor Profile" at bounding box center [38, 133] width 27 height 5
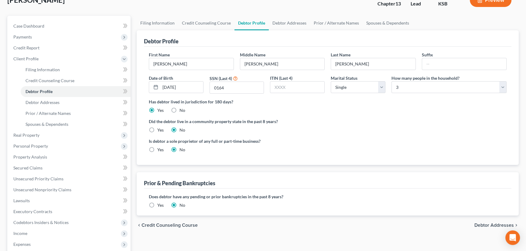
scroll to position [55, 0]
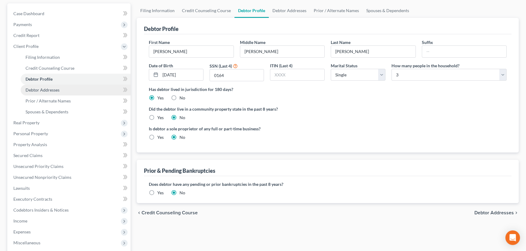
drag, startPoint x: 36, startPoint y: 92, endPoint x: 65, endPoint y: 88, distance: 29.1
click at [36, 92] on link "Debtor Addresses" at bounding box center [76, 90] width 110 height 11
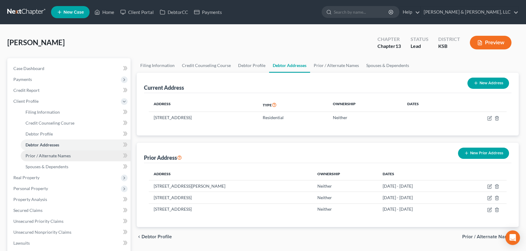
click at [51, 154] on span "Prior / Alternate Names" at bounding box center [47, 155] width 45 height 5
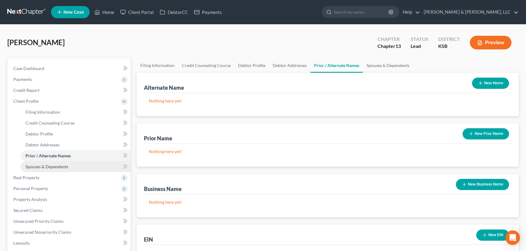
click at [49, 165] on span "Spouses & Dependents" at bounding box center [46, 166] width 43 height 5
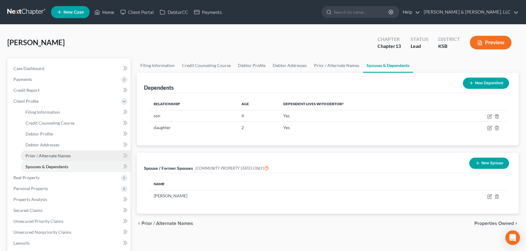
click at [36, 154] on span "Prior / Alternate Names" at bounding box center [47, 155] width 45 height 5
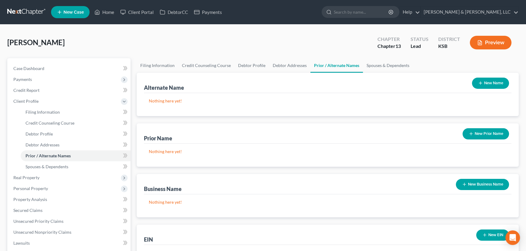
click at [423, 79] on button "New Name" at bounding box center [490, 83] width 37 height 11
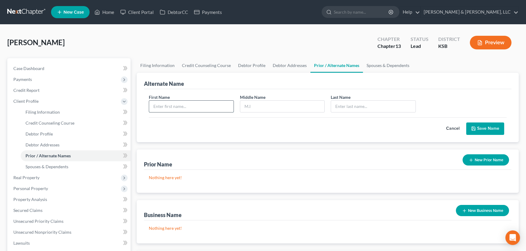
click at [210, 101] on input "text" at bounding box center [191, 107] width 84 height 12
click at [154, 107] on input "J J" at bounding box center [191, 107] width 84 height 12
drag, startPoint x: 483, startPoint y: 131, endPoint x: 437, endPoint y: 140, distance: 47.3
click at [423, 131] on button "Save Name" at bounding box center [485, 129] width 38 height 13
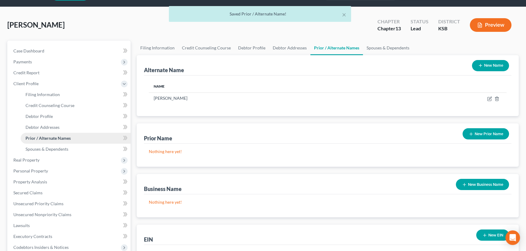
scroll to position [27, 0]
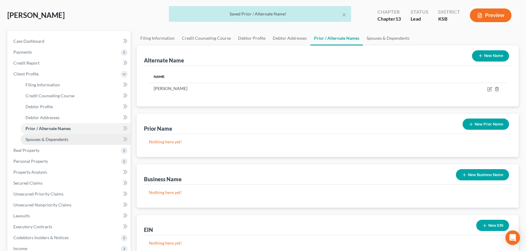
click at [60, 138] on span "Spouses & Dependents" at bounding box center [46, 139] width 43 height 5
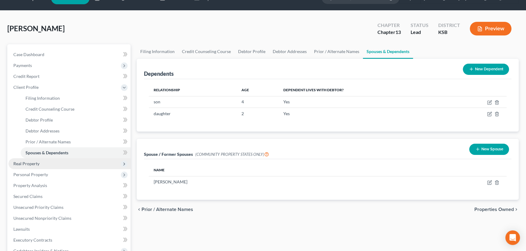
scroll to position [27, 0]
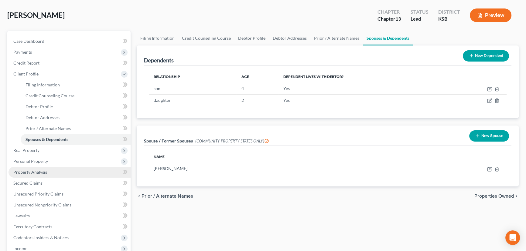
click at [46, 171] on span "Property Analysis" at bounding box center [30, 172] width 34 height 5
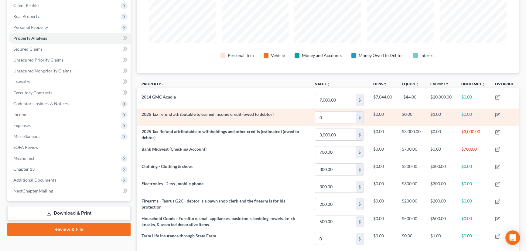
scroll to position [83, 0]
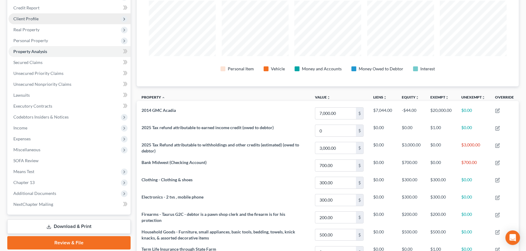
click at [18, 13] on span "Client Profile" at bounding box center [69, 18] width 122 height 11
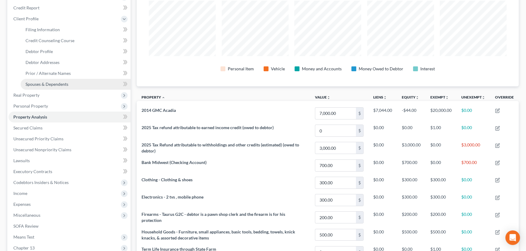
click at [47, 83] on span "Spouses & Dependents" at bounding box center [46, 84] width 43 height 5
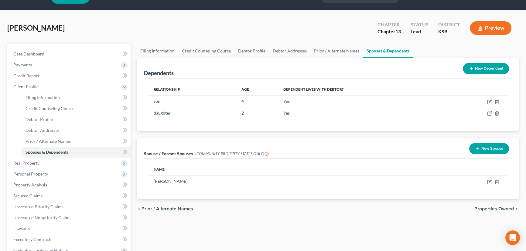
scroll to position [27, 0]
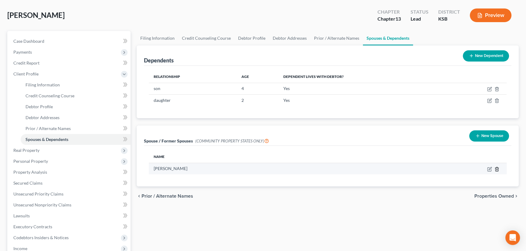
click at [423, 169] on icon "button" at bounding box center [496, 169] width 5 height 5
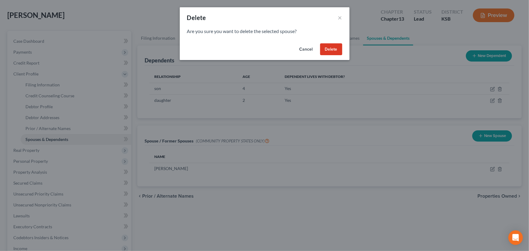
click at [337, 48] on button "Delete" at bounding box center [331, 49] width 22 height 12
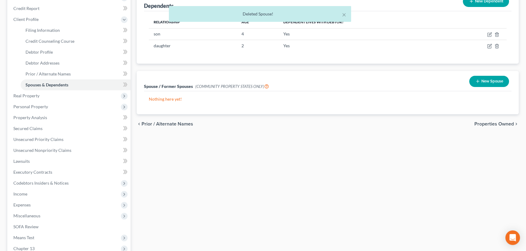
scroll to position [83, 0]
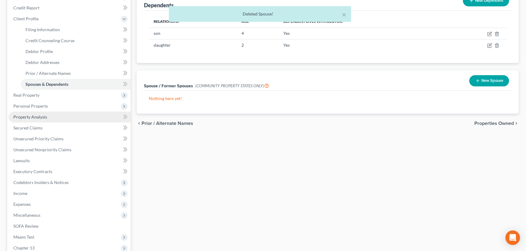
click at [54, 117] on link "Property Analysis" at bounding box center [69, 117] width 122 height 11
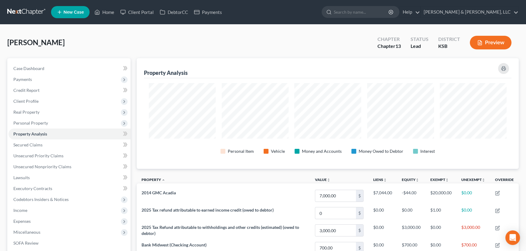
scroll to position [303325, 303054]
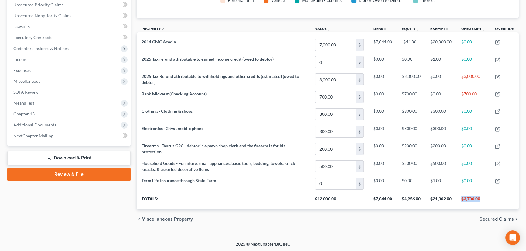
drag, startPoint x: 486, startPoint y: 198, endPoint x: 461, endPoint y: 201, distance: 25.1
click at [423, 201] on th "$3,700.00" at bounding box center [473, 201] width 34 height 17
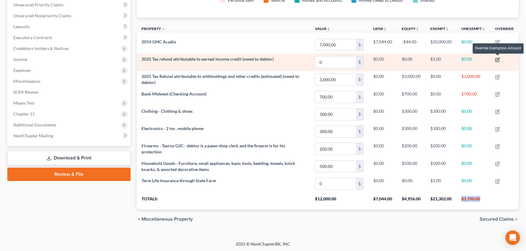
click at [423, 58] on icon "button" at bounding box center [497, 59] width 5 height 5
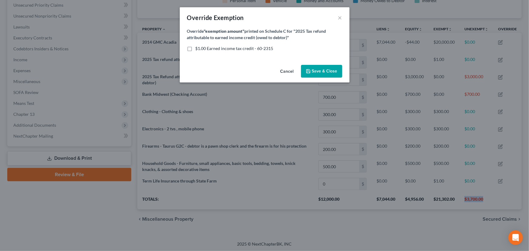
scroll to position [111, 385]
click at [196, 48] on label "$1.00 Earned income tax credit - 60-2315" at bounding box center [235, 49] width 78 height 6
click at [198, 48] on input "$1.00 Earned income tax credit - 60-2315" at bounding box center [200, 48] width 4 height 4
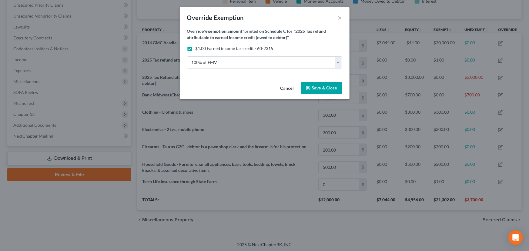
click at [323, 88] on span "Save & Close" at bounding box center [324, 88] width 25 height 5
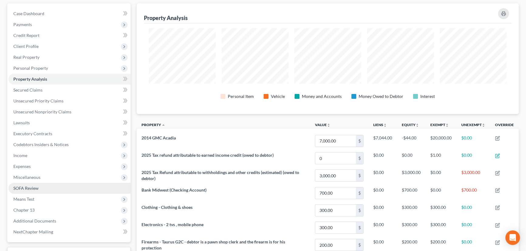
scroll to position [40, 0]
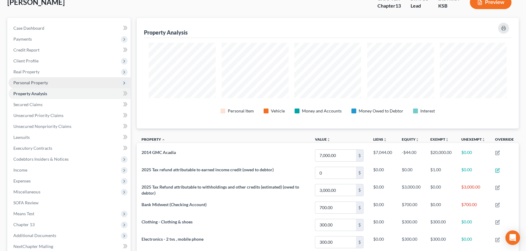
drag, startPoint x: 18, startPoint y: 82, endPoint x: 26, endPoint y: 81, distance: 8.6
click at [18, 82] on span "Personal Property" at bounding box center [30, 82] width 35 height 5
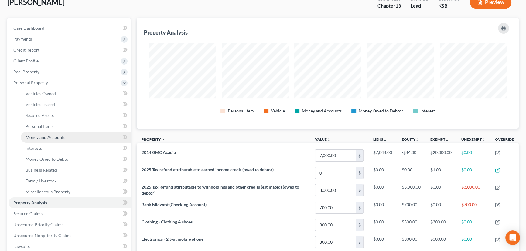
click at [39, 135] on span "Money and Accounts" at bounding box center [45, 137] width 40 height 5
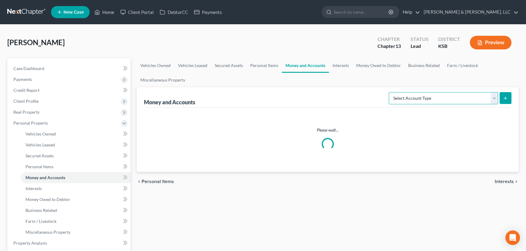
click at [423, 97] on select "Select Account Type Brokerage Cash on Hand Certificates of Deposit Checking Acc…" at bounding box center [442, 98] width 109 height 12
click at [46, 164] on span "Personal Items" at bounding box center [39, 166] width 28 height 5
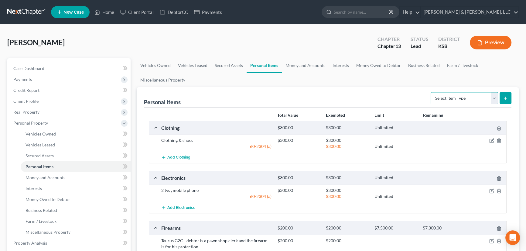
click at [423, 97] on select "Select Item Type Clothing Collectibles Of Value Electronics Firearms Household …" at bounding box center [463, 98] width 67 height 12
click at [423, 92] on select "Select Item Type Clothing Collectibles Of Value Electronics Firearms Household …" at bounding box center [463, 98] width 67 height 12
click at [423, 97] on icon "submit" at bounding box center [504, 98] width 5 height 5
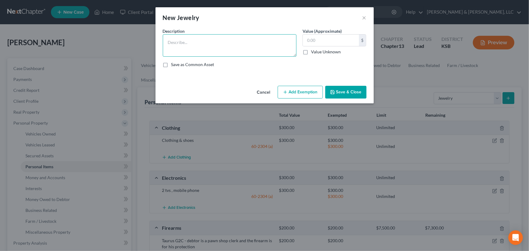
click at [194, 48] on textarea at bounding box center [230, 45] width 134 height 22
click at [310, 91] on button "Add Exemption" at bounding box center [300, 92] width 45 height 13
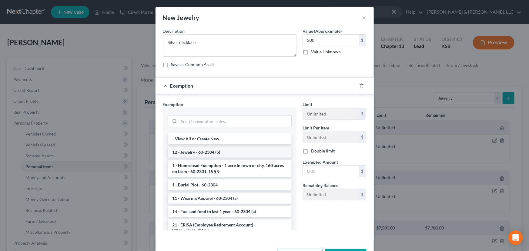
click at [195, 152] on li "12 - Jewelry - 60-2304 (b)" at bounding box center [230, 152] width 124 height 11
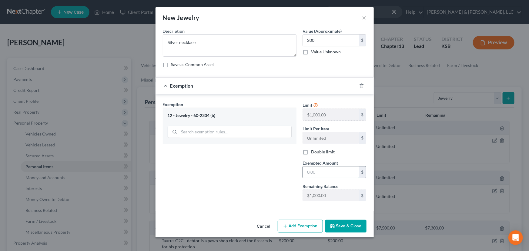
click at [317, 170] on input "text" at bounding box center [331, 173] width 56 height 12
drag, startPoint x: 331, startPoint y: 174, endPoint x: 350, endPoint y: 225, distance: 53.6
click at [350, 218] on button "Save & Close" at bounding box center [346, 226] width 41 height 13
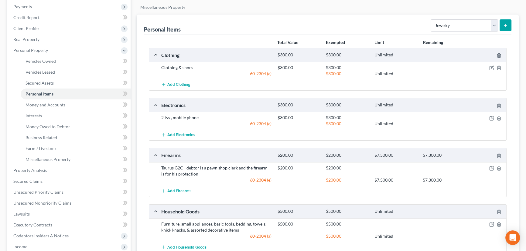
scroll to position [83, 0]
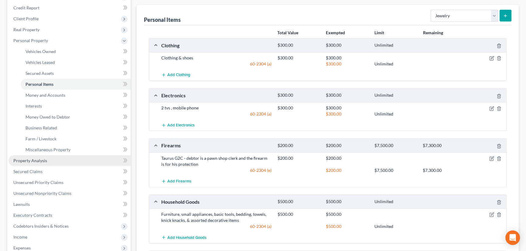
click at [50, 161] on link "Property Analysis" at bounding box center [69, 160] width 122 height 11
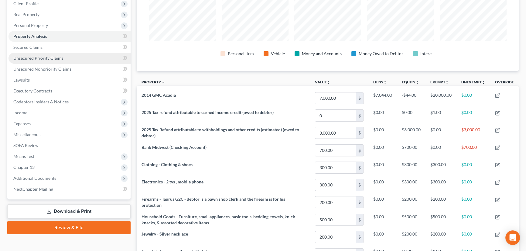
scroll to position [83, 0]
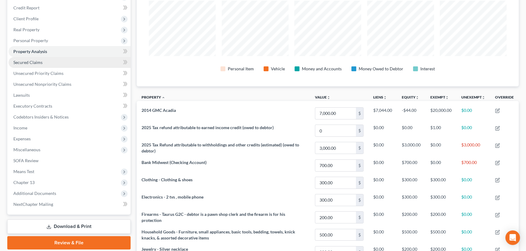
click at [37, 64] on span "Secured Claims" at bounding box center [27, 62] width 29 height 5
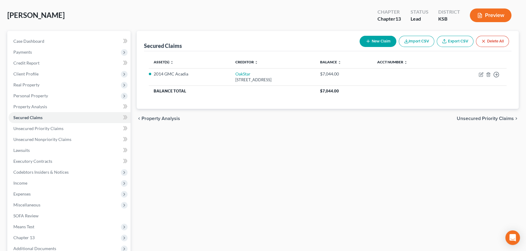
scroll to position [55, 0]
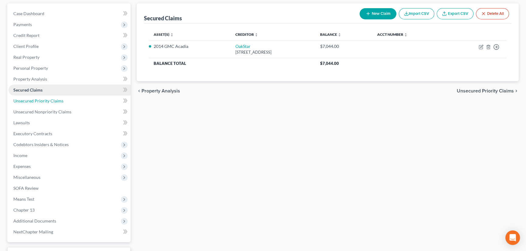
click at [36, 101] on span "Unsecured Priority Claims" at bounding box center [38, 100] width 50 height 5
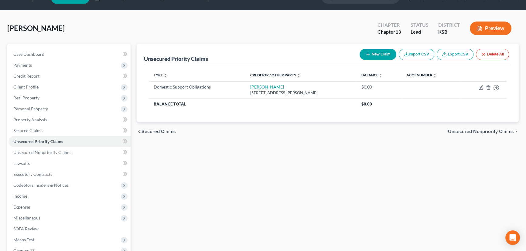
scroll to position [27, 0]
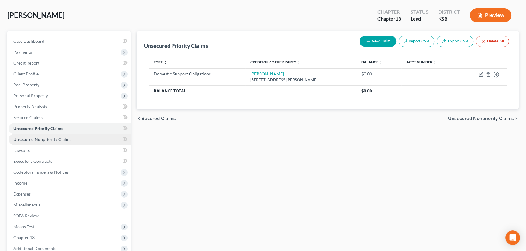
click at [43, 139] on span "Unsecured Nonpriority Claims" at bounding box center [42, 139] width 58 height 5
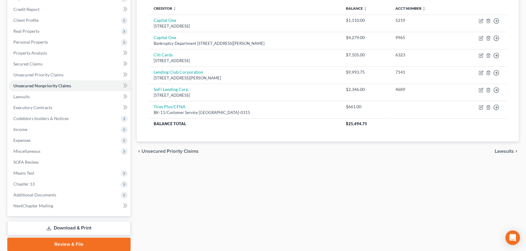
scroll to position [83, 0]
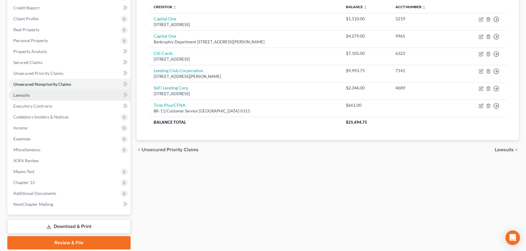
click at [22, 94] on span "Lawsuits" at bounding box center [21, 95] width 16 height 5
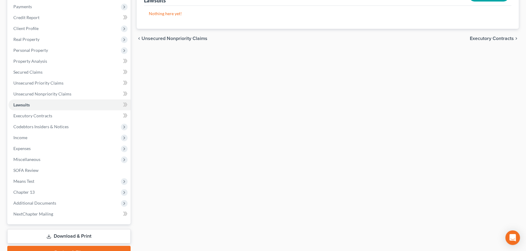
scroll to position [83, 0]
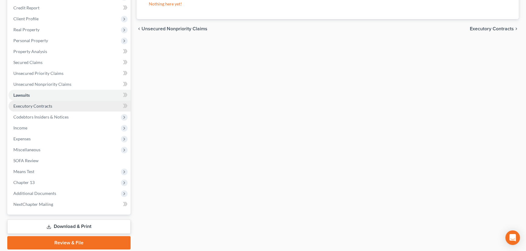
click at [66, 103] on link "Executory Contracts" at bounding box center [69, 106] width 122 height 11
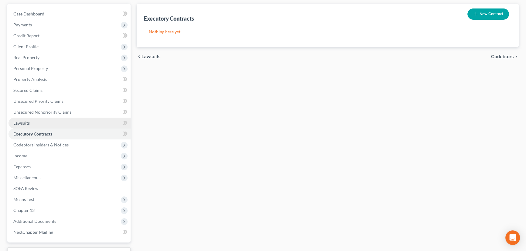
scroll to position [55, 0]
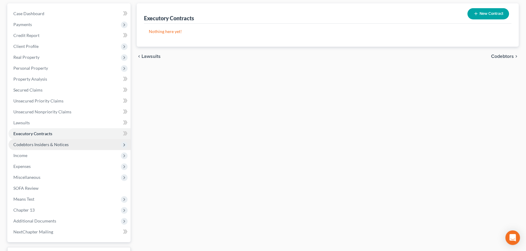
click at [48, 140] on span "Codebtors Insiders & Notices" at bounding box center [69, 144] width 122 height 11
click at [66, 145] on span "Codebtors Insiders & Notices" at bounding box center [40, 144] width 55 height 5
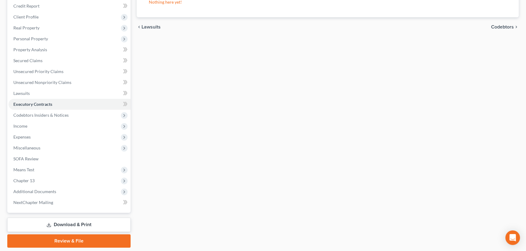
scroll to position [103, 0]
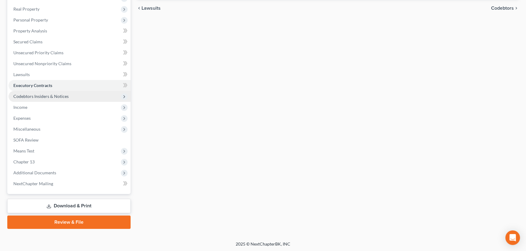
click at [88, 100] on span "Codebtors Insiders & Notices" at bounding box center [69, 96] width 122 height 11
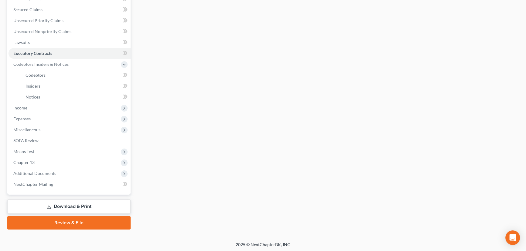
scroll to position [136, 0]
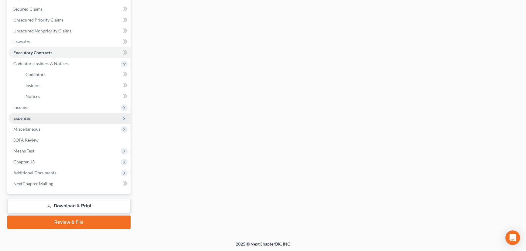
click at [30, 116] on span "Expenses" at bounding box center [21, 118] width 17 height 5
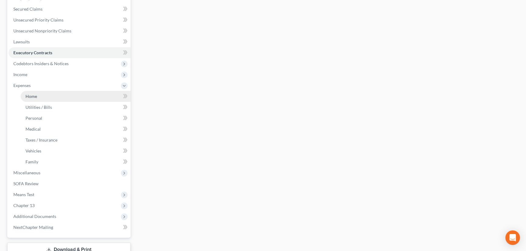
click at [36, 95] on span "Home" at bounding box center [31, 96] width 12 height 5
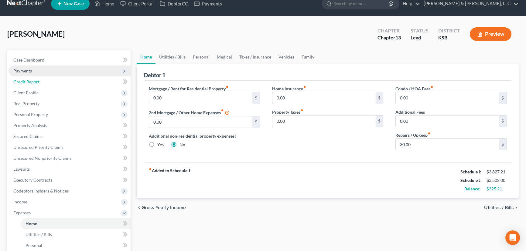
scroll to position [3, 0]
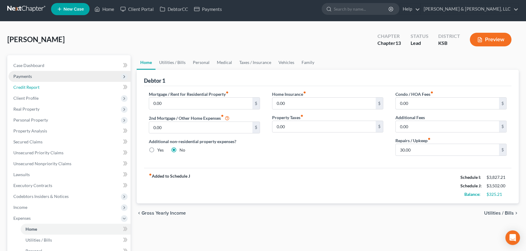
click at [22, 76] on ul "Case Dashboard Payments Invoices Payments Payments Credit Report Client Profile" at bounding box center [69, 213] width 122 height 306
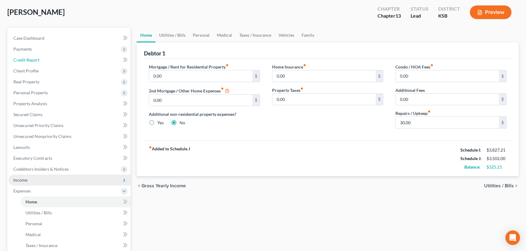
scroll to position [83, 0]
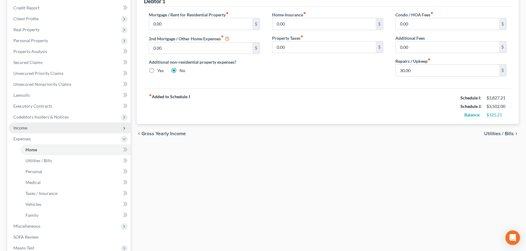
click at [19, 130] on span "Income" at bounding box center [20, 127] width 14 height 5
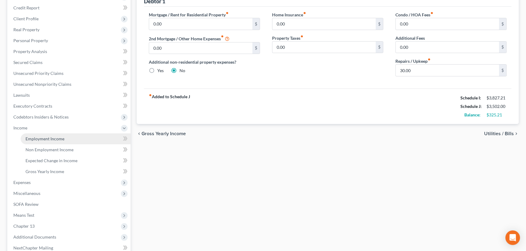
click at [72, 139] on link "Employment Income" at bounding box center [76, 139] width 110 height 11
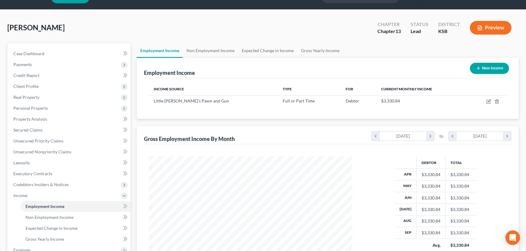
scroll to position [55, 0]
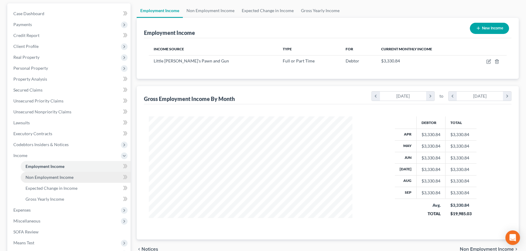
click at [66, 175] on span "Non Employment Income" at bounding box center [49, 177] width 48 height 5
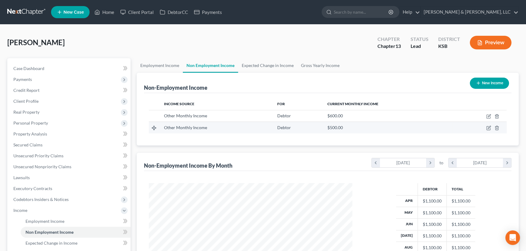
scroll to position [109, 215]
drag, startPoint x: 342, startPoint y: 128, endPoint x: 327, endPoint y: 131, distance: 15.4
click at [327, 131] on td "$500.00" at bounding box center [387, 128] width 130 height 12
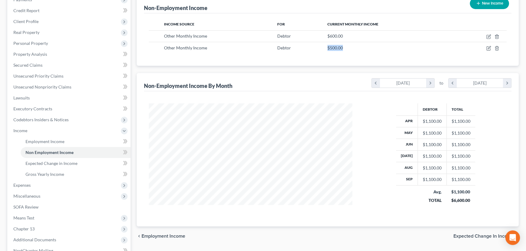
scroll to position [83, 0]
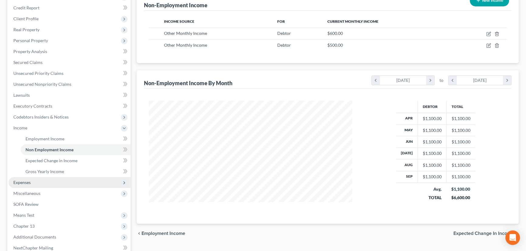
click at [17, 182] on span "Expenses" at bounding box center [21, 182] width 17 height 5
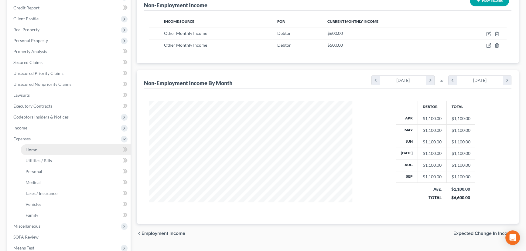
click at [30, 151] on span "Home" at bounding box center [31, 149] width 12 height 5
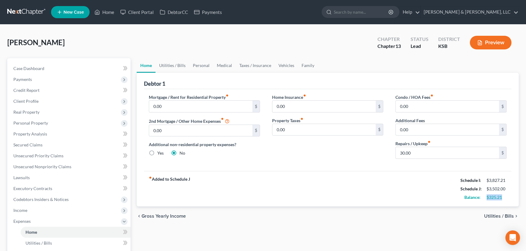
drag, startPoint x: 505, startPoint y: 196, endPoint x: 485, endPoint y: 201, distance: 20.2
click at [423, 201] on div "fiber_manual_record Added to Schedule J Schedule I: $3,827.21 Schedule J: $3,50…" at bounding box center [327, 189] width 367 height 36
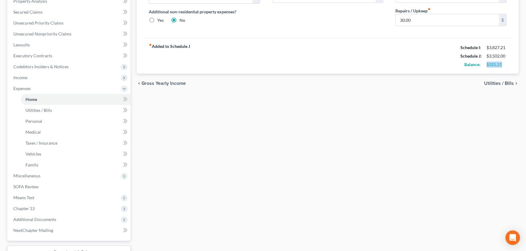
scroll to position [138, 0]
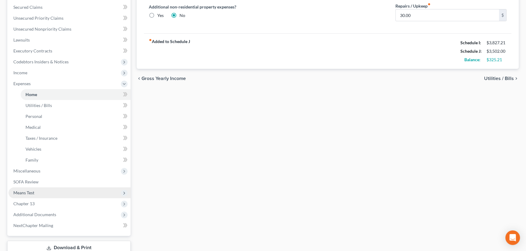
click at [28, 195] on span "Means Test" at bounding box center [69, 193] width 122 height 11
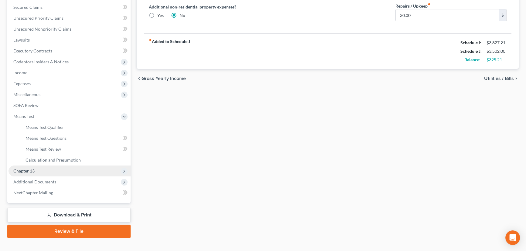
click at [28, 175] on span "Chapter 13" at bounding box center [69, 171] width 122 height 11
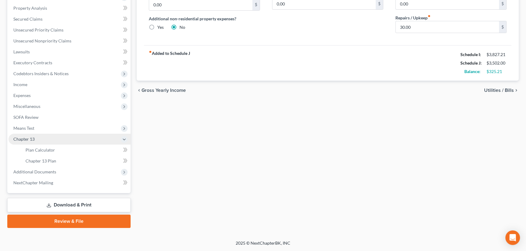
scroll to position [125, 0]
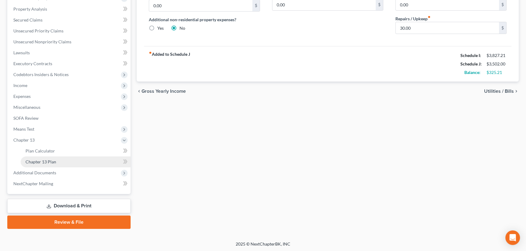
click at [36, 160] on span "Chapter 13 Plan" at bounding box center [40, 161] width 31 height 5
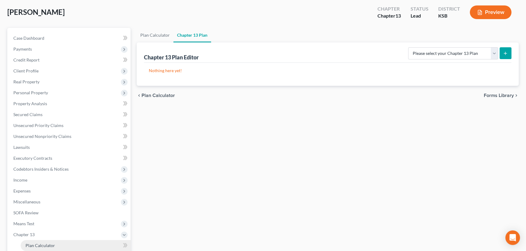
scroll to position [83, 0]
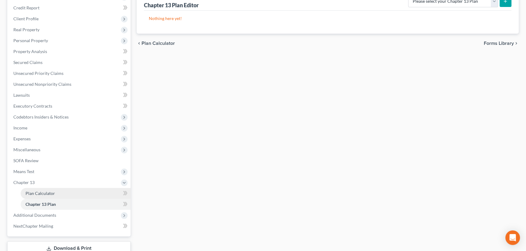
click at [51, 192] on span "Plan Calculator" at bounding box center [39, 193] width 29 height 5
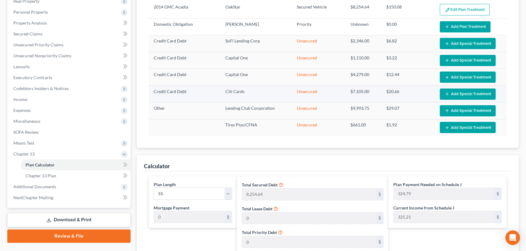
scroll to position [110, 0]
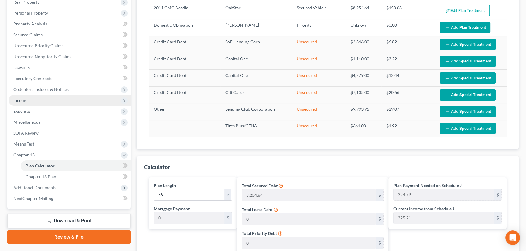
click at [24, 100] on span "Income" at bounding box center [20, 100] width 14 height 5
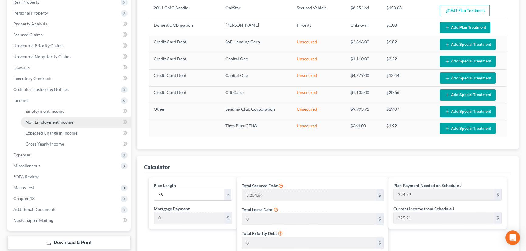
click at [37, 117] on link "Non Employment Income" at bounding box center [76, 122] width 110 height 11
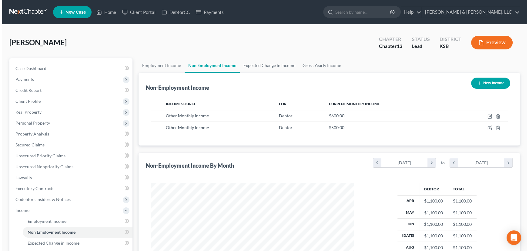
scroll to position [109, 215]
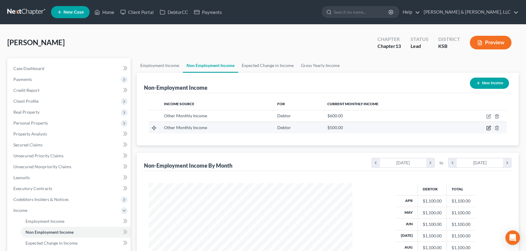
click at [423, 127] on icon "button" at bounding box center [488, 128] width 5 height 5
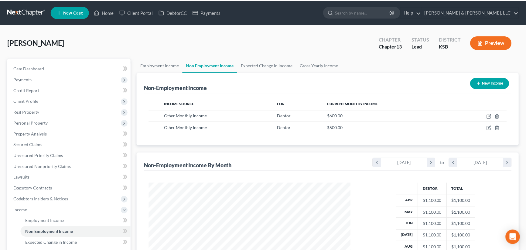
scroll to position [109, 217]
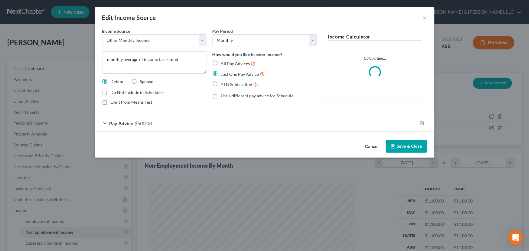
click at [149, 123] on span "$500.00" at bounding box center [143, 123] width 17 height 6
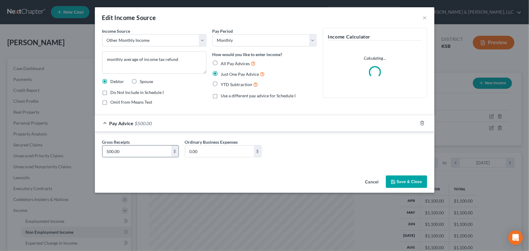
click at [146, 151] on input "500.00" at bounding box center [137, 152] width 69 height 12
click at [415, 177] on button "Save & Close" at bounding box center [406, 182] width 41 height 13
click at [414, 179] on button "Save & Close" at bounding box center [406, 182] width 41 height 13
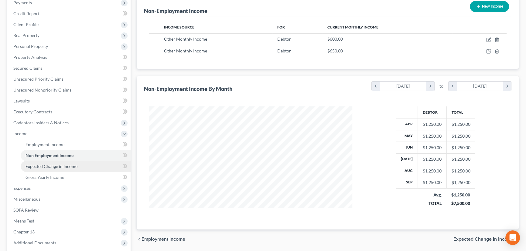
scroll to position [83, 0]
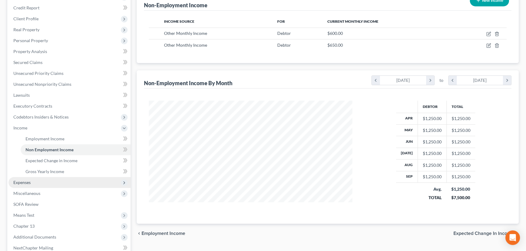
click at [26, 184] on span "Expenses" at bounding box center [69, 182] width 122 height 11
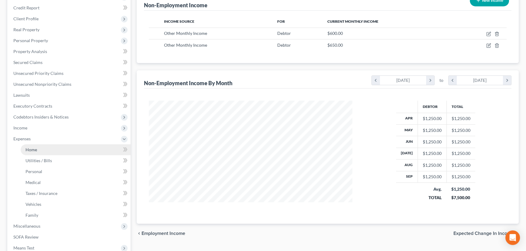
click at [34, 148] on span "Home" at bounding box center [31, 149] width 12 height 5
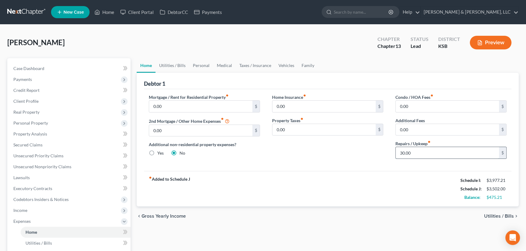
click at [423, 153] on input "30.00" at bounding box center [446, 153] width 103 height 12
click at [179, 67] on link "Utilities / Bills" at bounding box center [172, 65] width 34 height 15
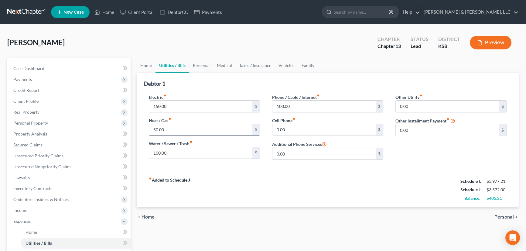
click at [175, 129] on input "50.00" at bounding box center [200, 130] width 103 height 12
click at [199, 67] on link "Personal" at bounding box center [201, 65] width 24 height 15
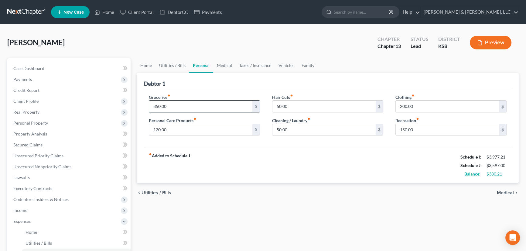
click at [186, 104] on input "850.00" at bounding box center [200, 107] width 103 height 12
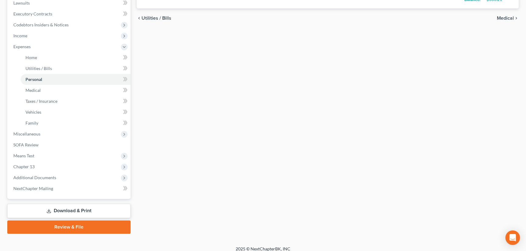
scroll to position [180, 0]
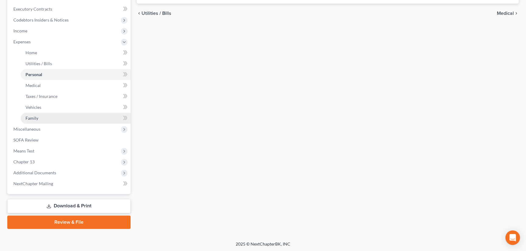
click at [38, 117] on link "Family" at bounding box center [76, 118] width 110 height 11
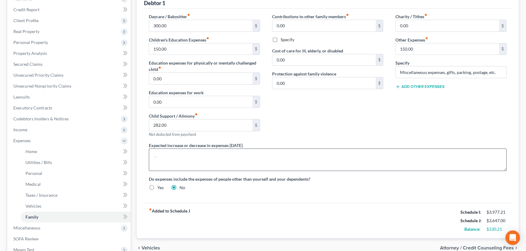
scroll to position [110, 0]
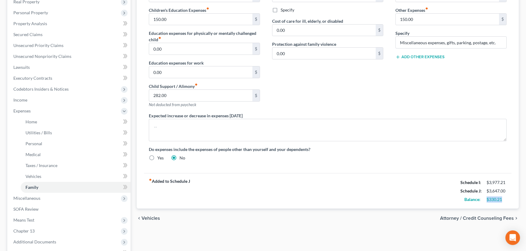
drag, startPoint x: 507, startPoint y: 197, endPoint x: 486, endPoint y: 201, distance: 21.7
click at [423, 201] on div "$330.21" at bounding box center [496, 200] width 26 height 6
click at [60, 103] on span "Income" at bounding box center [69, 100] width 122 height 11
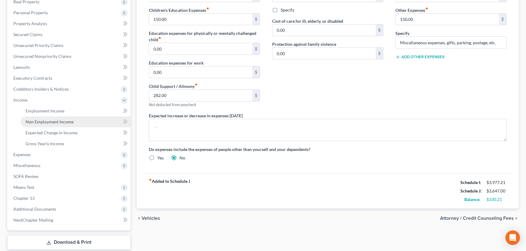
click at [67, 126] on link "Non Employment Income" at bounding box center [76, 122] width 110 height 11
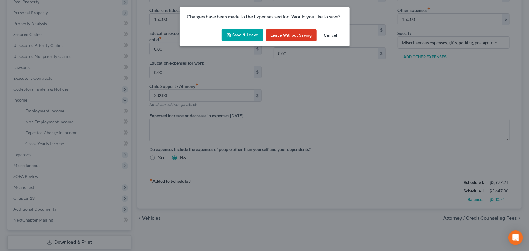
click at [261, 34] on button "Save & Leave" at bounding box center [243, 35] width 42 height 13
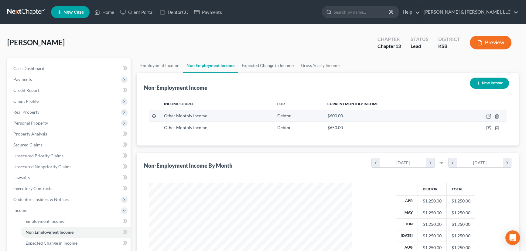
scroll to position [109, 215]
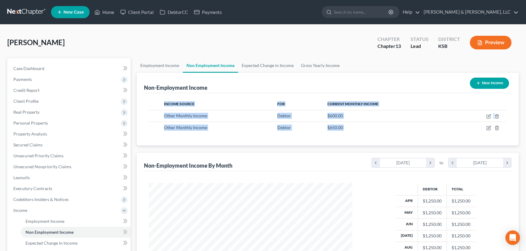
drag, startPoint x: 353, startPoint y: 130, endPoint x: 331, endPoint y: 133, distance: 22.1
click at [331, 133] on div "Income Source For Current Monthly Income Other Monthly Income Debtor $600.00 Ot…" at bounding box center [327, 119] width 367 height 52
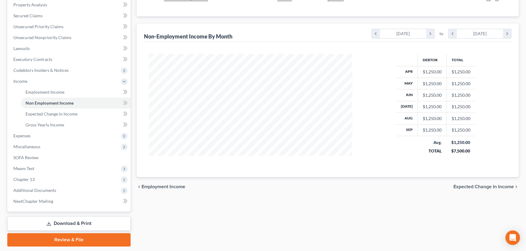
scroll to position [147, 0]
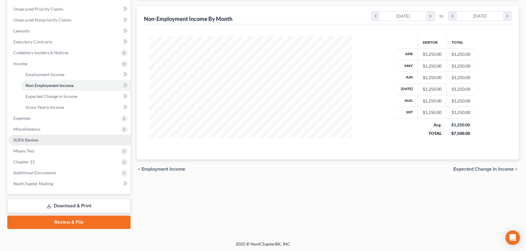
drag, startPoint x: 17, startPoint y: 115, endPoint x: 52, endPoint y: 134, distance: 39.1
click at [17, 115] on span "Expenses" at bounding box center [69, 118] width 122 height 11
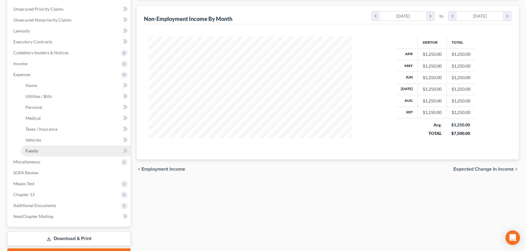
click at [30, 148] on span "Family" at bounding box center [31, 150] width 13 height 5
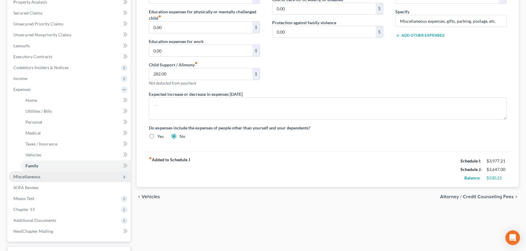
scroll to position [138, 0]
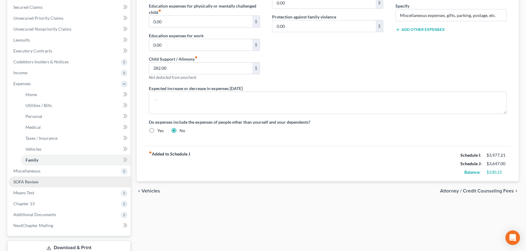
click at [25, 180] on span "SOFA Review" at bounding box center [25, 181] width 25 height 5
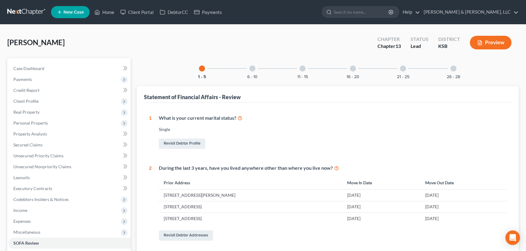
click at [251, 66] on div at bounding box center [252, 69] width 6 height 6
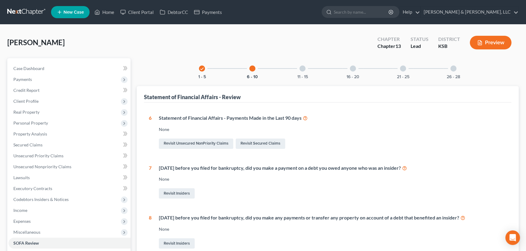
click at [303, 61] on div "11 - 15" at bounding box center [302, 68] width 21 height 21
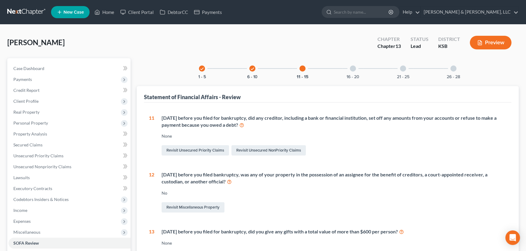
click at [302, 66] on div at bounding box center [302, 69] width 6 height 6
click at [348, 73] on div "16 - 20" at bounding box center [352, 68] width 21 height 21
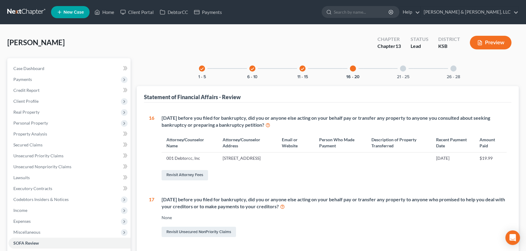
click at [354, 66] on div at bounding box center [353, 69] width 6 height 6
click at [403, 63] on div "21 - 25" at bounding box center [402, 68] width 21 height 21
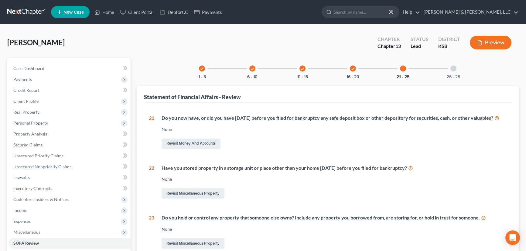
click at [423, 67] on div at bounding box center [453, 69] width 6 height 6
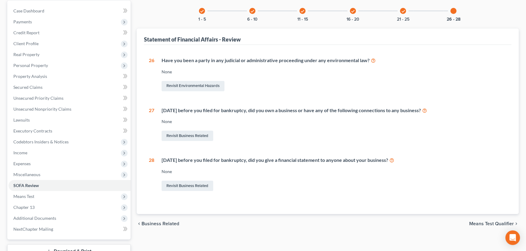
scroll to position [103, 0]
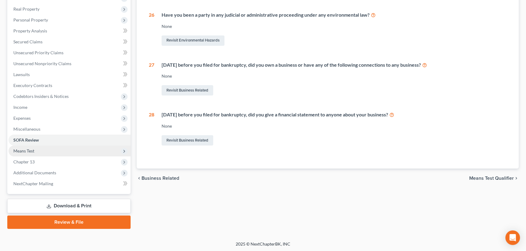
drag, startPoint x: 21, startPoint y: 149, endPoint x: 31, endPoint y: 147, distance: 10.1
click at [21, 149] on span "Means Test" at bounding box center [23, 150] width 21 height 5
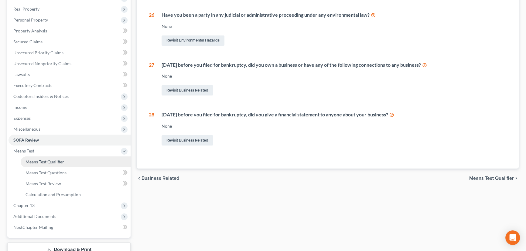
click at [66, 158] on link "Means Test Qualifier" at bounding box center [76, 162] width 110 height 11
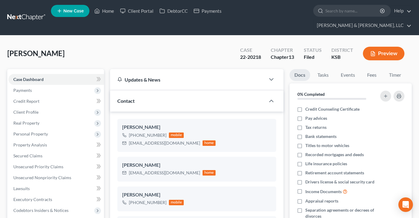
select select "6"
select select "2"
select select "0"
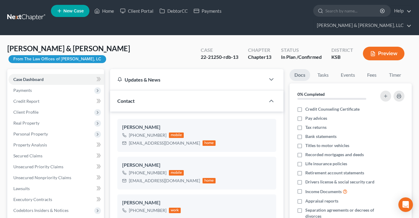
select select "0"
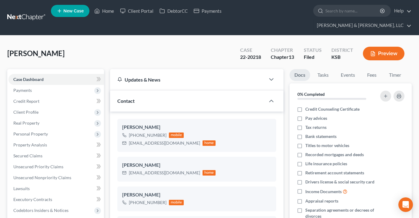
select select "6"
select select "2"
select select "0"
click at [110, 13] on link "Home" at bounding box center [104, 10] width 26 height 11
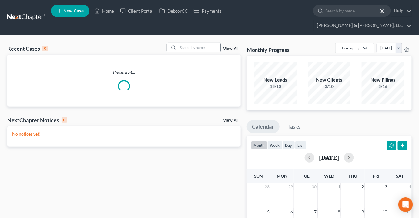
click at [205, 43] on input "search" at bounding box center [199, 47] width 42 height 9
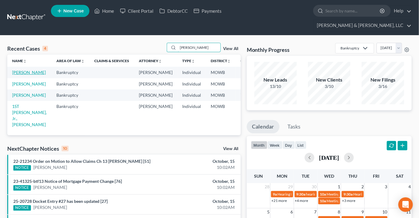
type input "warmack"
click at [18, 70] on link "[PERSON_NAME]" at bounding box center [29, 72] width 34 height 5
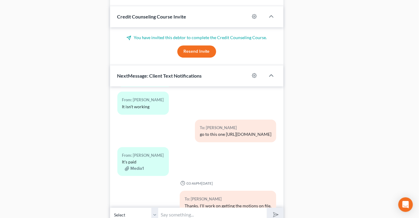
scroll to position [655, 0]
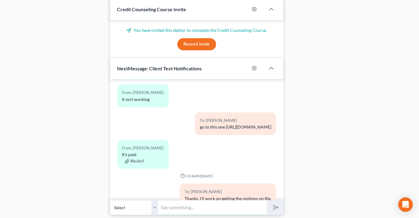
click at [202, 200] on input "text" at bounding box center [213, 207] width 108 height 15
type input "The court reinstated your case."
click at [267, 201] on button "submit" at bounding box center [275, 208] width 17 height 14
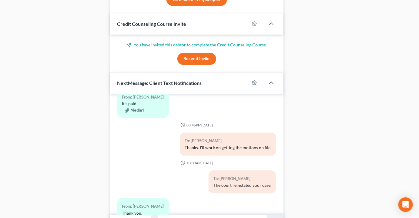
scroll to position [655, 0]
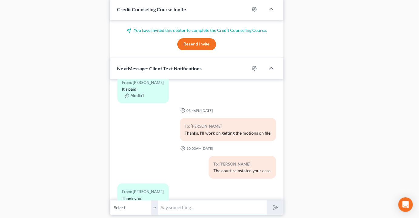
click at [178, 200] on input "text" at bounding box center [213, 207] width 108 height 15
type input "No problem. Just make sure to get that next payment in by 10/31, then work on c…"
click at [267, 201] on button "submit" at bounding box center [275, 208] width 17 height 14
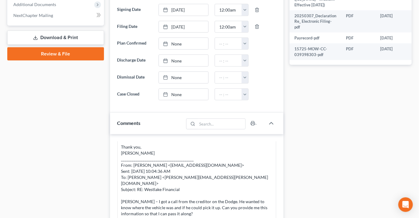
scroll to position [214, 0]
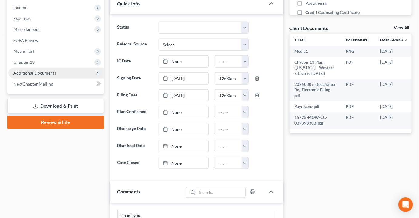
type input "Keep me apprised of your progress on making payments. You'll need to be current…"
click at [47, 70] on span "Additional Documents" at bounding box center [34, 72] width 43 height 5
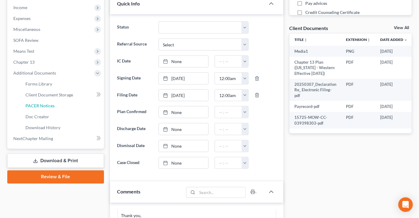
drag, startPoint x: 49, startPoint y: 95, endPoint x: 146, endPoint y: 90, distance: 97.5
click at [49, 103] on span "PACER Notices" at bounding box center [39, 105] width 29 height 5
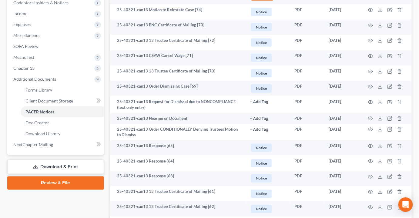
scroll to position [221, 0]
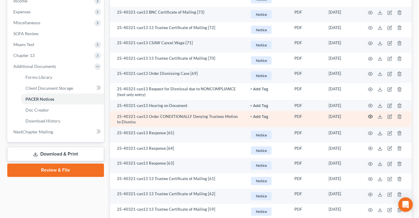
click at [372, 114] on icon "button" at bounding box center [370, 116] width 5 height 5
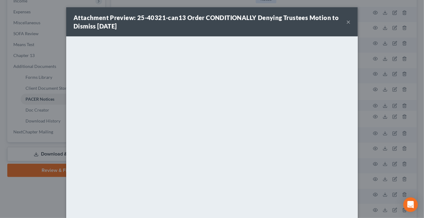
click at [346, 21] on button "×" at bounding box center [348, 21] width 4 height 7
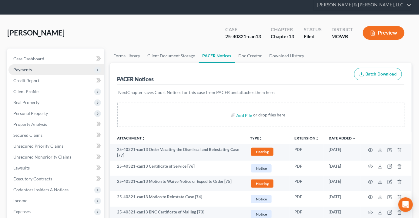
scroll to position [0, 0]
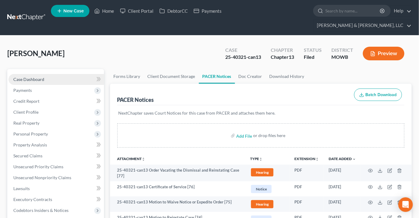
click at [35, 77] on span "Case Dashboard" at bounding box center [28, 79] width 31 height 5
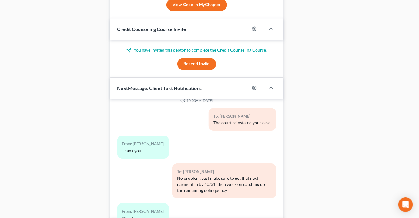
scroll to position [655, 0]
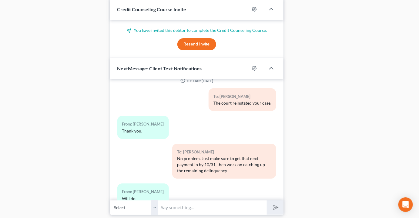
click at [183, 200] on input "text" at bounding box center [213, 207] width 108 height 15
type input "Keep me apprised of your payment progress. Your deadline to be current is March…"
click at [267, 201] on button "submit" at bounding box center [275, 208] width 17 height 14
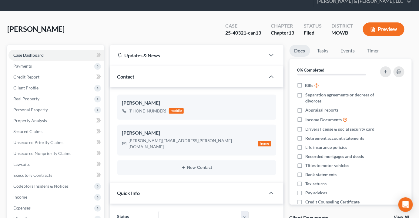
scroll to position [0, 0]
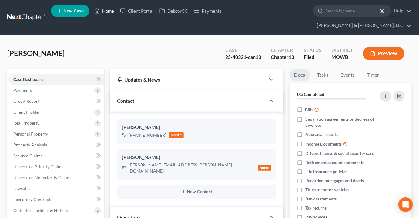
click at [107, 8] on link "Home" at bounding box center [104, 10] width 26 height 11
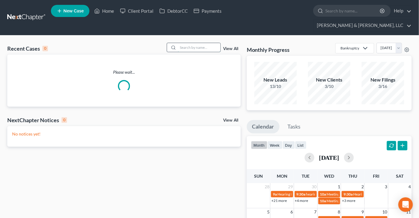
click at [208, 43] on input "search" at bounding box center [199, 47] width 42 height 9
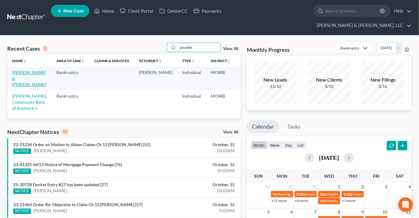
type input "plunket"
click at [16, 70] on link "[PERSON_NAME] & [PERSON_NAME]" at bounding box center [29, 78] width 34 height 17
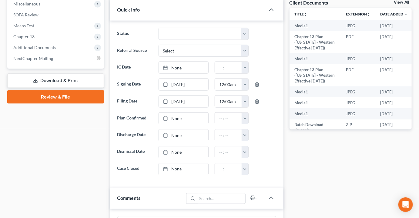
scroll to position [208, 0]
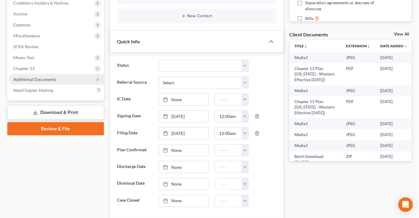
click at [36, 77] on span "Additional Documents" at bounding box center [34, 79] width 43 height 5
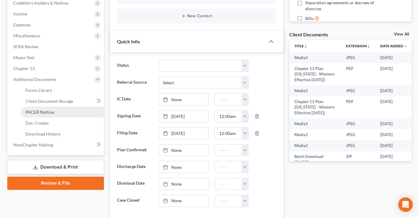
click at [41, 110] on span "PACER Notices" at bounding box center [39, 112] width 29 height 5
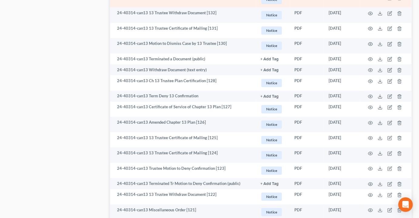
scroll to position [469, 0]
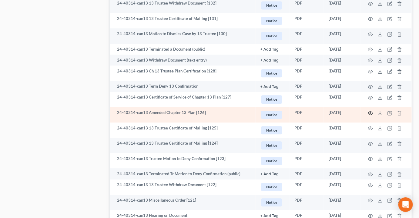
click at [372, 111] on icon "button" at bounding box center [370, 113] width 5 height 5
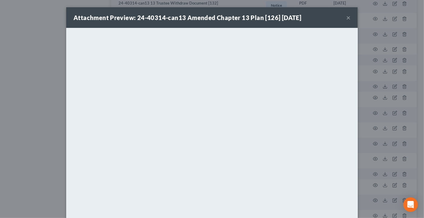
click at [349, 16] on div "Attachment Preview: 24-40314-can13 Amended Chapter 13 Plan [126] 05/07/2025 ×" at bounding box center [211, 17] width 291 height 21
click at [348, 17] on button "×" at bounding box center [348, 17] width 4 height 7
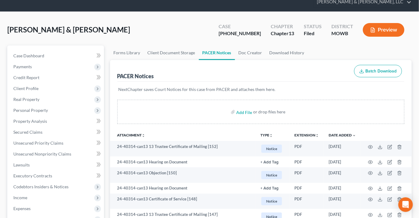
scroll to position [0, 0]
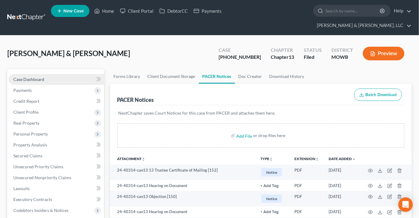
click at [28, 77] on span "Case Dashboard" at bounding box center [28, 79] width 31 height 5
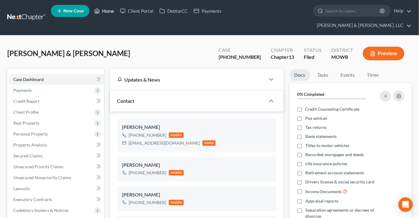
click at [105, 15] on link "Home" at bounding box center [104, 10] width 26 height 11
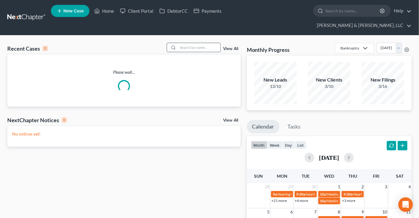
click at [196, 43] on input "search" at bounding box center [199, 47] width 42 height 9
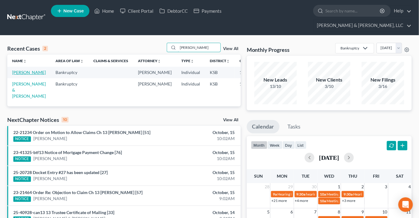
type input "showalter"
click at [18, 70] on link "[PERSON_NAME]" at bounding box center [29, 72] width 34 height 5
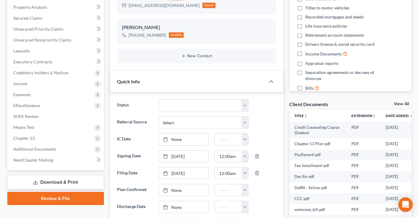
scroll to position [132, 0]
click at [27, 92] on span "Expenses" at bounding box center [21, 94] width 17 height 5
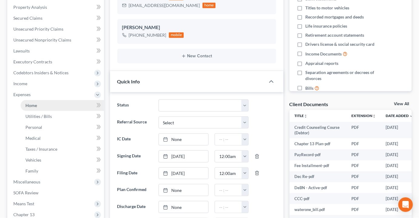
click at [38, 100] on link "Home" at bounding box center [62, 105] width 83 height 11
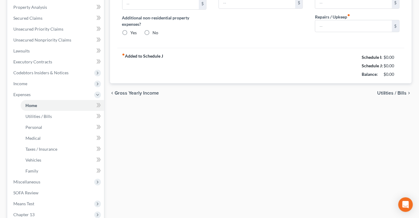
scroll to position [26, 0]
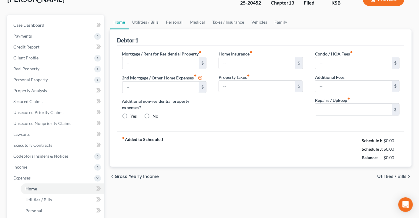
type input "0.00"
radio input "true"
type input "0.00"
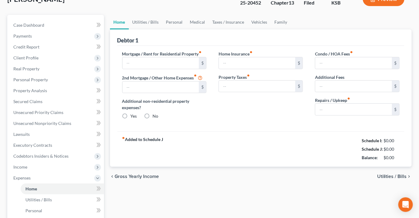
type input "0.00"
type input "100.00"
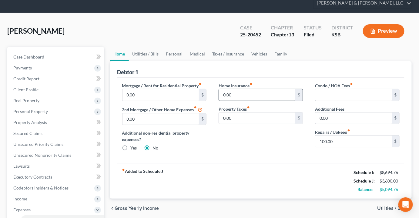
scroll to position [55, 0]
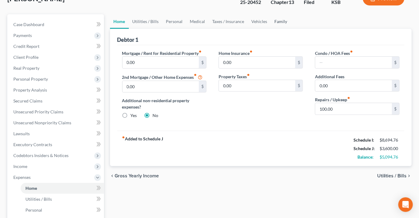
click at [278, 14] on link "Family" at bounding box center [281, 21] width 20 height 15
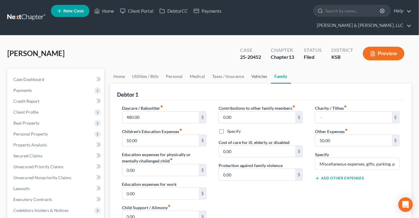
click at [259, 69] on link "Vehicles" at bounding box center [259, 76] width 23 height 15
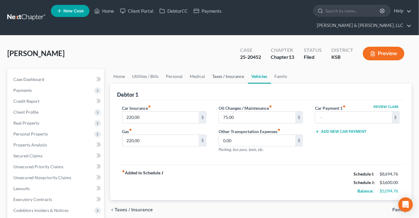
click at [232, 69] on link "Taxes / Insurance" at bounding box center [228, 76] width 39 height 15
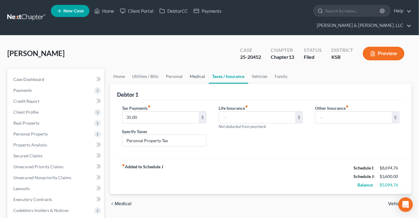
click at [193, 69] on link "Medical" at bounding box center [198, 76] width 22 height 15
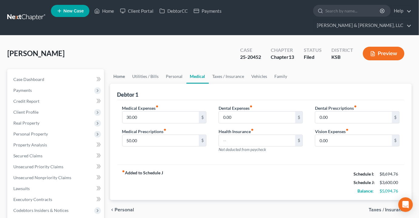
click at [119, 69] on link "Home" at bounding box center [119, 76] width 19 height 15
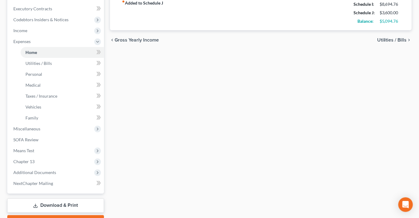
scroll to position [213, 0]
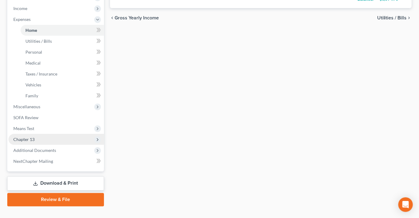
click at [32, 137] on span "Chapter 13" at bounding box center [23, 139] width 21 height 5
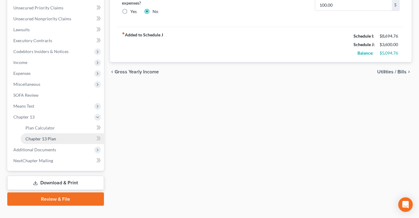
scroll to position [158, 0]
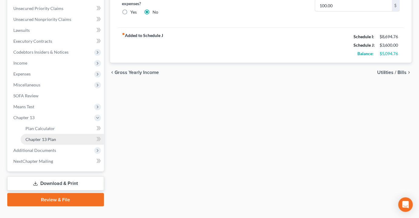
click at [32, 137] on span "Chapter 13 Plan" at bounding box center [40, 139] width 31 height 5
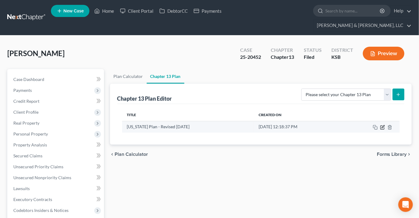
click at [384, 126] on icon "button" at bounding box center [383, 128] width 4 height 4
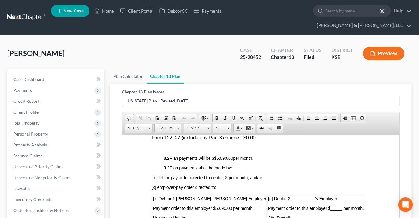
scroll to position [358, 0]
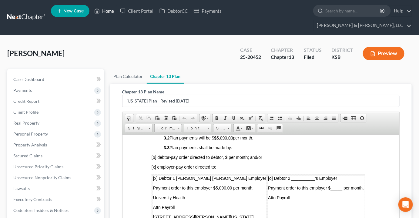
click at [109, 10] on link "Home" at bounding box center [104, 10] width 26 height 11
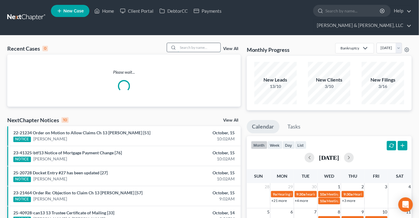
click at [186, 43] on input "search" at bounding box center [199, 47] width 42 height 9
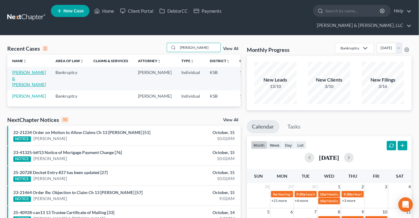
type input "quinn"
click at [17, 70] on link "[PERSON_NAME] & [PERSON_NAME]" at bounding box center [29, 78] width 34 height 17
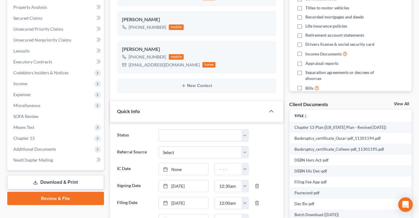
scroll to position [136, 0]
click at [31, 136] on span "Chapter 13" at bounding box center [23, 138] width 21 height 5
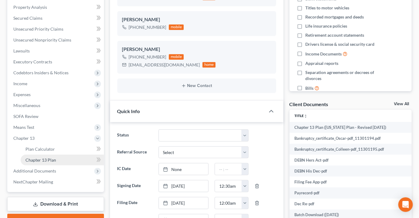
click at [39, 157] on span "Chapter 13 Plan" at bounding box center [40, 159] width 31 height 5
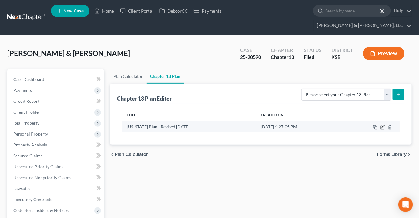
click at [383, 125] on icon "button" at bounding box center [383, 126] width 3 height 3
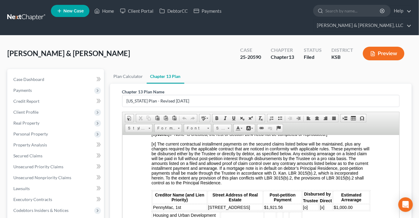
scroll to position [1131, 0]
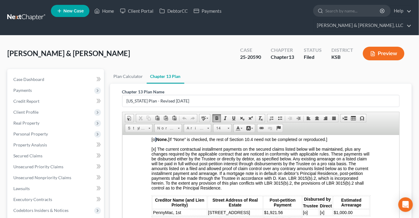
click at [157, 142] on span "[o] None. [If “None” is checked, the rest of Section 10.4 need not be completed…" at bounding box center [239, 139] width 176 height 5
click at [157, 166] on span "[x] The current contractual installment payments on the secured claims listed b…" at bounding box center [260, 169] width 218 height 44
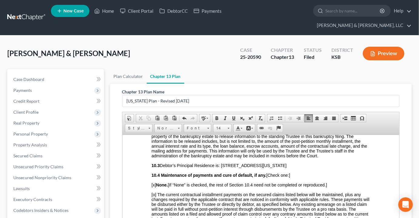
scroll to position [1076, 0]
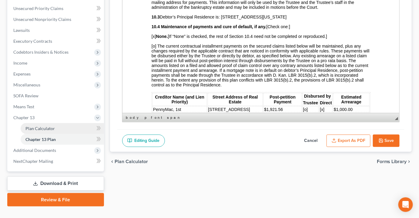
click at [50, 126] on span "Plan Calculator" at bounding box center [39, 128] width 29 height 5
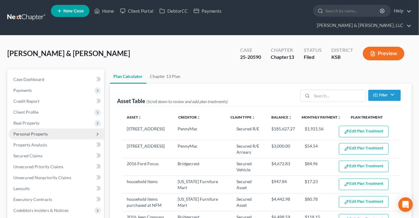
select select "54"
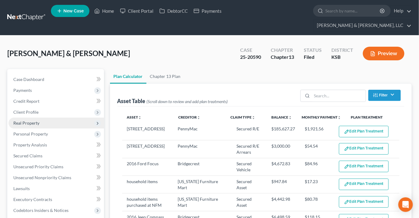
click at [32, 120] on span "Real Property" at bounding box center [26, 122] width 26 height 5
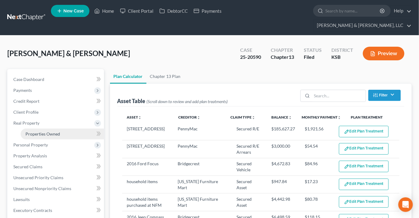
click at [52, 131] on span "Properties Owned" at bounding box center [42, 133] width 35 height 5
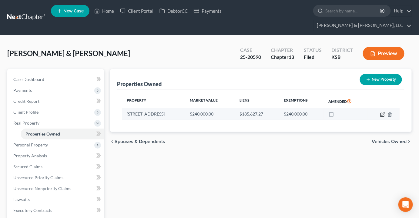
click at [383, 112] on icon "button" at bounding box center [383, 114] width 5 height 5
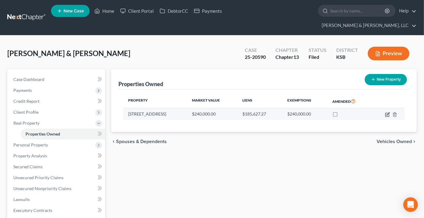
select select "17"
select select "2"
select select "1"
select select "4"
select select "2"
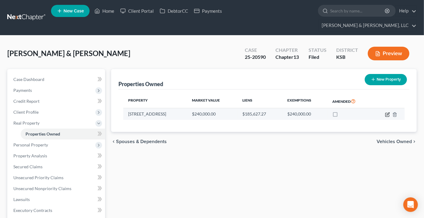
select select "0"
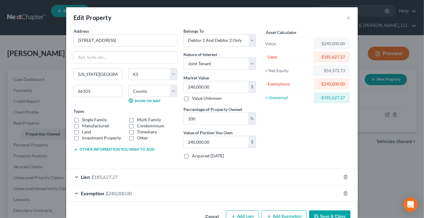
click at [96, 174] on span "$185,627.27" at bounding box center [104, 177] width 26 height 6
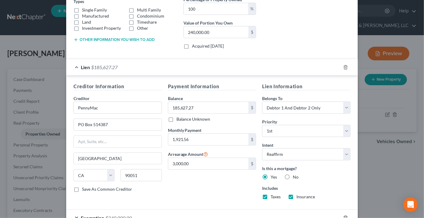
scroll to position [110, 0]
click at [285, 151] on select "Select Surrender Redeem Reaffirm Avoid Other" at bounding box center [306, 154] width 88 height 12
select select "0"
click at [262, 148] on select "Select Surrender Redeem Reaffirm Avoid Other" at bounding box center [306, 154] width 88 height 12
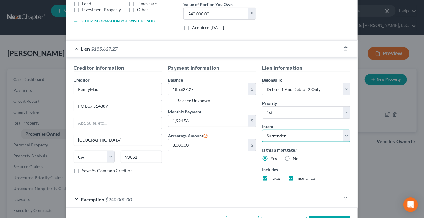
scroll to position [149, 0]
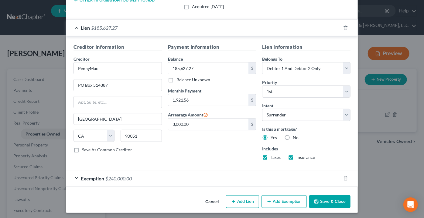
drag, startPoint x: 335, startPoint y: 199, endPoint x: 328, endPoint y: 197, distance: 6.9
click at [328, 197] on button "Save & Close" at bounding box center [329, 201] width 41 height 13
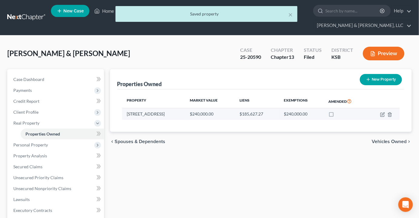
click at [383, 108] on td at bounding box center [384, 114] width 32 height 12
click at [382, 112] on icon "button" at bounding box center [383, 114] width 5 height 5
select select "17"
select select "2"
select select "1"
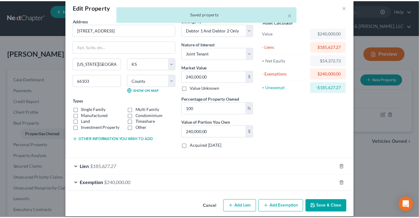
scroll to position [16, 0]
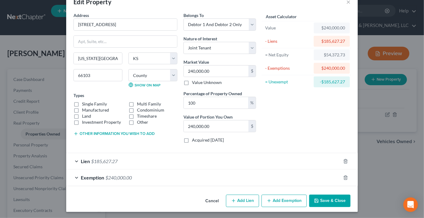
click at [326, 198] on button "Save & Close" at bounding box center [329, 201] width 41 height 13
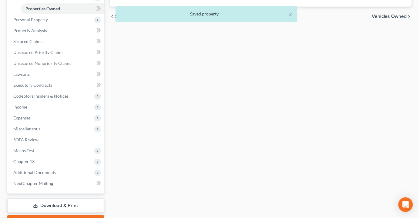
scroll to position [138, 0]
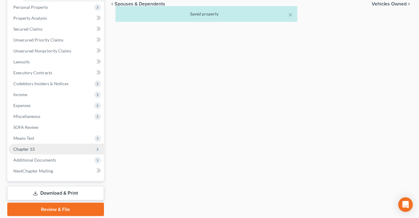
click at [32, 147] on span "Chapter 13" at bounding box center [23, 149] width 21 height 5
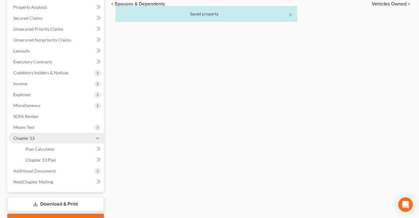
scroll to position [127, 0]
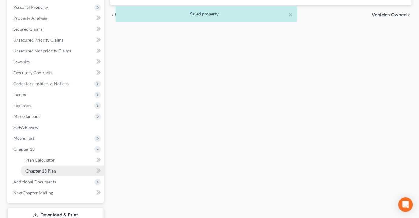
click at [45, 168] on span "Chapter 13 Plan" at bounding box center [40, 170] width 31 height 5
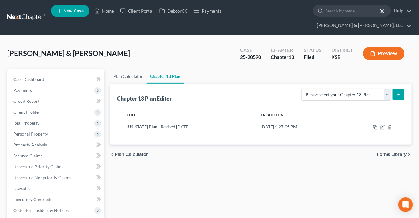
click at [401, 92] on icon "submit" at bounding box center [398, 94] width 5 height 5
click at [388, 89] on select "Please select your Chapter 13 Plan Kansas Plan - Effective 12/1/17 Kansas Plan …" at bounding box center [347, 95] width 90 height 12
select select "1"
click at [304, 89] on select "Please select your Chapter 13 Plan Kansas Plan - Effective 12/1/17 Kansas Plan …" at bounding box center [347, 95] width 90 height 12
click at [400, 92] on icon "submit" at bounding box center [398, 94] width 5 height 5
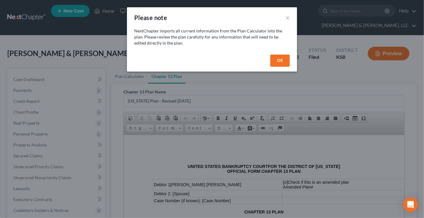
click at [278, 64] on button "OK" at bounding box center [279, 61] width 19 height 12
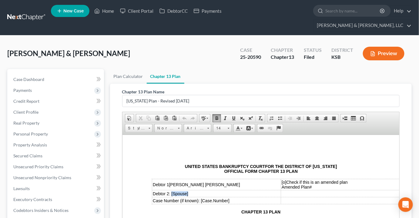
drag, startPoint x: 191, startPoint y: 192, endPoint x: 171, endPoint y: 190, distance: 20.8
click at [171, 190] on td "Debtor 2: [ Spouse]" at bounding box center [216, 193] width 129 height 7
click at [283, 180] on span "[o]" at bounding box center [284, 182] width 5 height 5
click at [336, 184] on td "[x] Check if this is an amended plan Amended Plan#" at bounding box center [345, 184] width 128 height 11
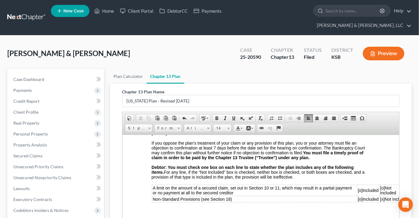
scroll to position [165, 0]
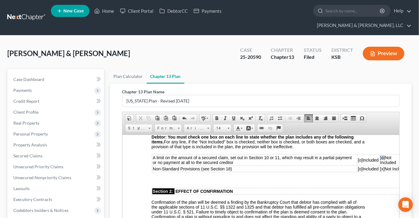
click at [381, 157] on span "[o]" at bounding box center [382, 157] width 5 height 5
click at [382, 157] on span "[o]" at bounding box center [382, 157] width 5 height 5
click at [381, 157] on span "[o]" at bounding box center [382, 157] width 5 height 5
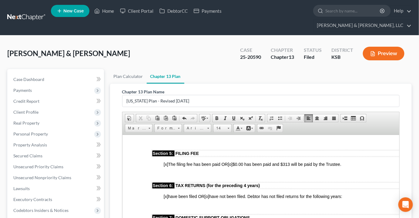
scroll to position [524, 0]
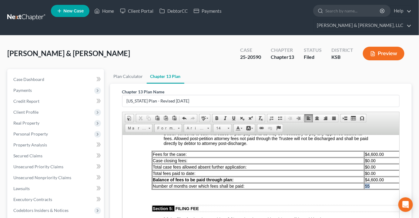
click at [366, 184] on span "55" at bounding box center [367, 186] width 5 height 5
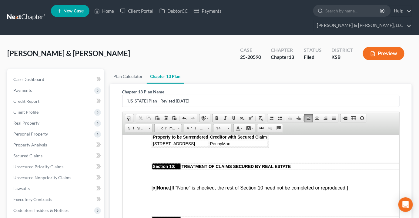
scroll to position [993, 0]
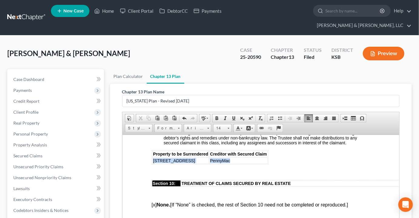
drag, startPoint x: 264, startPoint y: 173, endPoint x: 152, endPoint y: 174, distance: 111.7
click at [152, 164] on tr "1700 S. 12th Street PennyMac" at bounding box center [209, 160] width 115 height 6
copy tr "1700 S. 12th Street PennyMac"
click at [162, 180] on body "UNITED STATES BANKRUPTCY COURT FOR THE DISTRICT OF KANSAS OFFICIAL FORM CHAPTER…" at bounding box center [260, 155] width 219 height 1969
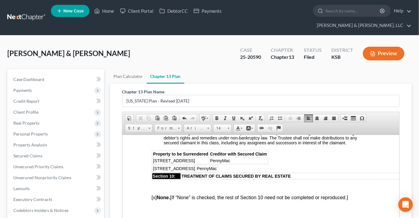
click at [143, 188] on html "UNITED STATES BANKRUPTCY COURT FOR THE DISTRICT OF KANSAS OFFICIAL FORM CHAPTER…" at bounding box center [260, 152] width 277 height 2020
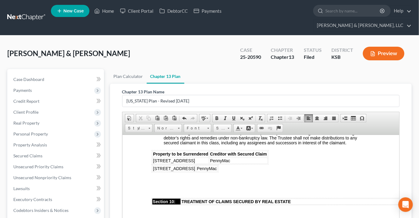
click at [196, 171] on td "PennyMac" at bounding box center [206, 168] width 21 height 6
click at [189, 171] on td "1700 S. 12th Street" at bounding box center [173, 168] width 43 height 6
click at [232, 179] on body "UNITED STATES BANKRUPTCY COURT FOR THE DISTRICT OF KANSAS OFFICIAL FORM CHAPTER…" at bounding box center [260, 164] width 219 height 1987
drag, startPoint x: 231, startPoint y: 181, endPoint x: 210, endPoint y: 181, distance: 20.6
click at [210, 171] on td "PennyMac" at bounding box center [206, 168] width 21 height 6
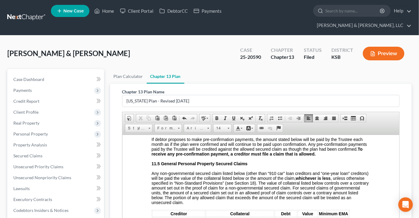
scroll to position [1245, 0]
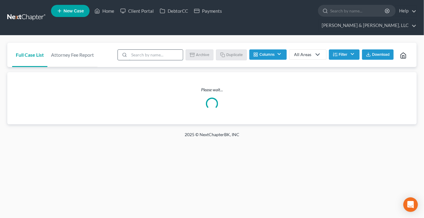
click at [145, 50] on input "search" at bounding box center [156, 55] width 54 height 10
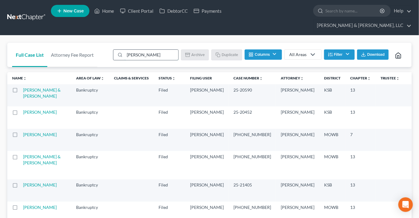
type input "canon"
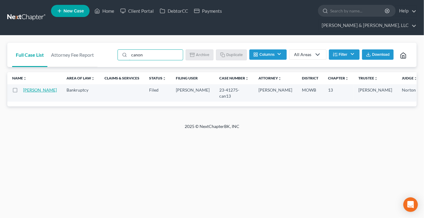
click at [33, 87] on link "[PERSON_NAME]" at bounding box center [40, 89] width 34 height 5
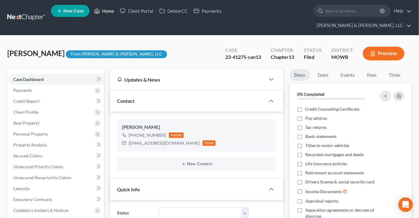
click at [103, 11] on link "Home" at bounding box center [104, 10] width 26 height 11
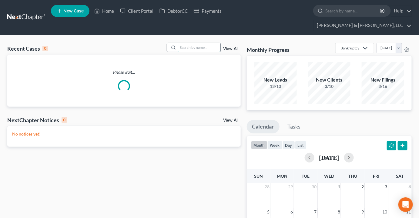
click at [183, 43] on input "search" at bounding box center [199, 47] width 42 height 9
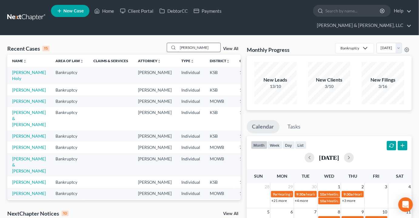
type input "[PERSON_NAME]"
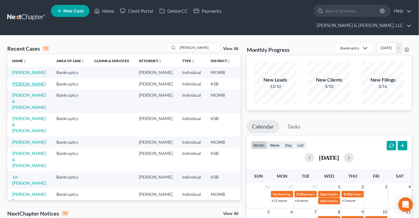
click at [14, 86] on link "[PERSON_NAME]" at bounding box center [29, 83] width 34 height 5
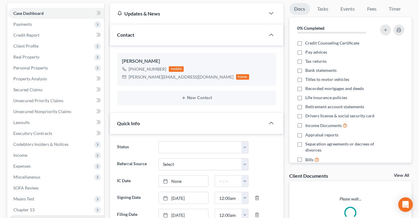
scroll to position [110, 0]
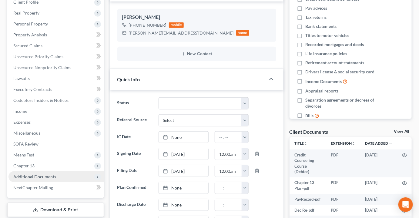
click at [41, 174] on span "Additional Documents" at bounding box center [34, 176] width 43 height 5
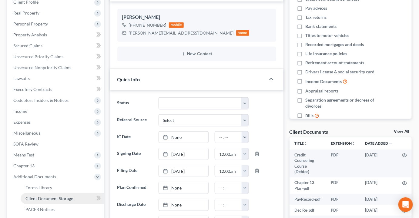
scroll to position [1842, 0]
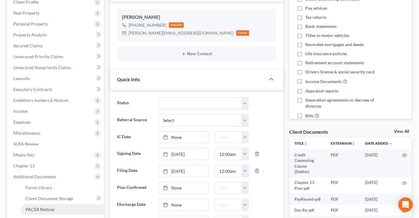
click at [47, 207] on span "PACER Notices" at bounding box center [39, 209] width 29 height 5
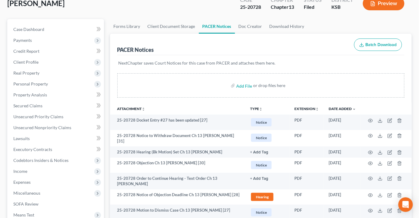
scroll to position [83, 0]
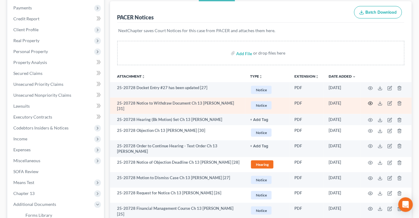
click at [370, 102] on icon "button" at bounding box center [371, 103] width 5 height 3
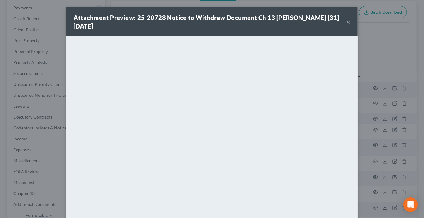
click at [346, 22] on button "×" at bounding box center [348, 21] width 4 height 7
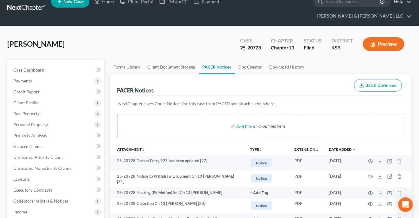
scroll to position [0, 0]
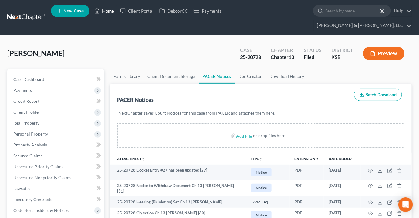
click at [106, 12] on link "Home" at bounding box center [104, 10] width 26 height 11
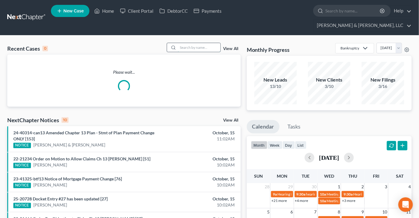
click at [201, 43] on input "search" at bounding box center [199, 47] width 42 height 9
type input "houston"
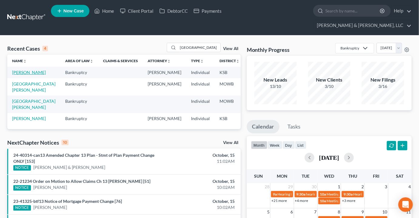
click at [20, 70] on link "Houston, Anne" at bounding box center [29, 72] width 34 height 5
select select "4"
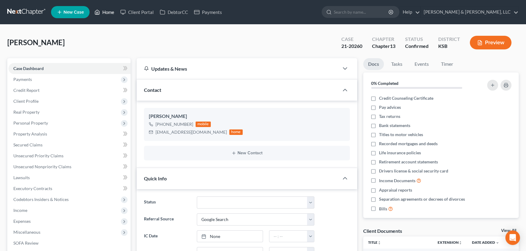
click at [107, 12] on link "Home" at bounding box center [104, 12] width 26 height 11
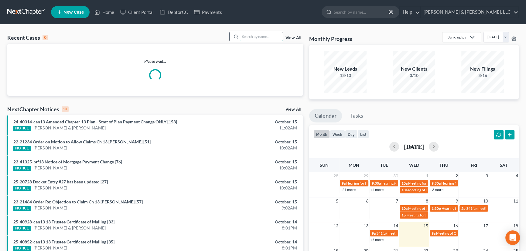
click at [261, 39] on input "search" at bounding box center [261, 36] width 42 height 9
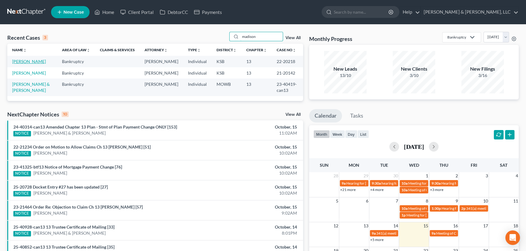
type input "madison"
click at [22, 63] on link "[PERSON_NAME]" at bounding box center [29, 61] width 34 height 5
select select "2"
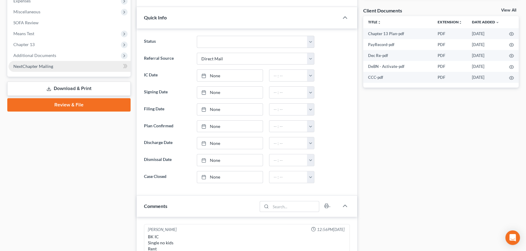
scroll to position [304, 0]
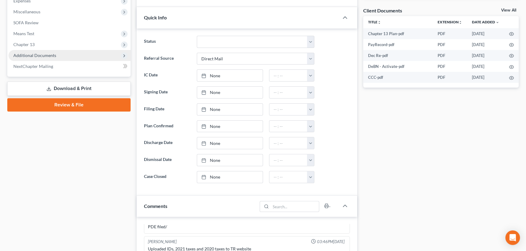
click at [46, 53] on span "Additional Documents" at bounding box center [34, 55] width 43 height 5
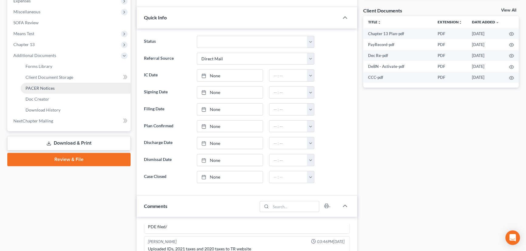
click at [49, 86] on span "PACER Notices" at bounding box center [39, 88] width 29 height 5
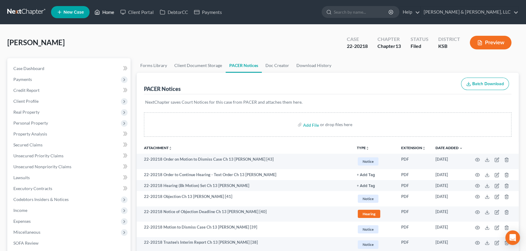
drag, startPoint x: 112, startPoint y: 9, endPoint x: 132, endPoint y: 14, distance: 21.1
click at [111, 10] on link "Home" at bounding box center [104, 12] width 26 height 11
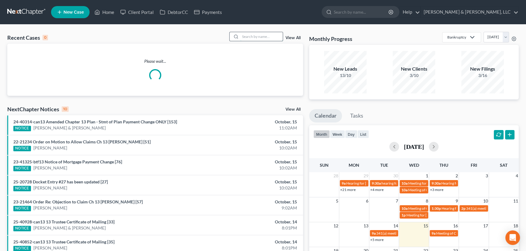
click at [270, 34] on input "search" at bounding box center [261, 36] width 42 height 9
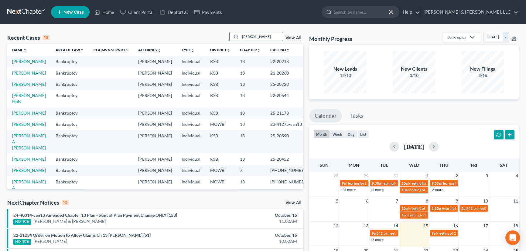
type input "jackson"
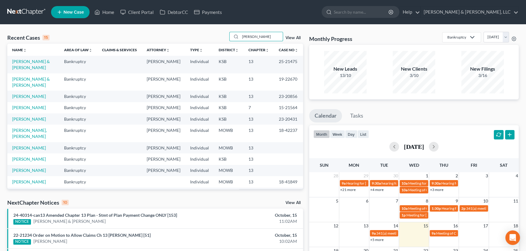
click at [24, 99] on td "Jackson, Malcolm" at bounding box center [33, 96] width 52 height 11
click at [25, 97] on link "Jackson, Malcolm" at bounding box center [29, 96] width 34 height 5
select select "2"
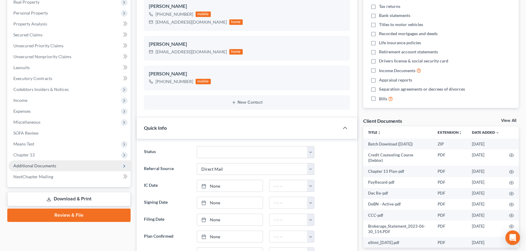
scroll to position [303, 0]
click at [53, 167] on span "Additional Documents" at bounding box center [34, 165] width 43 height 5
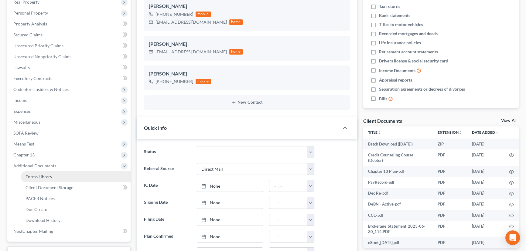
scroll to position [154, 0]
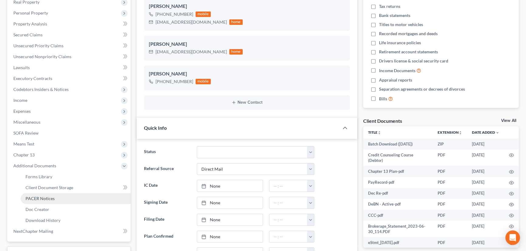
click at [46, 199] on span "PACER Notices" at bounding box center [39, 198] width 29 height 5
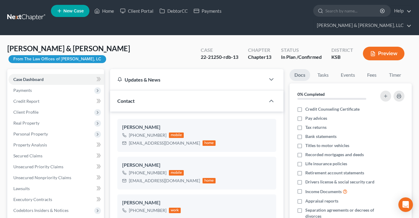
select select "0"
click at [109, 8] on link "Home" at bounding box center [104, 10] width 26 height 11
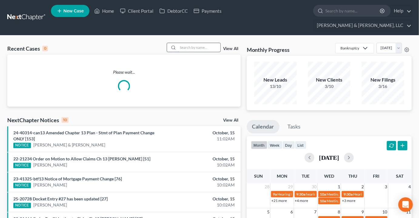
click at [194, 43] on input "search" at bounding box center [199, 47] width 42 height 9
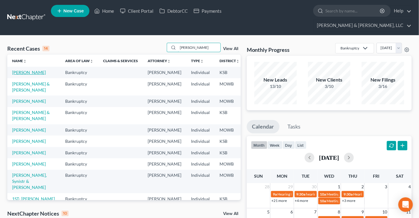
type input "[PERSON_NAME]"
click at [25, 70] on link "[PERSON_NAME]" at bounding box center [29, 72] width 34 height 5
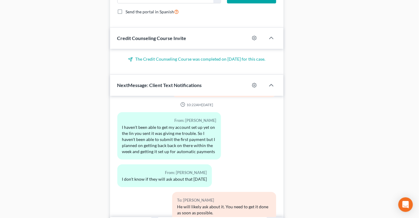
scroll to position [1081, 0]
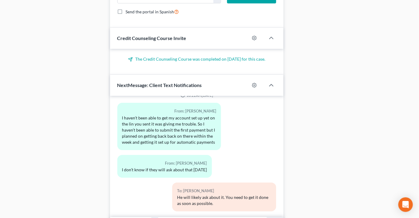
type input "[PERSON_NAME] - Have you been able to make the payment to the Trustee yet?"
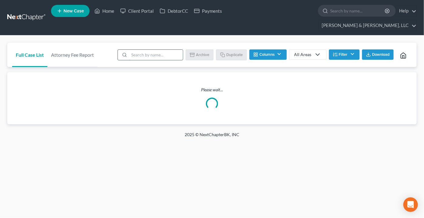
click at [160, 50] on input "search" at bounding box center [156, 55] width 54 height 10
type input "niere"
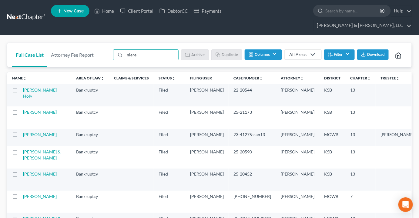
click at [30, 87] on link "[PERSON_NAME] Holy" at bounding box center [40, 92] width 34 height 11
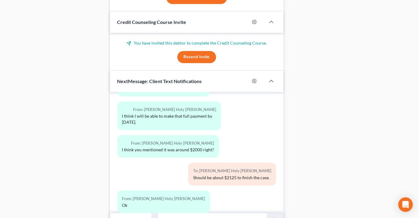
scroll to position [498, 0]
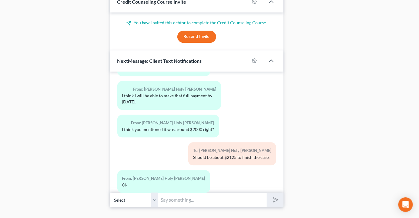
click at [182, 193] on input "text" at bounding box center [213, 200] width 108 height 15
type input "[EMAIL_ADDRESS][DOMAIN_NAME]"
click at [272, 196] on icon "submit" at bounding box center [275, 200] width 8 height 8
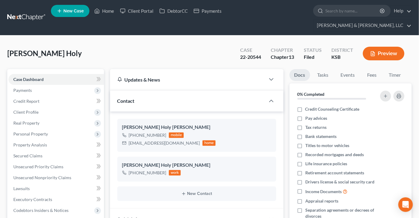
scroll to position [0, 0]
